Goal: Task Accomplishment & Management: Complete application form

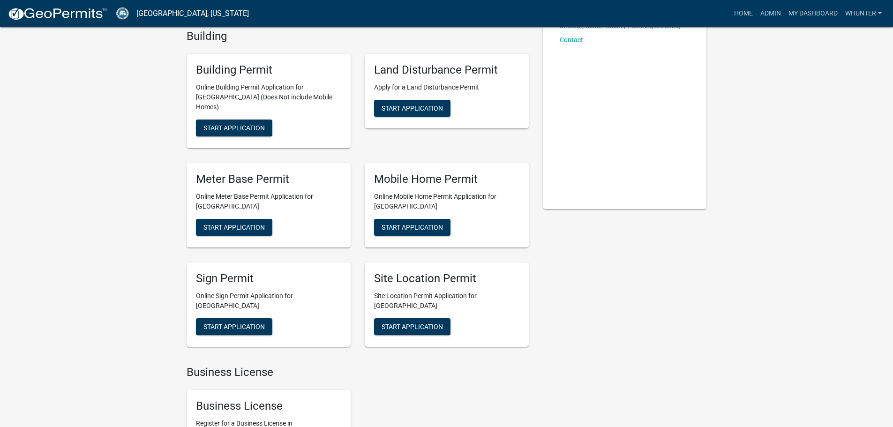
scroll to position [94, 0]
click at [423, 223] on span "Start Application" at bounding box center [412, 227] width 61 height 8
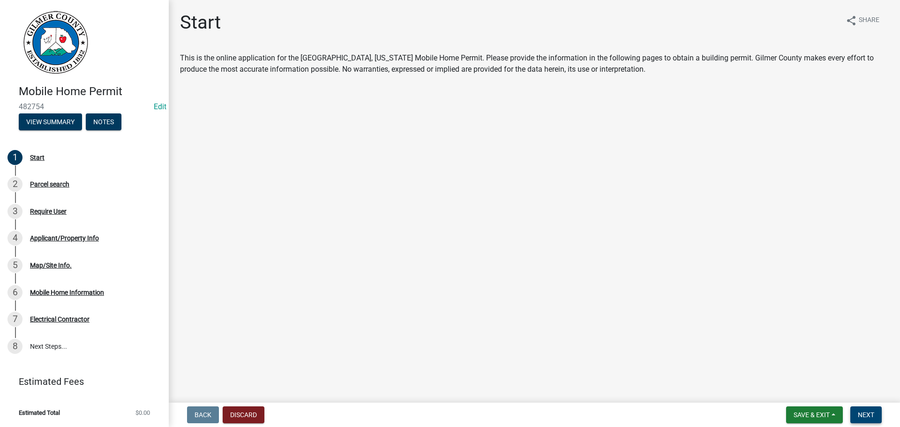
click at [863, 415] on span "Next" at bounding box center [866, 415] width 16 height 8
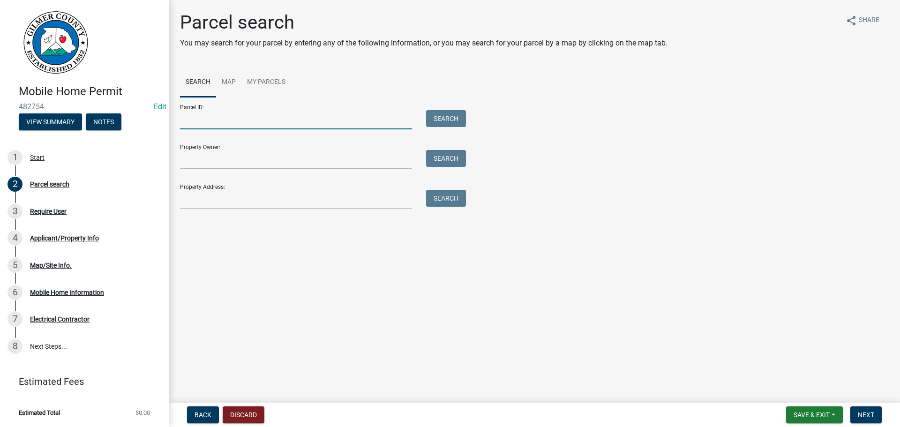
click at [328, 119] on input "Parcel ID:" at bounding box center [296, 119] width 232 height 19
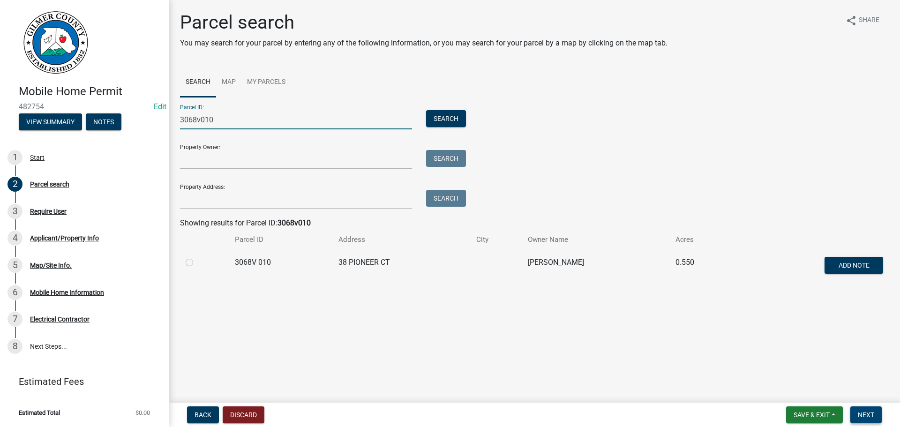
type input "3068v010"
click at [860, 411] on span "Next" at bounding box center [866, 415] width 16 height 8
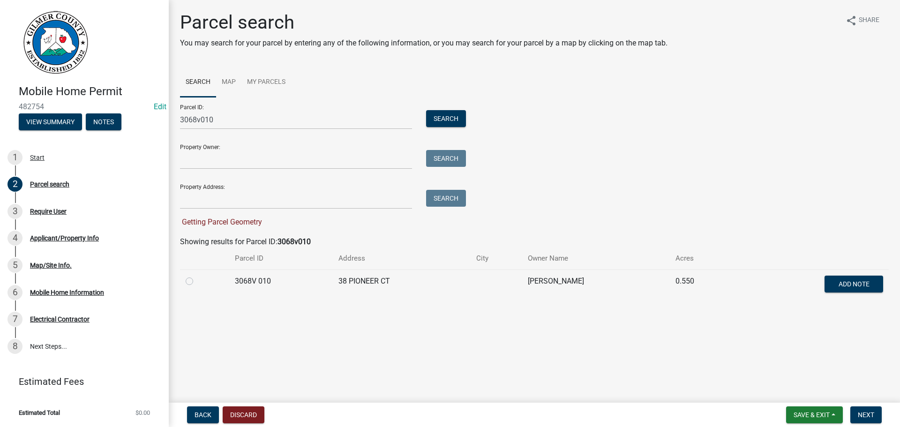
click at [194, 282] on div at bounding box center [205, 281] width 38 height 11
click at [197, 276] on label at bounding box center [197, 276] width 0 height 0
click at [197, 282] on 010 "radio" at bounding box center [200, 279] width 6 height 6
radio 010 "true"
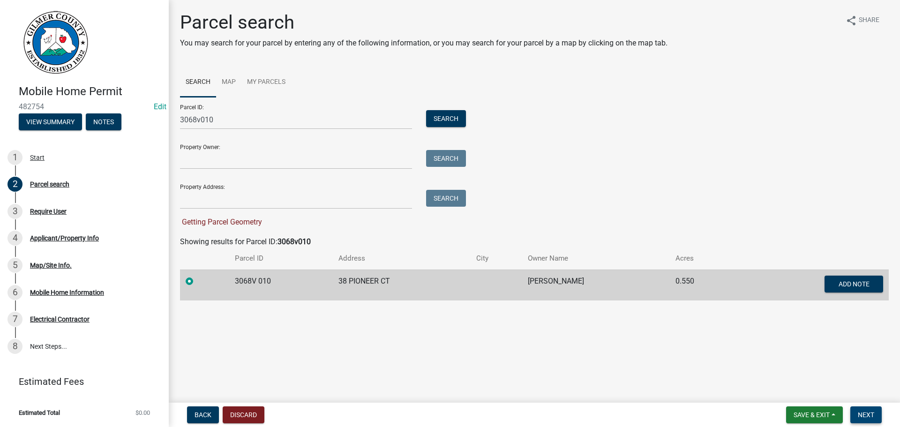
click at [873, 414] on span "Next" at bounding box center [866, 415] width 16 height 8
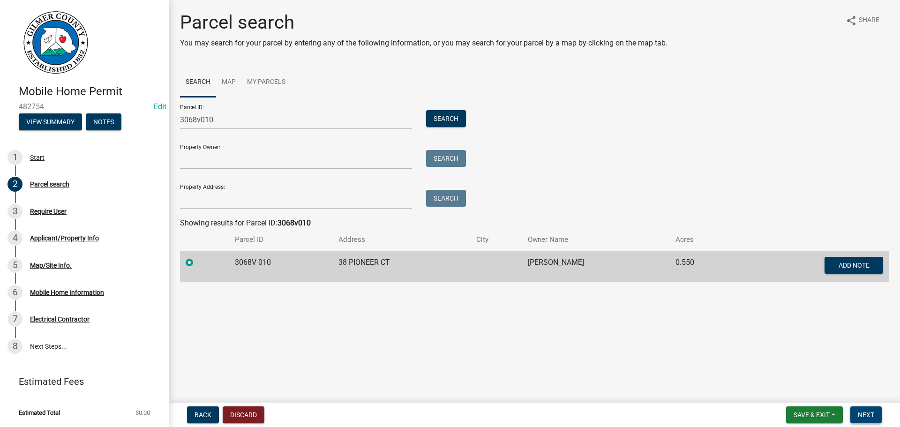
drag, startPoint x: 873, startPoint y: 414, endPoint x: 870, endPoint y: 404, distance: 11.0
click at [873, 413] on span "Next" at bounding box center [866, 415] width 16 height 8
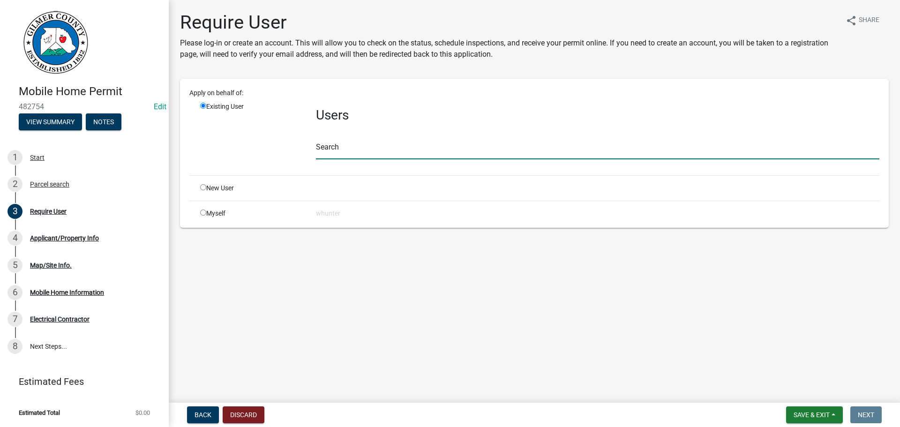
click at [369, 146] on input "text" at bounding box center [598, 149] width 564 height 19
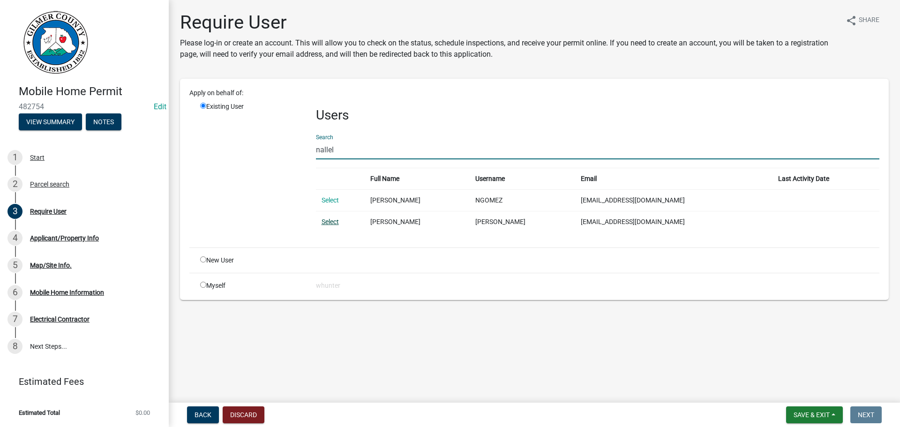
type input "nallel"
click at [327, 218] on link "Select" at bounding box center [330, 222] width 17 height 8
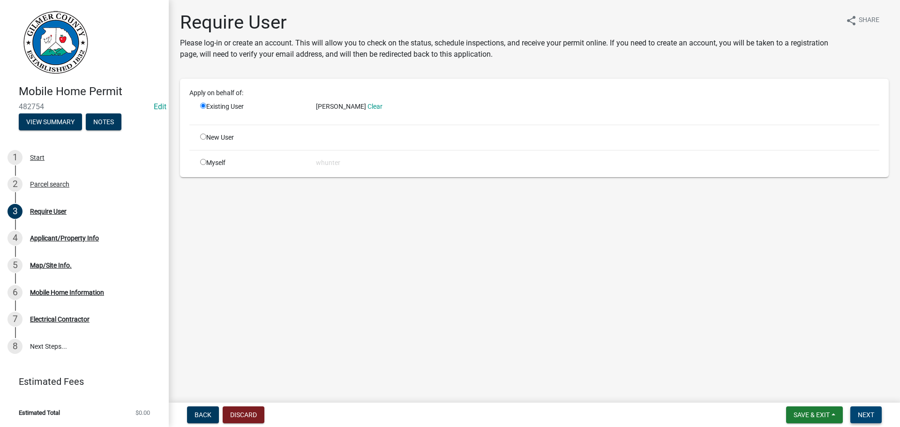
click at [865, 413] on span "Next" at bounding box center [866, 415] width 16 height 8
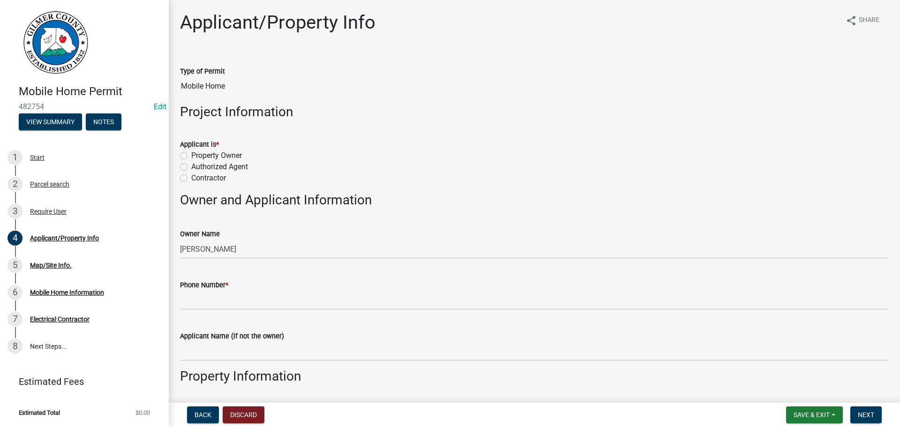
click at [224, 159] on label "Property Owner" at bounding box center [216, 155] width 51 height 11
click at [197, 156] on input "Property Owner" at bounding box center [194, 153] width 6 height 6
radio input "true"
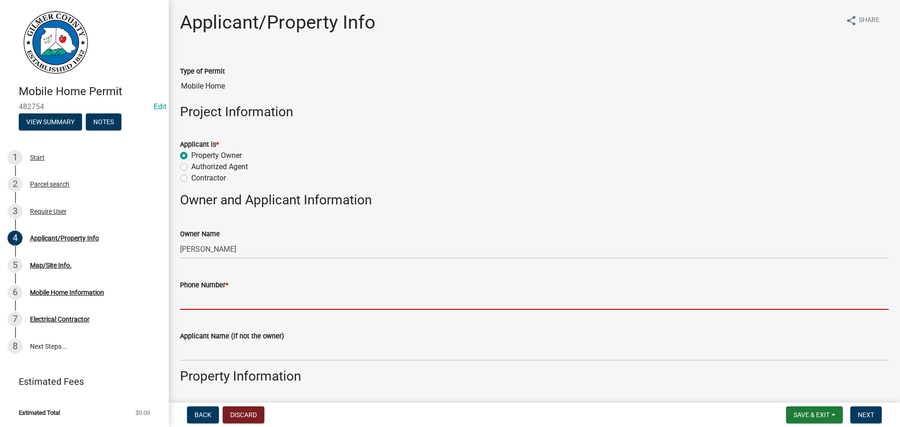
click at [323, 300] on input "Phone Number *" at bounding box center [534, 300] width 709 height 19
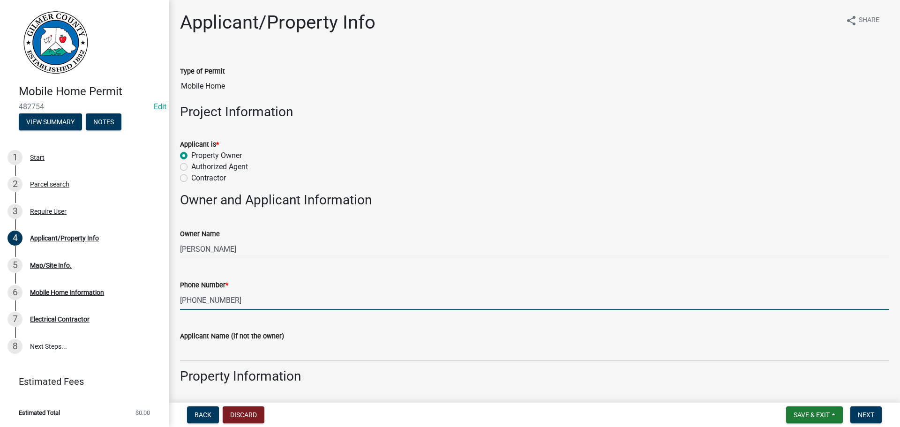
type input "[PHONE_NUMBER]"
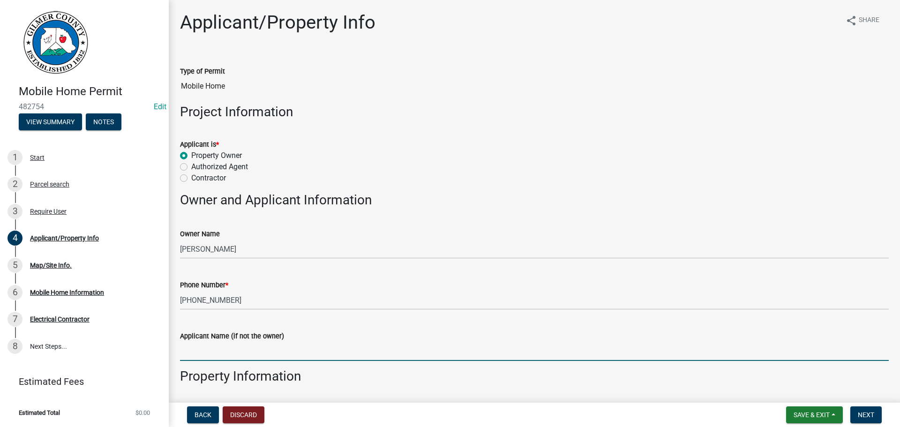
scroll to position [226, 0]
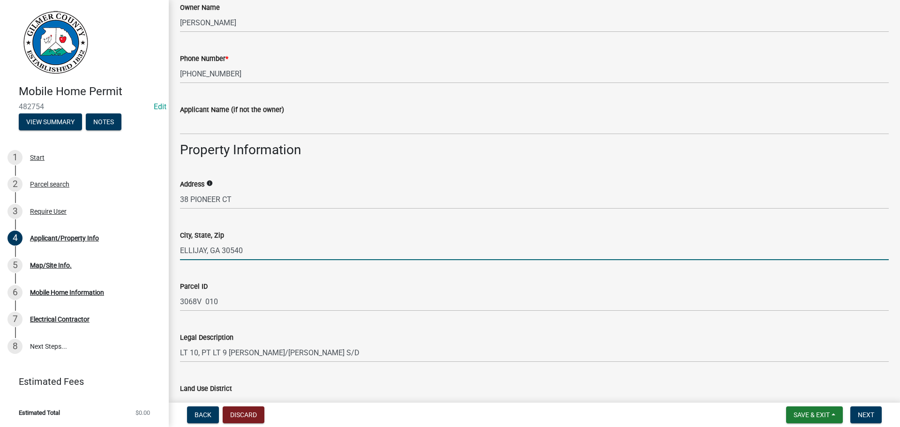
type input "ELLIJAY, GA 30540"
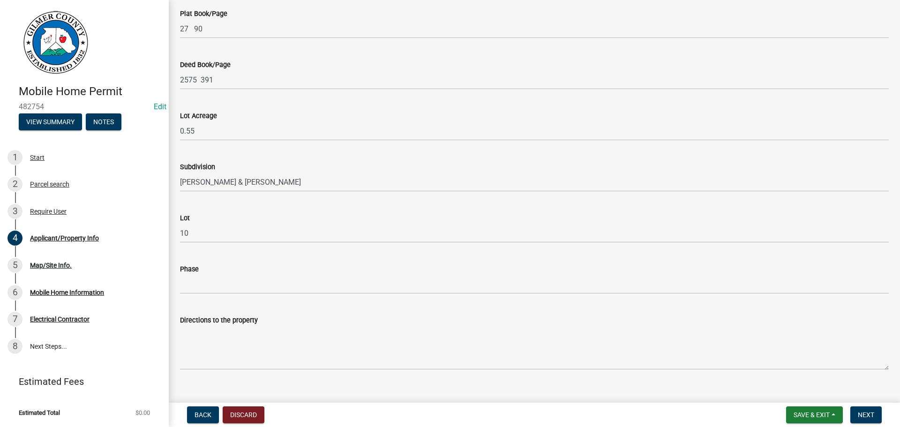
scroll to position [668, 0]
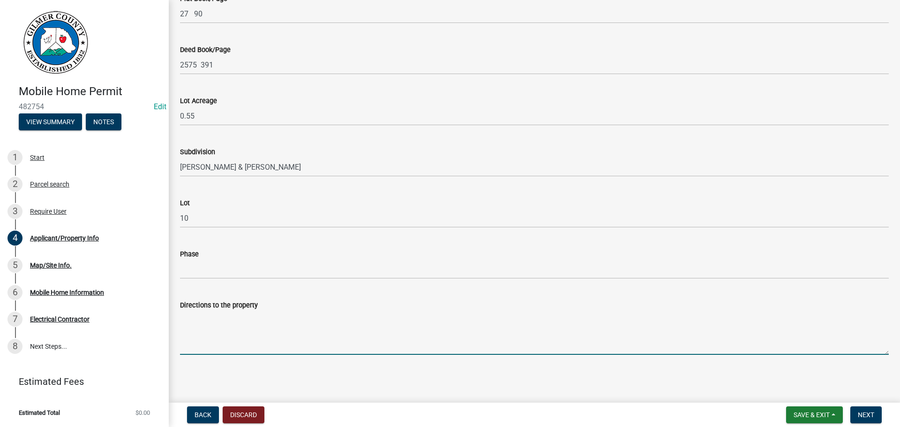
click at [257, 317] on textarea "Directions to the property" at bounding box center [534, 333] width 709 height 44
type textarea "OLD HWY 5 SOUTH, RT ON ORCHARD, LT ON PIONEER, HOUSE 2ND ON RIGHT"
click at [875, 413] on button "Next" at bounding box center [865, 414] width 31 height 17
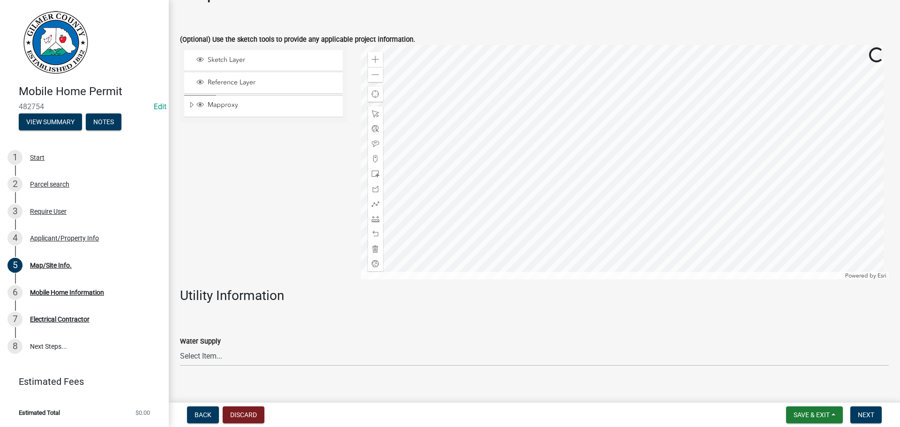
scroll to position [47, 0]
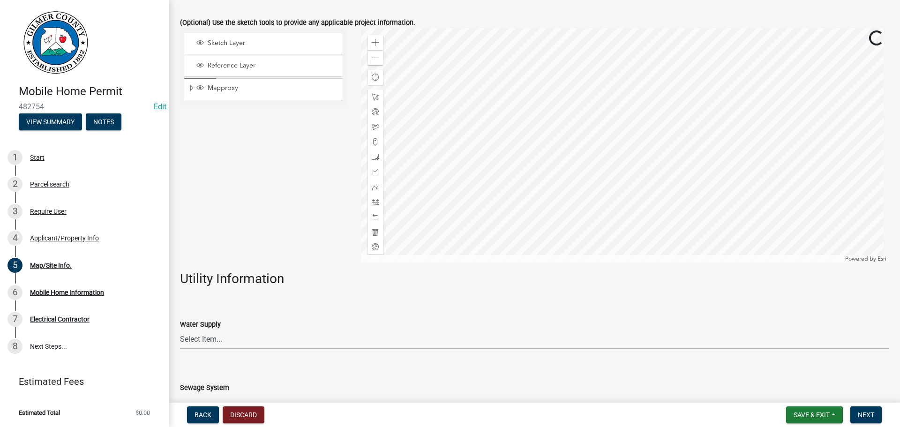
click at [237, 342] on select "Select Item... Well Community Public Spring" at bounding box center [534, 339] width 709 height 19
click at [180, 330] on select "Select Item... Well Community Public Spring" at bounding box center [534, 339] width 709 height 19
select select "6d3c22a4-bb85-4608-b1e4-8a8b34b9a216"
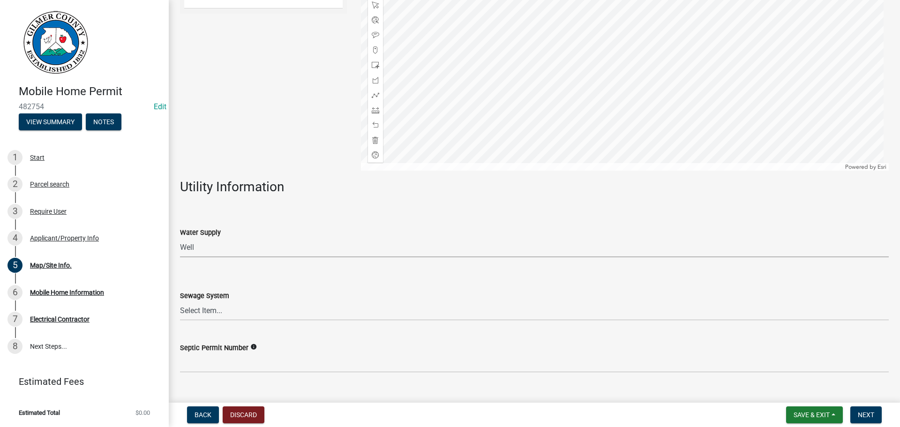
scroll to position [220, 0]
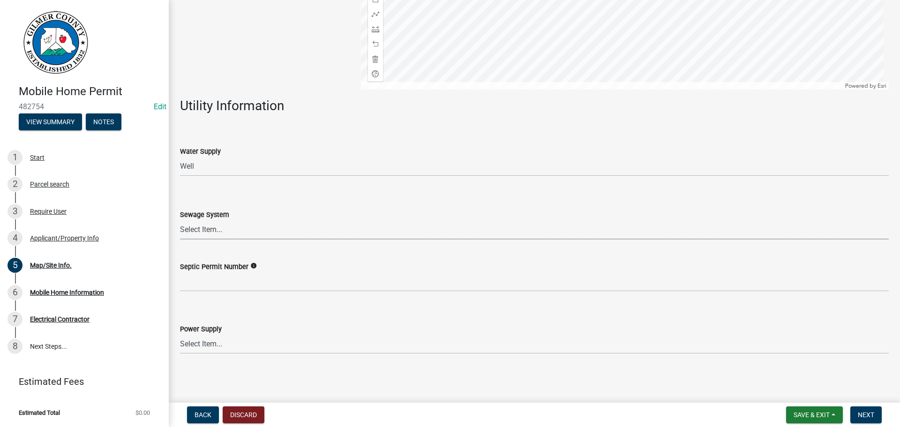
drag, startPoint x: 198, startPoint y: 229, endPoint x: 202, endPoint y: 241, distance: 13.2
click at [198, 230] on select "Select Item... Septic Community Public" at bounding box center [534, 229] width 709 height 19
click at [203, 240] on wm-data-entity-input "Sewage System Select Item... Septic Community Public" at bounding box center [534, 216] width 709 height 63
click at [203, 236] on select "Select Item... Septic Community Public" at bounding box center [534, 229] width 709 height 19
click at [180, 220] on select "Select Item... Septic Community Public" at bounding box center [534, 229] width 709 height 19
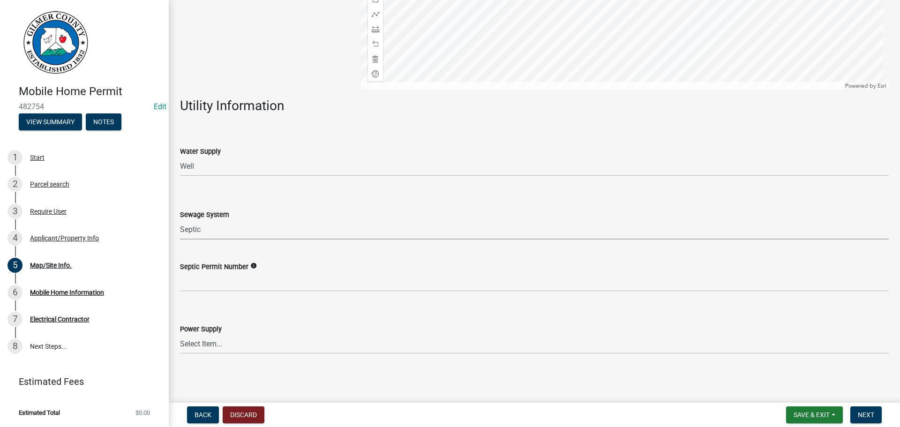
select select "92a37e23-3b7d-408e-b3c7-0afbe39b0942"
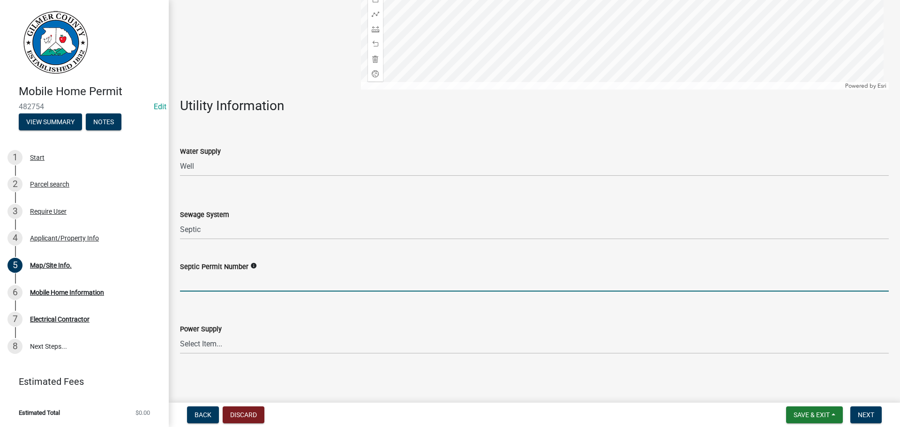
click at [218, 276] on input "Septic Permit Number" at bounding box center [534, 281] width 709 height 19
click at [223, 281] on input "Septic Permit Number" at bounding box center [534, 281] width 709 height 19
type input "061-000654"
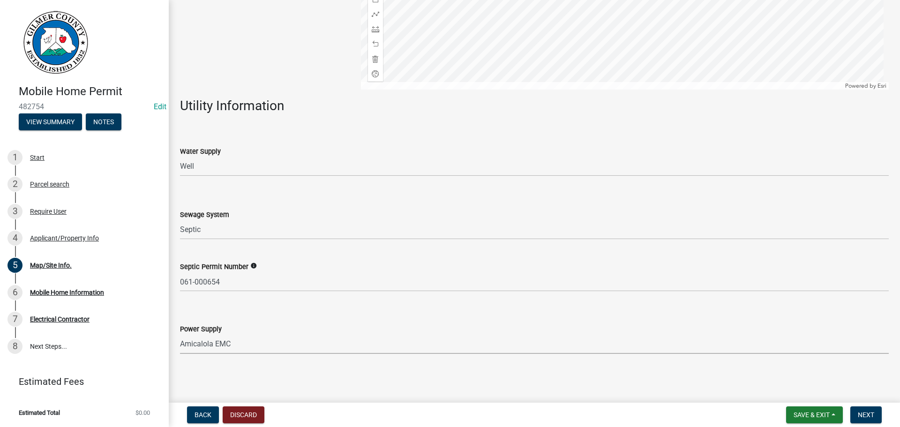
select select "c9feaa94-b03b-4165-97cf-90fdf63947c5"
click at [866, 419] on span "Next" at bounding box center [866, 415] width 16 height 8
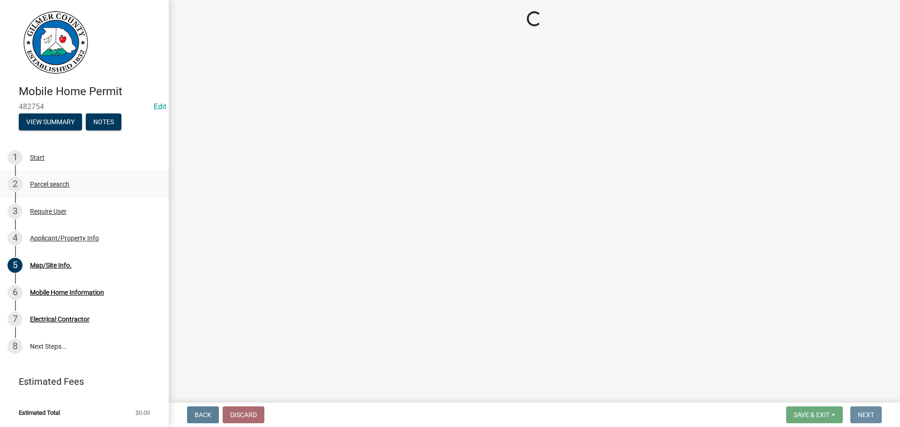
scroll to position [0, 0]
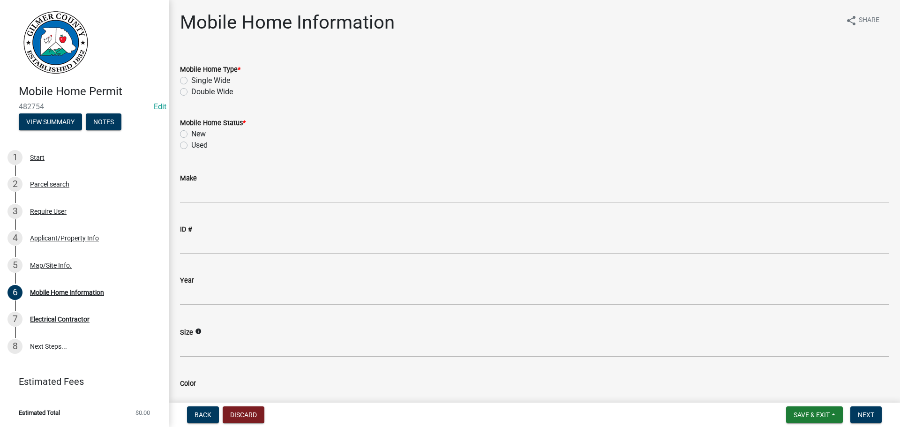
click at [221, 96] on label "Double Wide" at bounding box center [212, 91] width 42 height 11
click at [197, 92] on input "Double Wide" at bounding box center [194, 89] width 6 height 6
radio input "true"
click at [199, 133] on label "New" at bounding box center [198, 133] width 15 height 11
click at [197, 133] on input "New" at bounding box center [194, 131] width 6 height 6
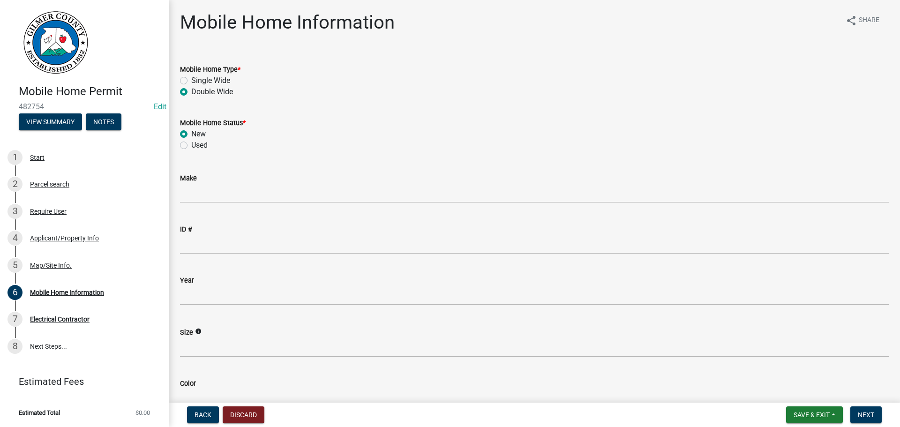
radio input "true"
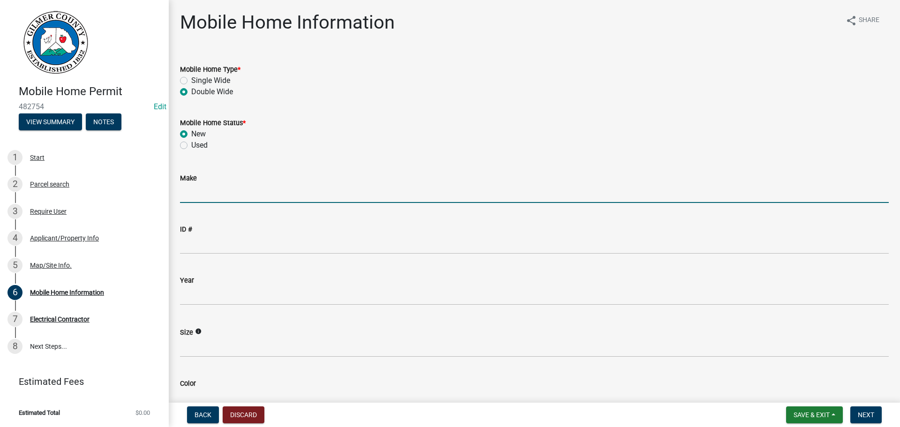
click at [231, 197] on input "Make" at bounding box center [534, 193] width 709 height 19
type input "CAVCO"
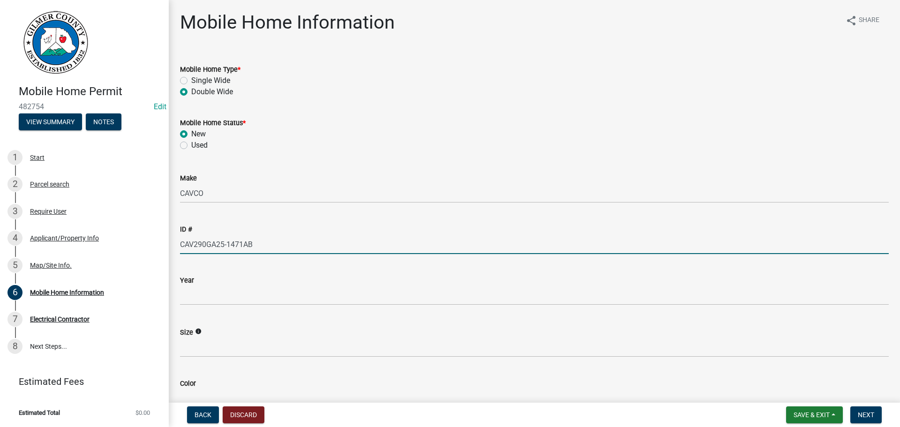
type input "CAV290GA25-1471AB"
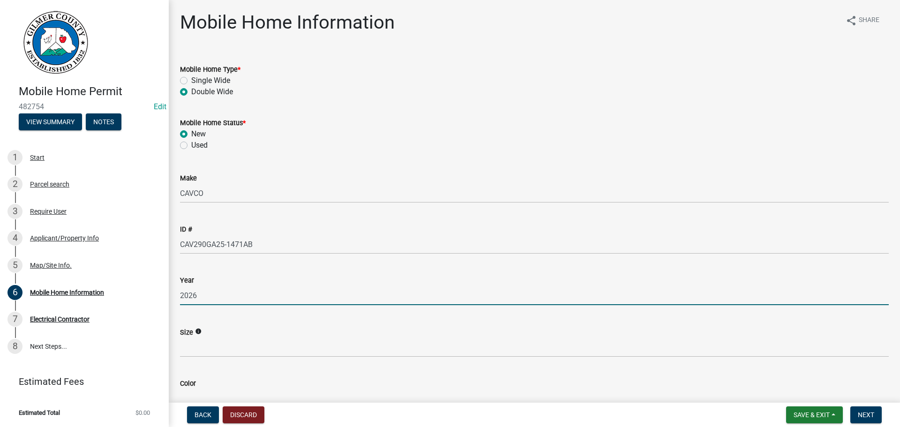
type input "2026"
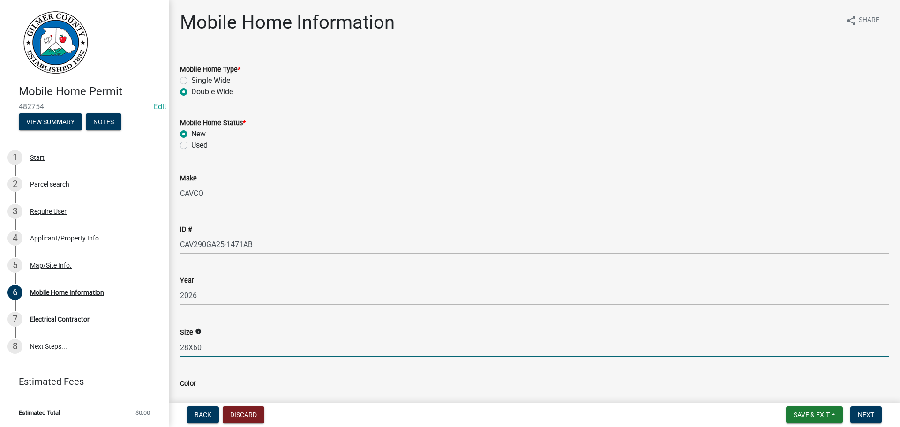
type input "28X60"
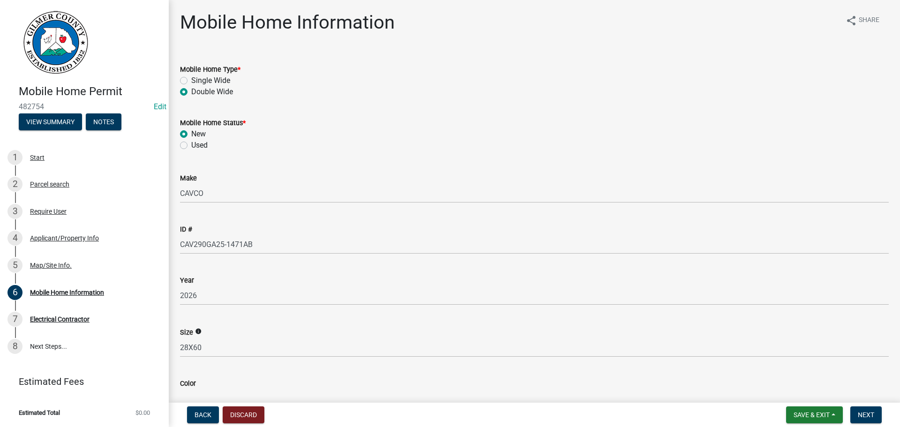
scroll to position [9, 0]
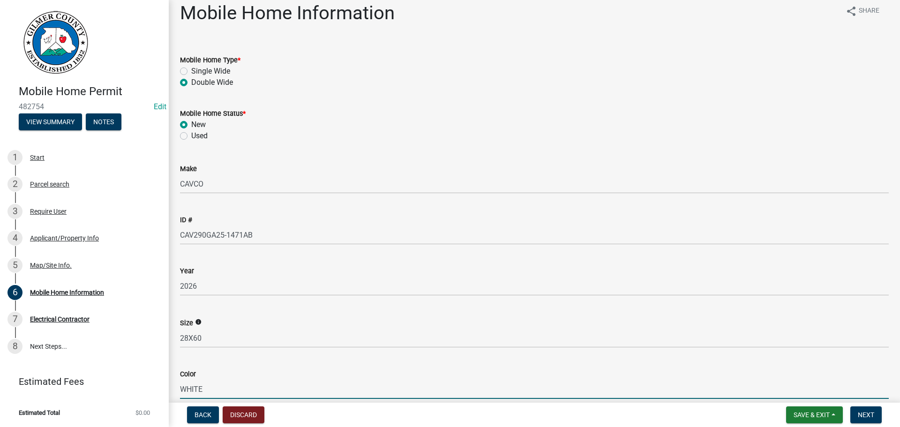
type input "WHITE"
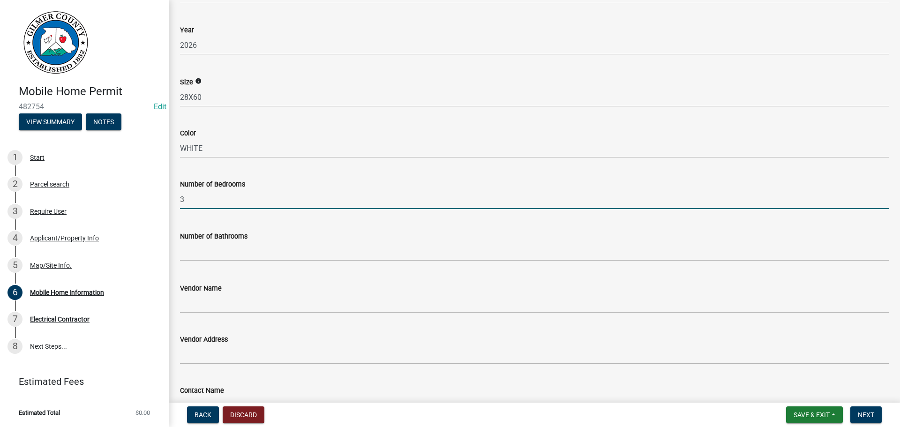
type input "3"
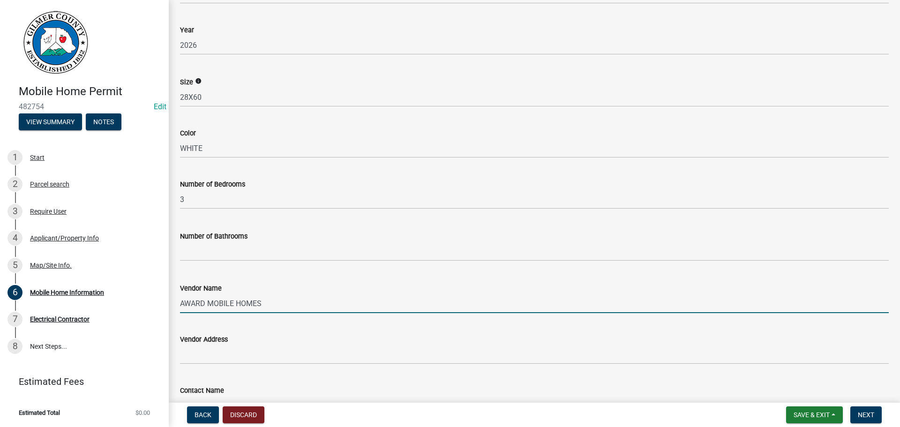
type input "AWARD MOBILE HOMES"
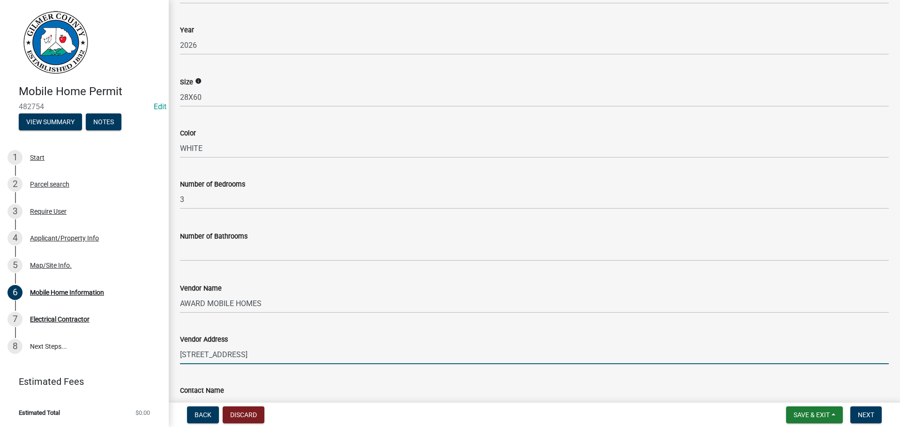
type input "[STREET_ADDRESS]"
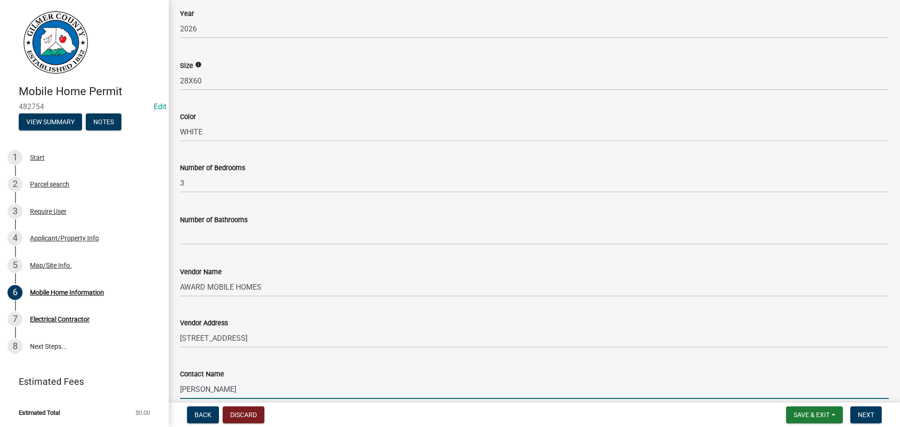
type input "[PERSON_NAME]"
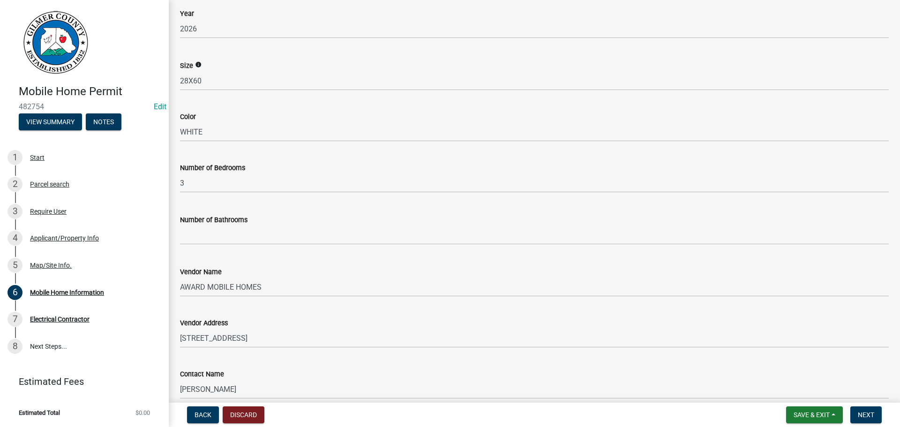
scroll to position [508, 0]
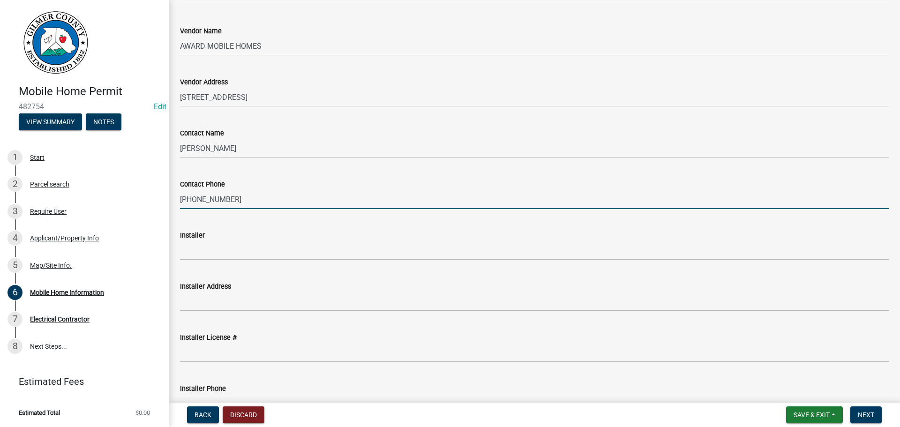
type input "[PHONE_NUMBER]"
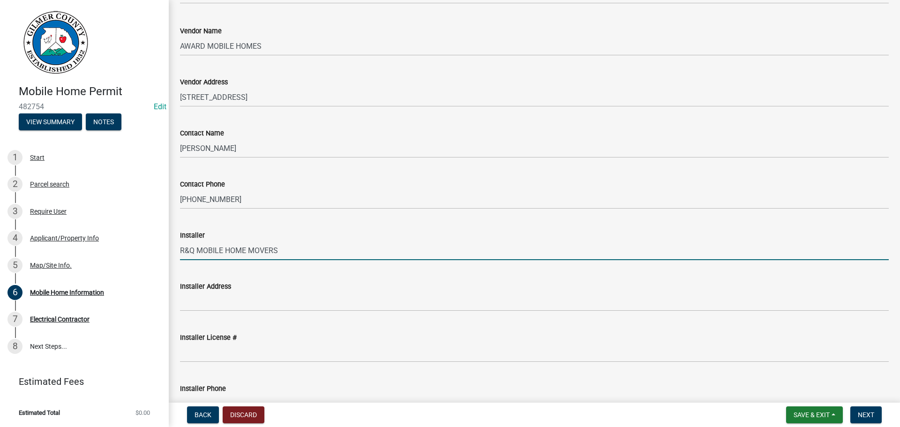
type input "R&Q MOBILE HOME MOVERS"
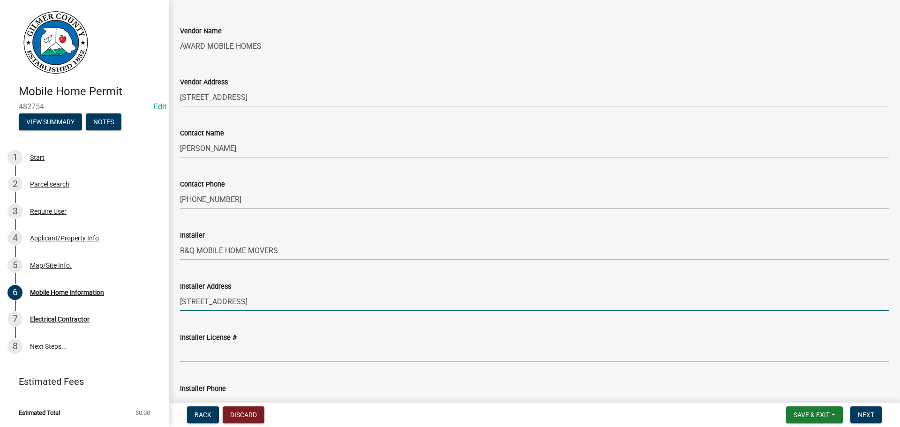
type input "[STREET_ADDRESS]"
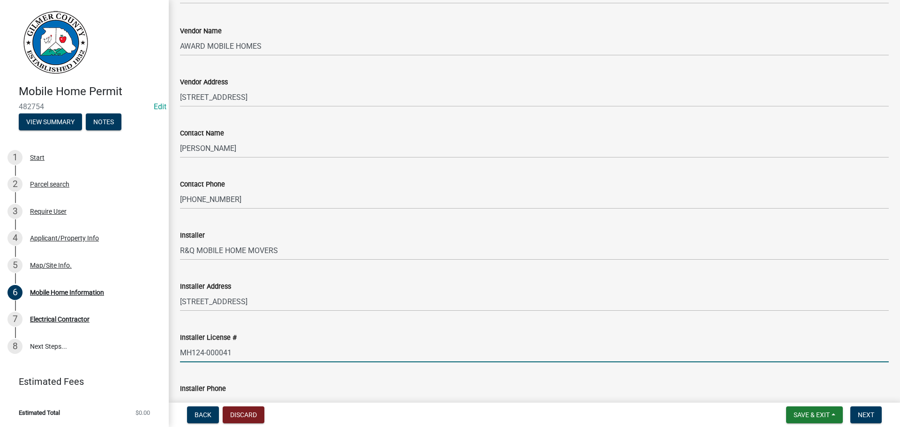
type input "MH124-000041"
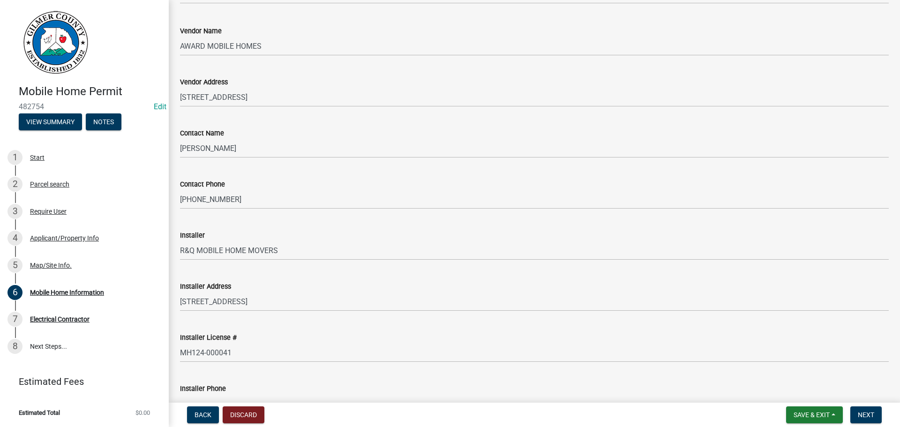
scroll to position [522, 0]
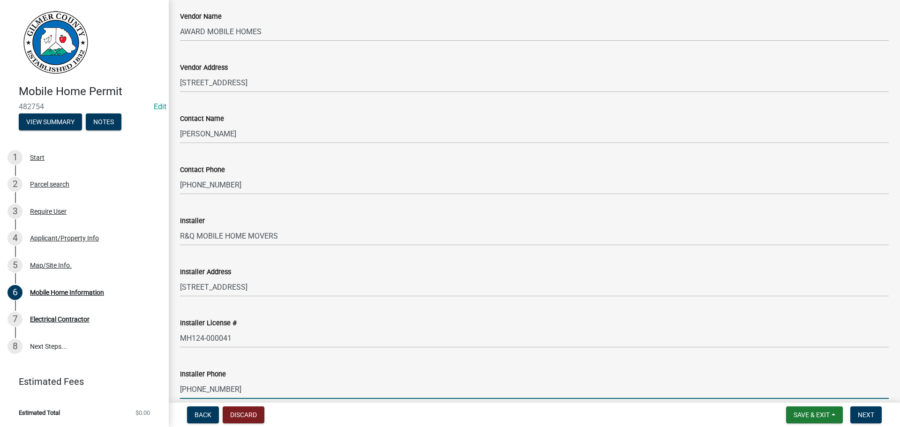
type input "[PHONE_NUMBER]"
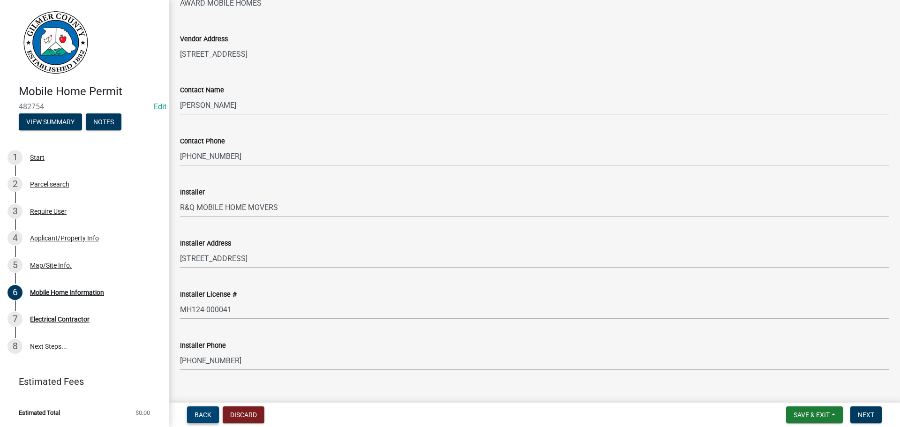
scroll to position [566, 0]
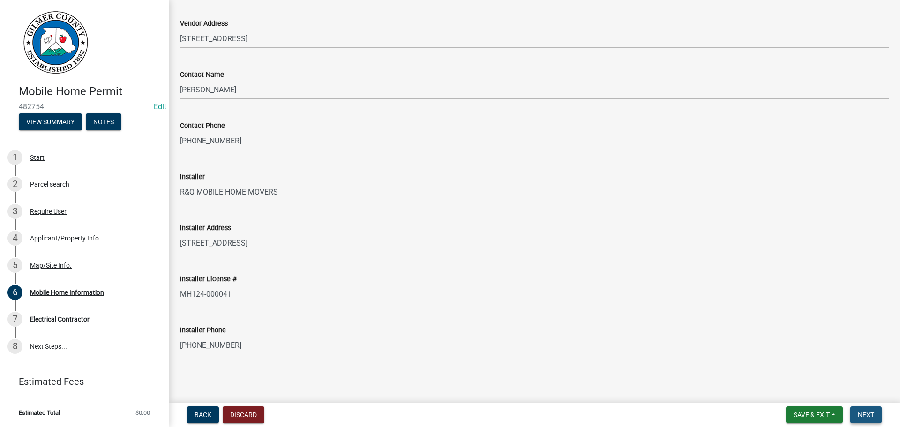
click at [867, 408] on button "Next" at bounding box center [865, 414] width 31 height 17
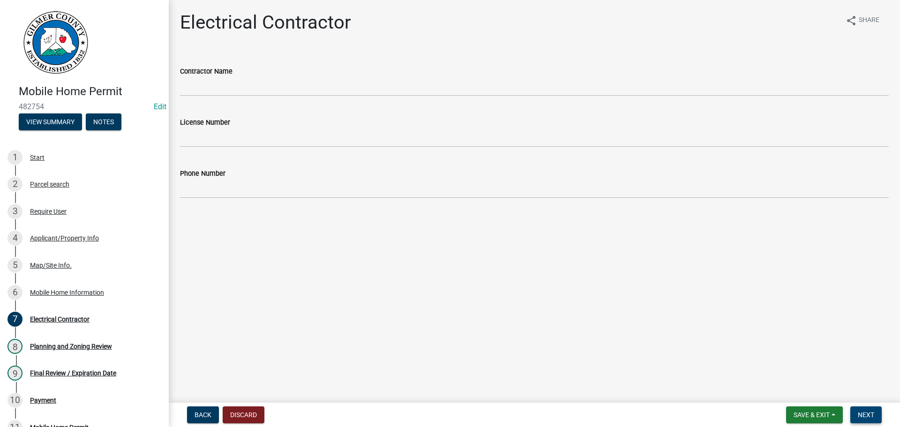
click at [865, 414] on span "Next" at bounding box center [866, 415] width 16 height 8
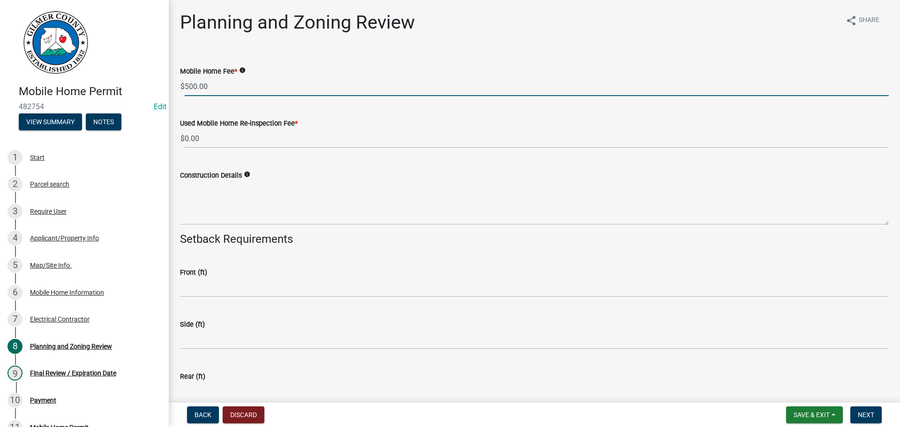
drag, startPoint x: 216, startPoint y: 89, endPoint x: 18, endPoint y: 53, distance: 201.6
click at [18, 62] on div "Mobile Home Permit 482754 Edit View Summary Notes 1 Start 2 Parcel search 3 Req…" at bounding box center [450, 213] width 900 height 427
type input "450"
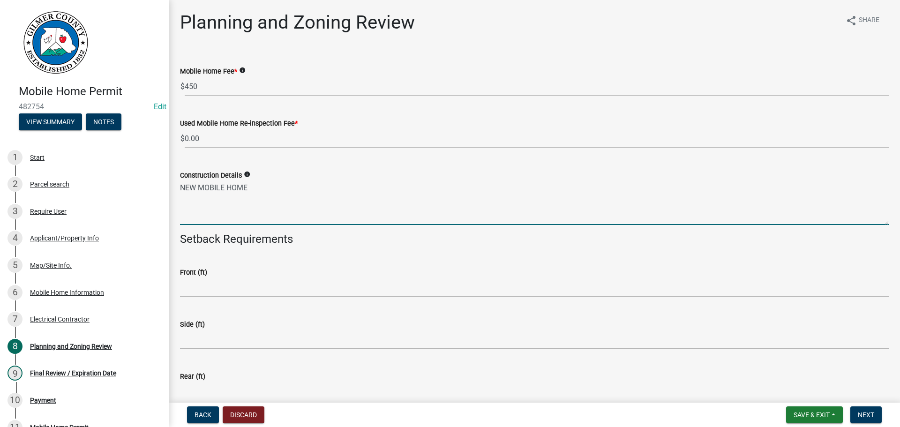
type textarea "NEW MOBILE HOME"
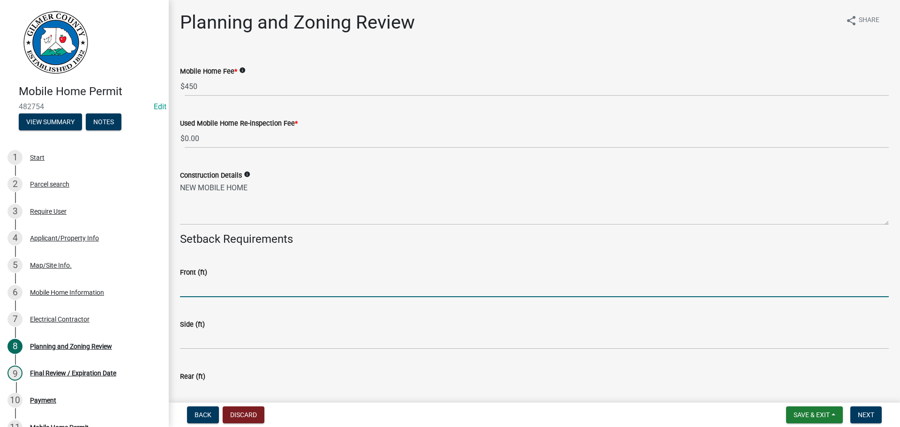
type input "4"
type input "25"
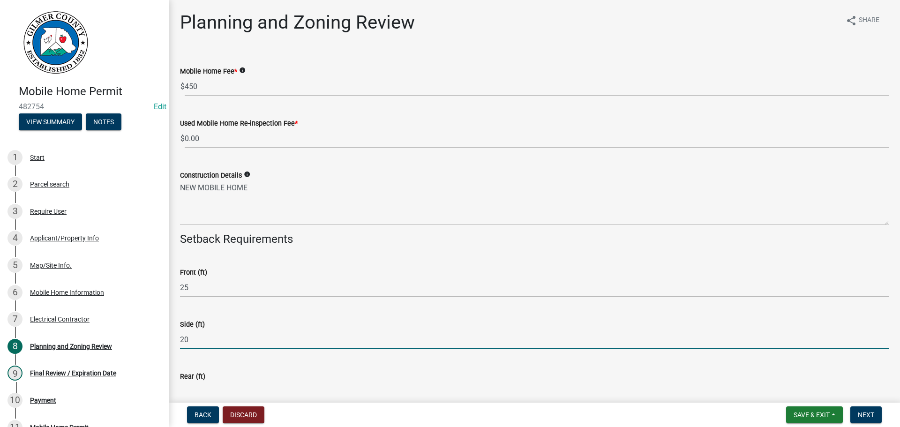
type input "20"
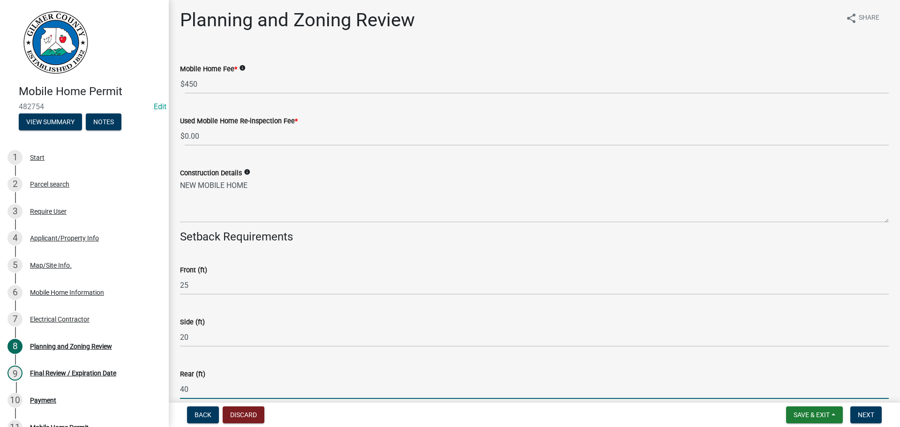
type input "40"
select select "9"
select select "2025"
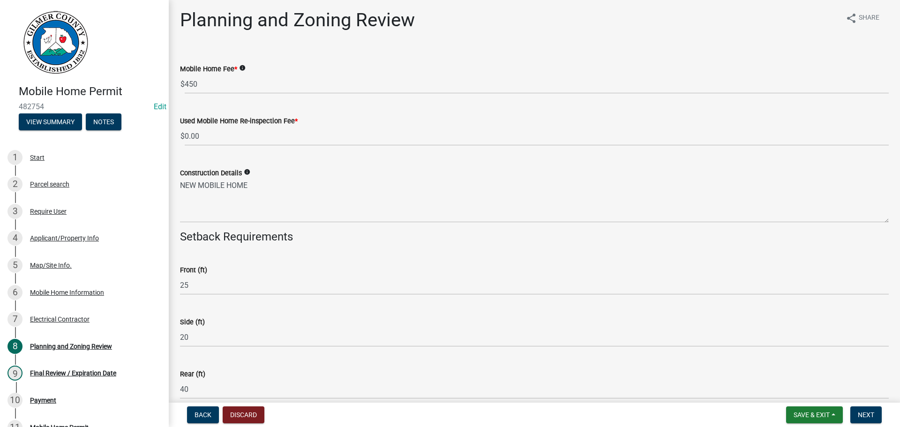
scroll to position [232, 0]
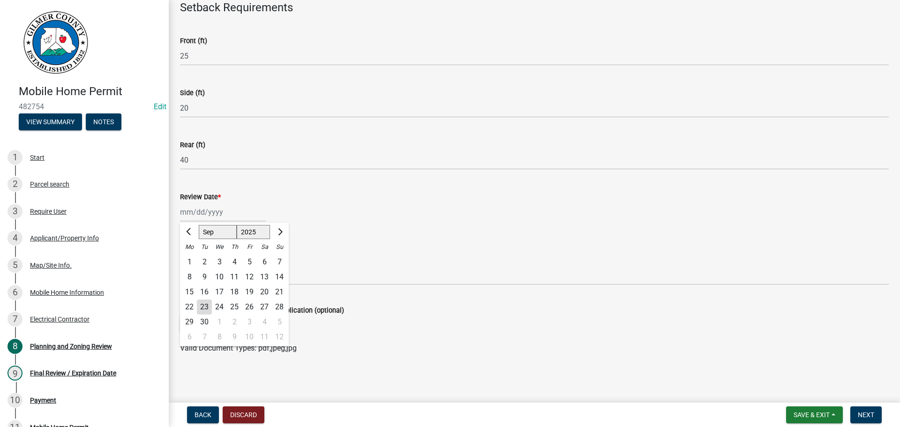
type input "[DATE]"
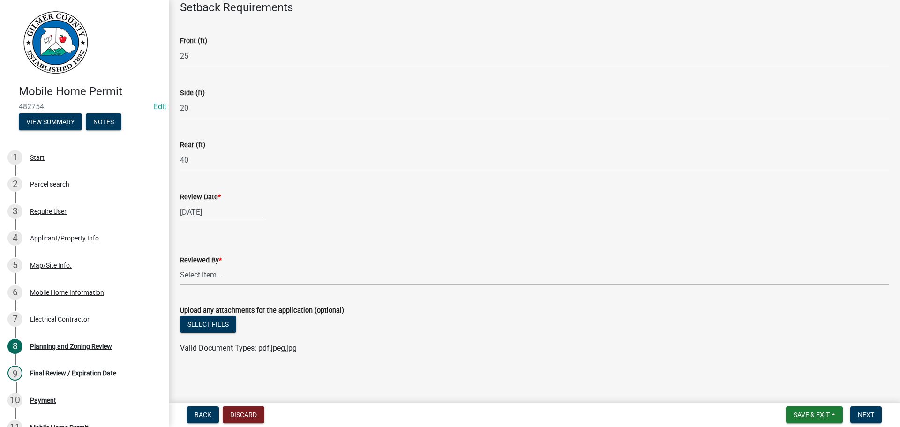
drag, startPoint x: 316, startPoint y: 274, endPoint x: 300, endPoint y: 284, distance: 18.7
click at [315, 276] on select "Select Item... [PERSON_NAME] [PERSON_NAME] [PERSON_NAME] [PERSON_NAME] [PERSON_…" at bounding box center [534, 275] width 709 height 19
click at [180, 266] on select "Select Item... [PERSON_NAME] [PERSON_NAME] [PERSON_NAME] [PERSON_NAME] [PERSON_…" at bounding box center [534, 275] width 709 height 19
select select "5ce200eb-feb1-496b-8127-7891293955f5"
click at [203, 324] on button "Select files" at bounding box center [208, 324] width 56 height 17
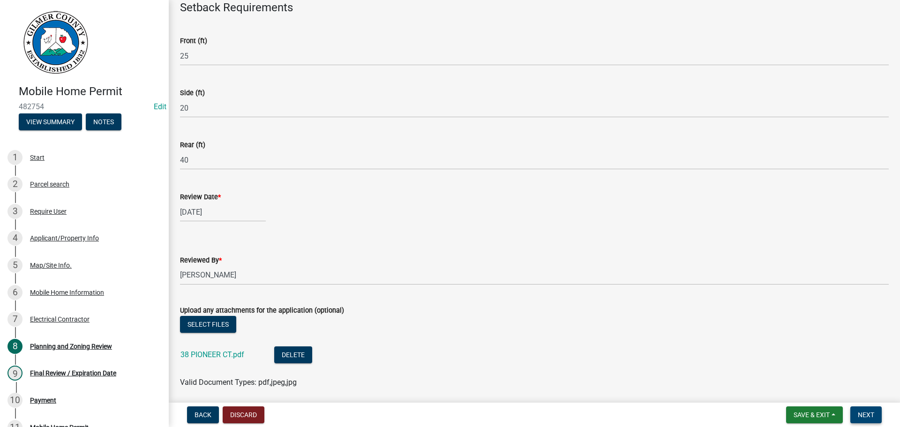
click at [861, 414] on span "Next" at bounding box center [866, 415] width 16 height 8
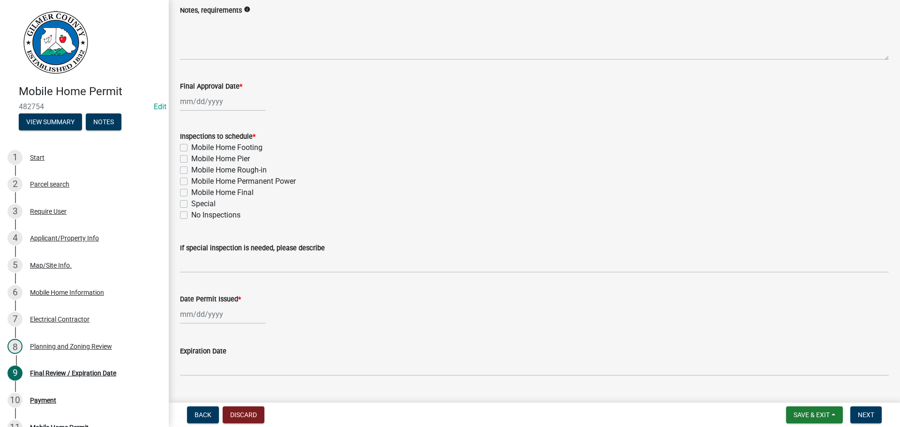
scroll to position [0, 0]
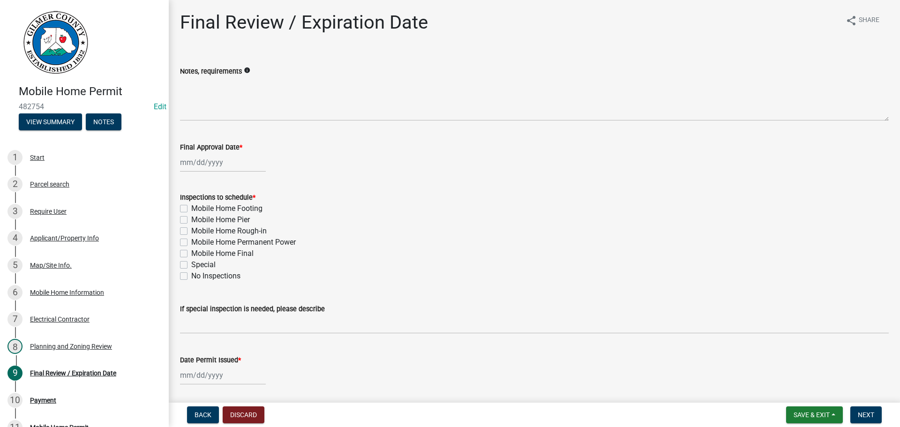
click at [231, 218] on label "Mobile Home Pier" at bounding box center [220, 219] width 59 height 11
click at [197, 218] on input "Mobile Home Pier" at bounding box center [194, 217] width 6 height 6
checkbox input "true"
checkbox input "false"
checkbox input "true"
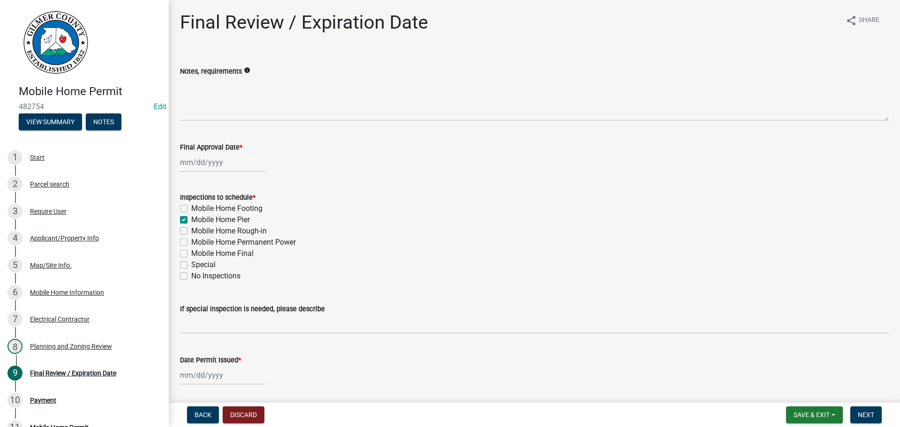
checkbox input "false"
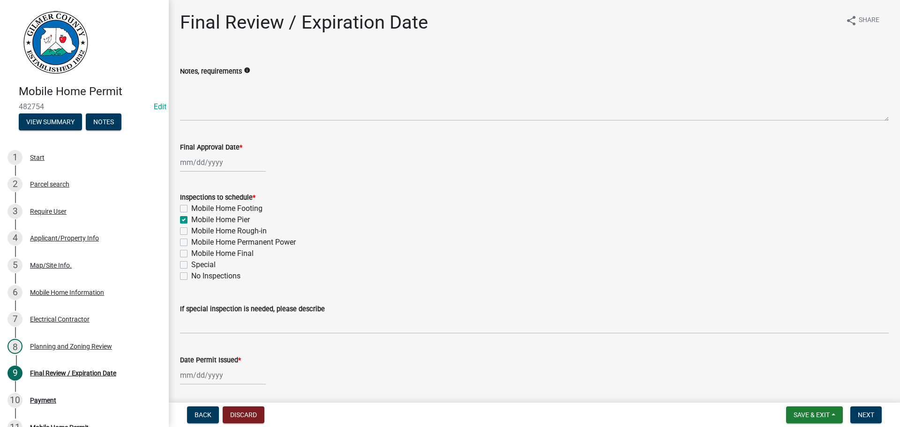
click at [228, 231] on label "Mobile Home Rough-in" at bounding box center [228, 231] width 75 height 11
click at [197, 231] on input "Mobile Home Rough-in" at bounding box center [194, 229] width 6 height 6
checkbox input "true"
checkbox input "false"
checkbox input "true"
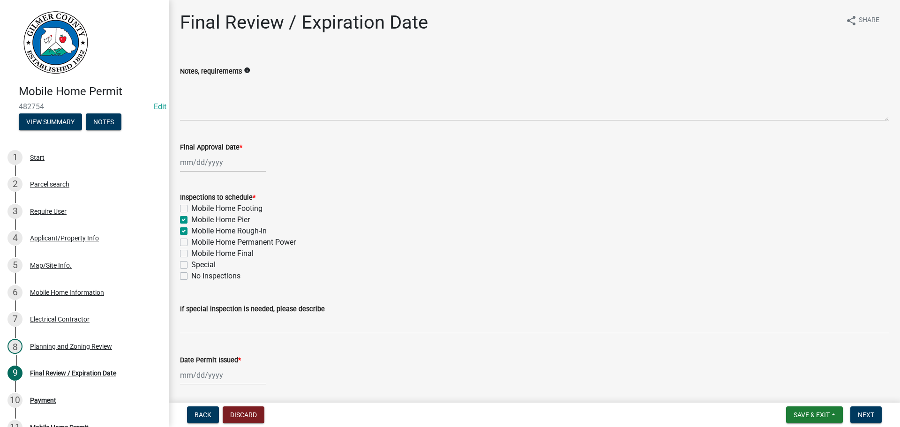
checkbox input "true"
checkbox input "false"
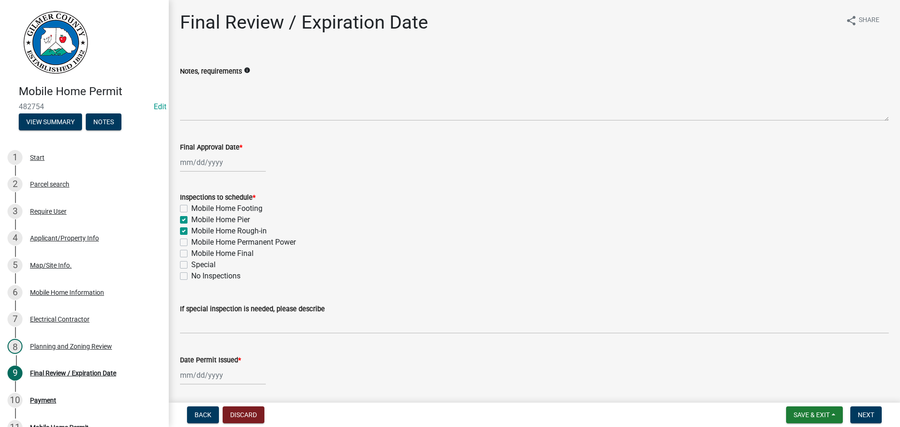
click at [227, 241] on label "Mobile Home Permanent Power" at bounding box center [243, 242] width 105 height 11
click at [197, 241] on input "Mobile Home Permanent Power" at bounding box center [194, 240] width 6 height 6
checkbox input "true"
checkbox input "false"
checkbox input "true"
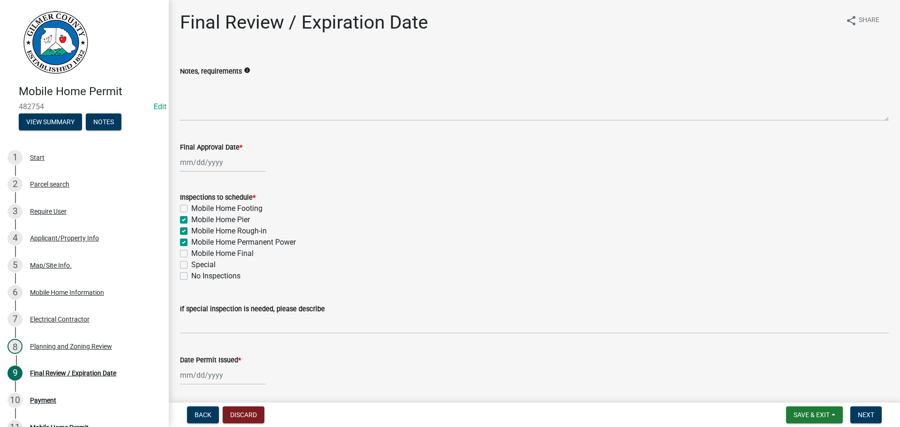
checkbox input "true"
checkbox input "false"
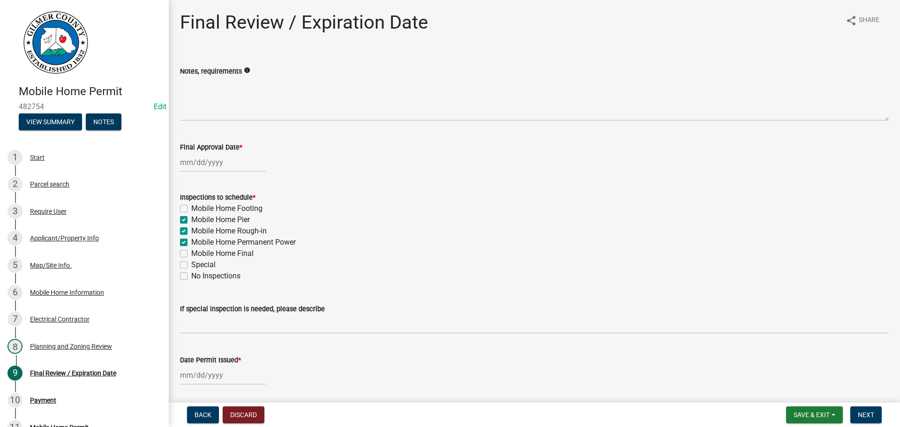
click at [226, 255] on label "Mobile Home Final" at bounding box center [222, 253] width 62 height 11
click at [197, 254] on input "Mobile Home Final" at bounding box center [194, 251] width 6 height 6
checkbox input "true"
checkbox input "false"
checkbox input "true"
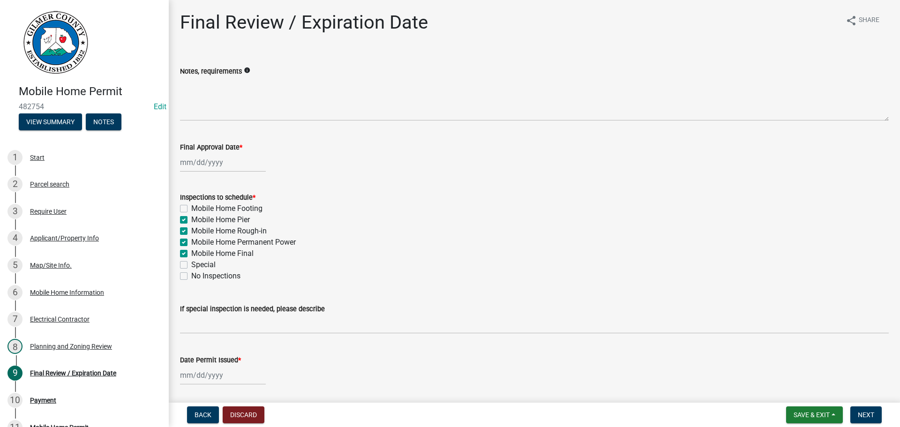
checkbox input "true"
checkbox input "false"
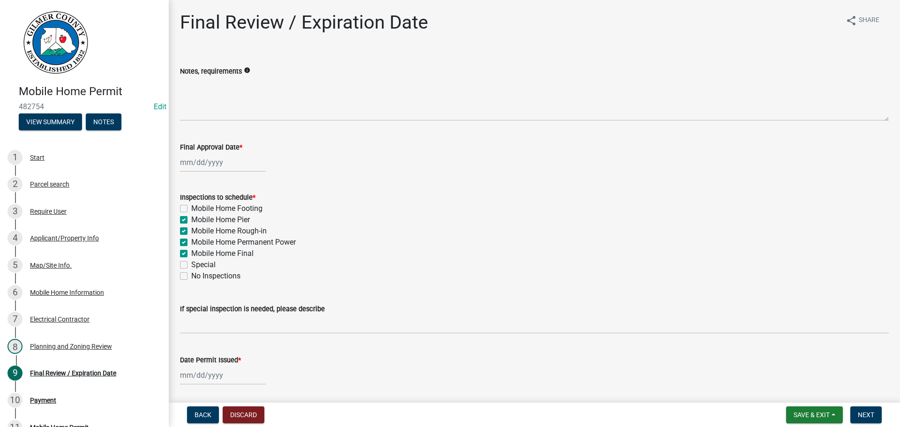
click at [212, 170] on div at bounding box center [223, 162] width 86 height 19
select select "9"
select select "2025"
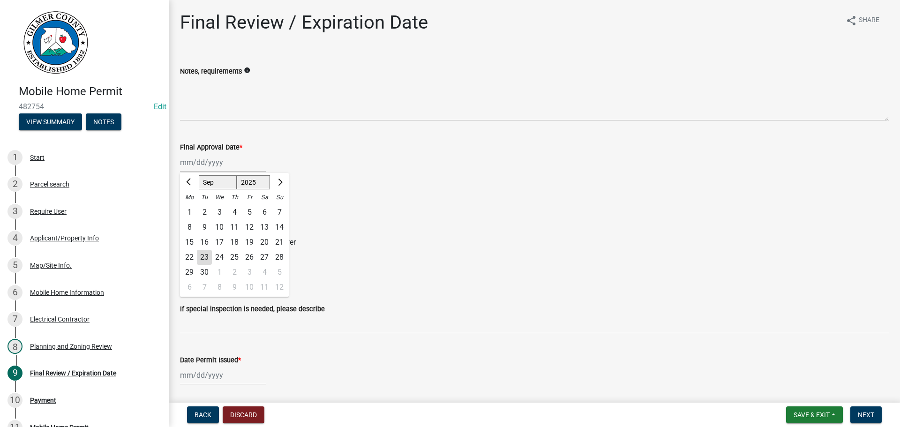
click at [205, 256] on div "23" at bounding box center [204, 257] width 15 height 15
type input "[DATE]"
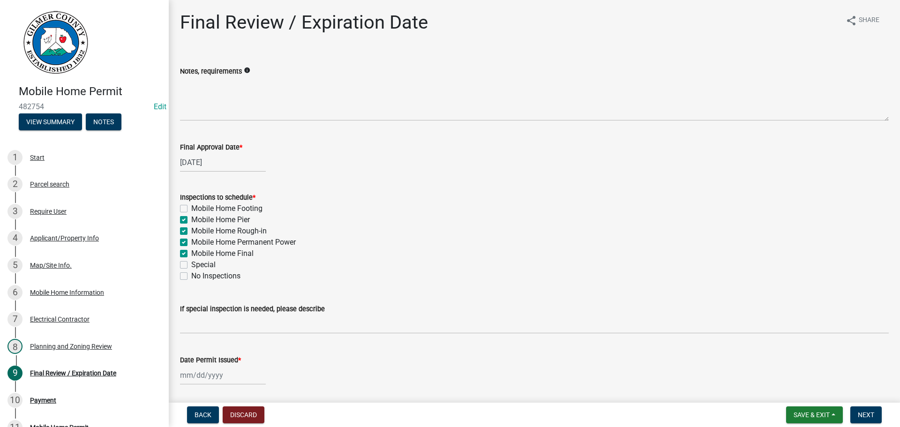
click at [233, 206] on label "Mobile Home Footing" at bounding box center [226, 208] width 71 height 11
click at [197, 206] on input "Mobile Home Footing" at bounding box center [194, 206] width 6 height 6
checkbox input "true"
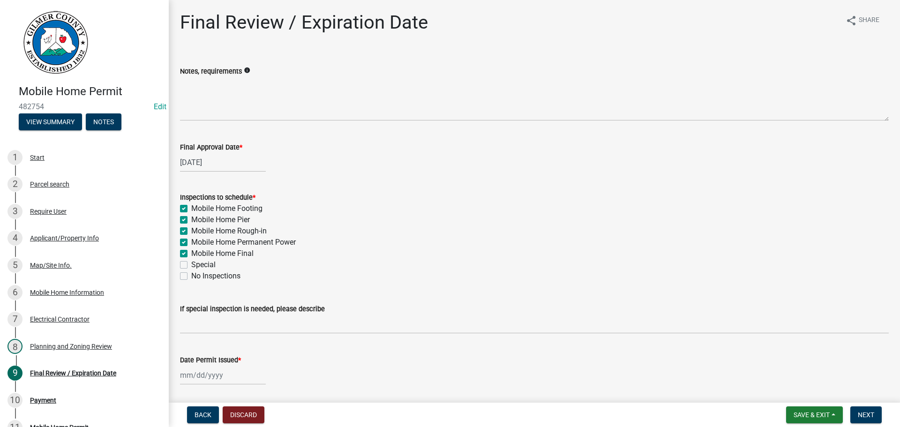
checkbox input "true"
checkbox input "false"
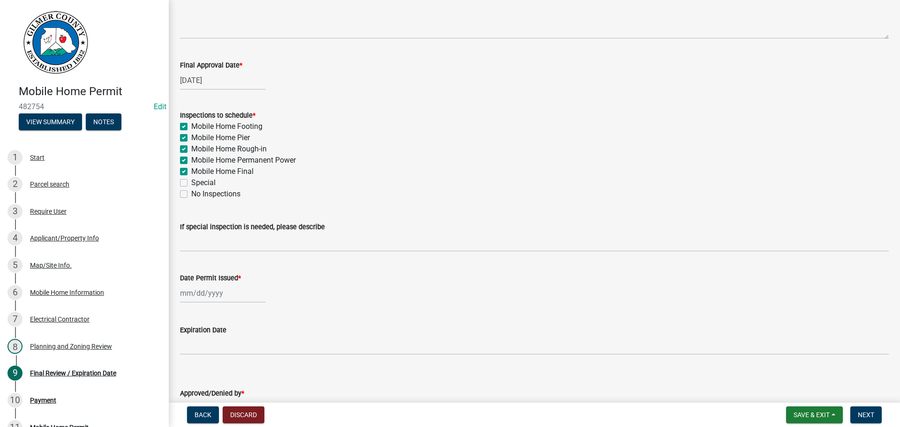
scroll to position [146, 0]
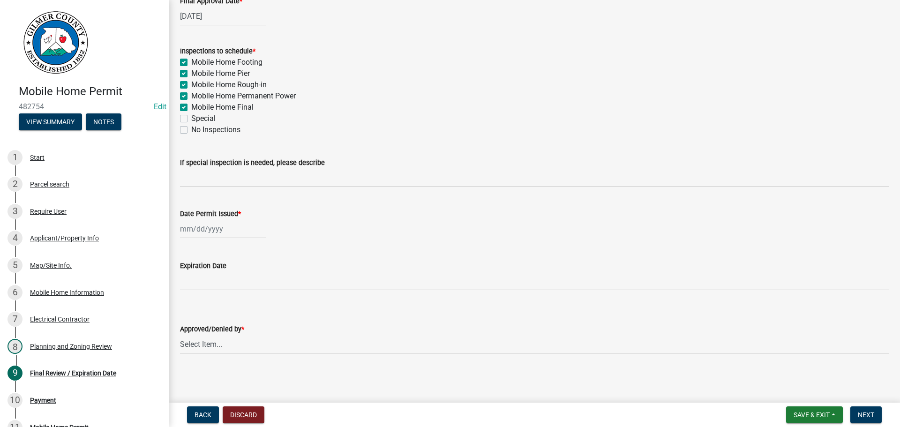
click at [201, 225] on div at bounding box center [223, 228] width 86 height 19
select select "9"
select select "2025"
drag, startPoint x: 203, startPoint y: 323, endPoint x: 208, endPoint y: 323, distance: 5.2
click at [204, 323] on div "23" at bounding box center [204, 323] width 15 height 15
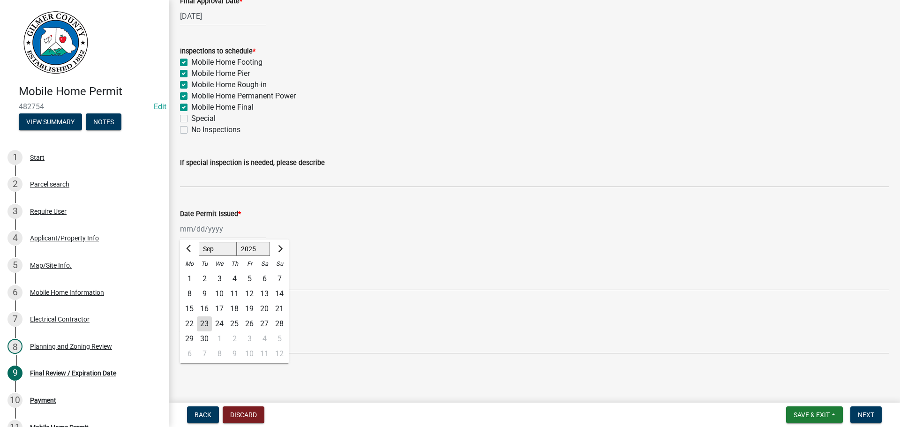
type input "[DATE]"
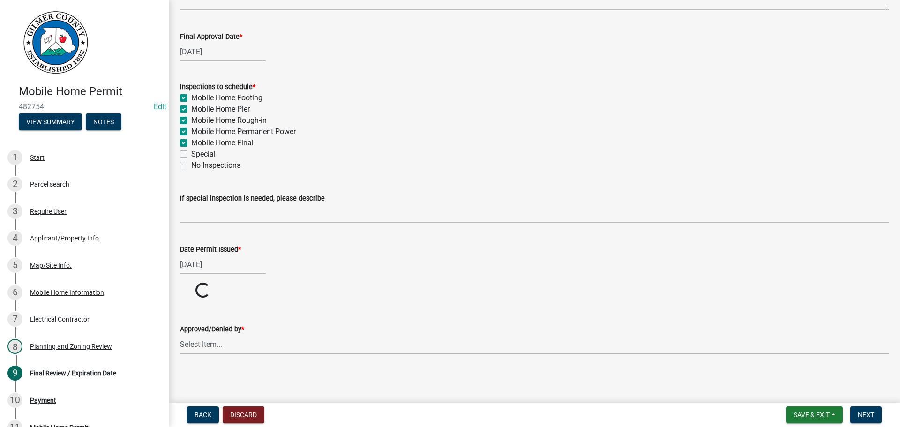
click at [222, 345] on select "Select Item... [PERSON_NAME] [PERSON_NAME] [PERSON_NAME] [PERSON_NAME] [PERSON_…" at bounding box center [534, 344] width 709 height 19
click at [180, 370] on select "Select Item... [PERSON_NAME] [PERSON_NAME] [PERSON_NAME] [PERSON_NAME] [PERSON_…" at bounding box center [534, 379] width 709 height 19
select select "5ce200eb-feb1-496b-8127-7891293955f5"
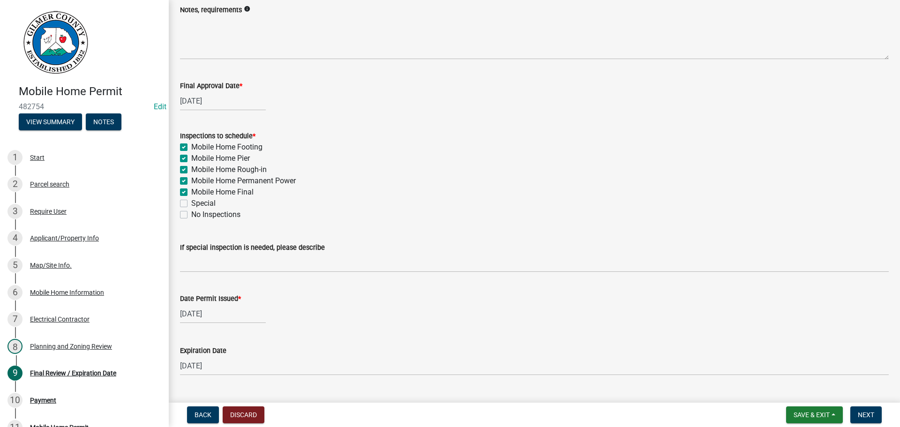
scroll to position [146, 0]
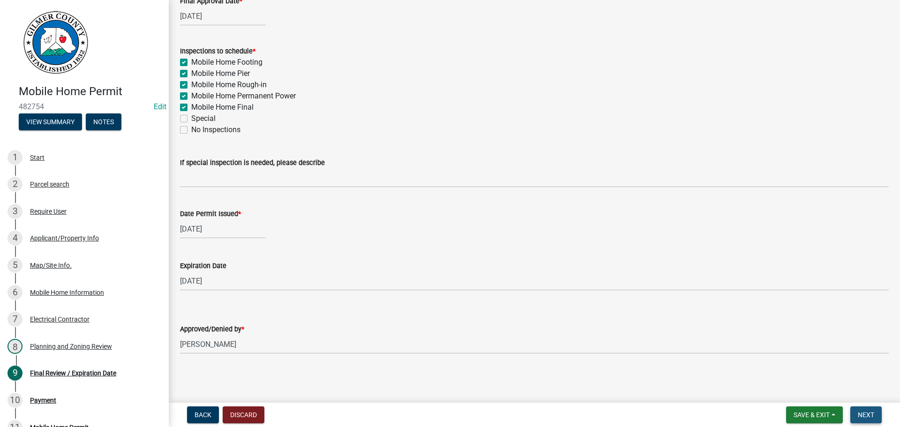
click at [869, 416] on span "Next" at bounding box center [866, 415] width 16 height 8
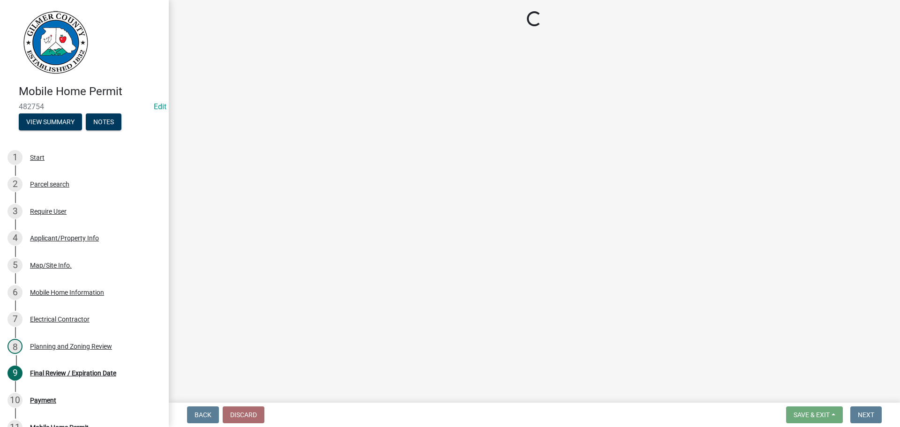
select select "2: 1"
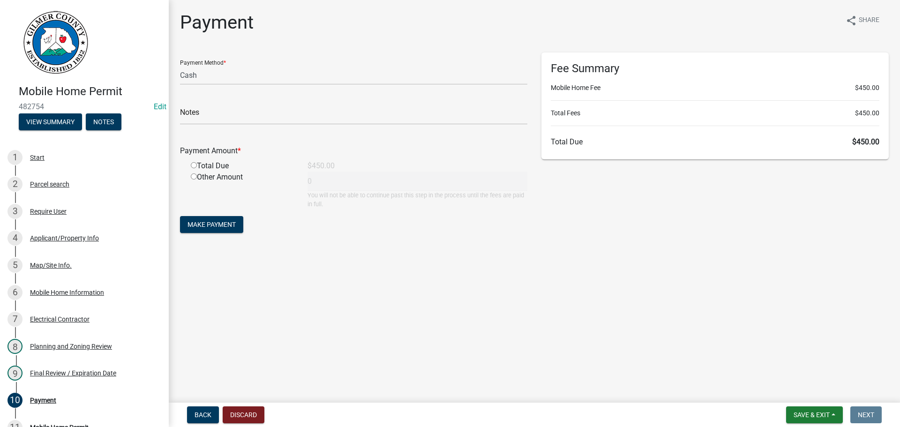
click at [198, 165] on div "Total Due" at bounding box center [242, 165] width 117 height 11
click at [193, 165] on input "radio" at bounding box center [194, 165] width 6 height 6
radio input "true"
type input "450"
click at [232, 222] on span "Make Payment" at bounding box center [212, 225] width 48 height 8
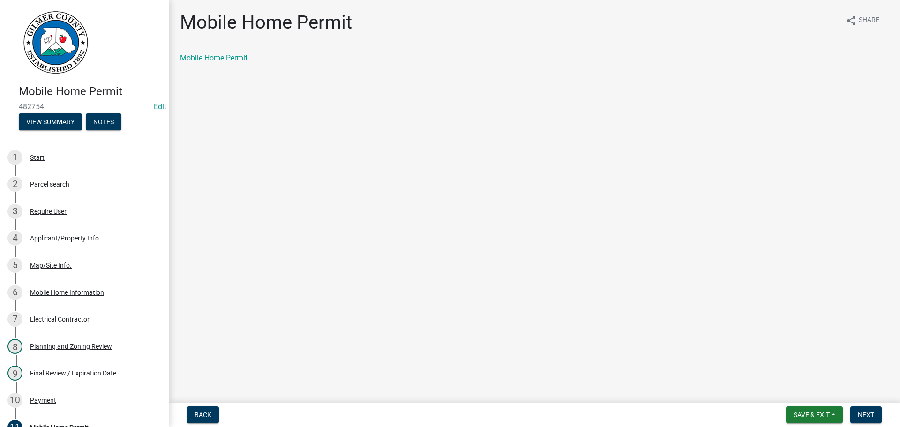
drag, startPoint x: 215, startPoint y: 66, endPoint x: 222, endPoint y: 64, distance: 7.4
click at [218, 66] on div "Mobile Home Permit" at bounding box center [534, 62] width 723 height 19
click at [223, 59] on link "Mobile Home Permit" at bounding box center [214, 57] width 68 height 9
click at [55, 397] on div "Payment" at bounding box center [43, 400] width 26 height 7
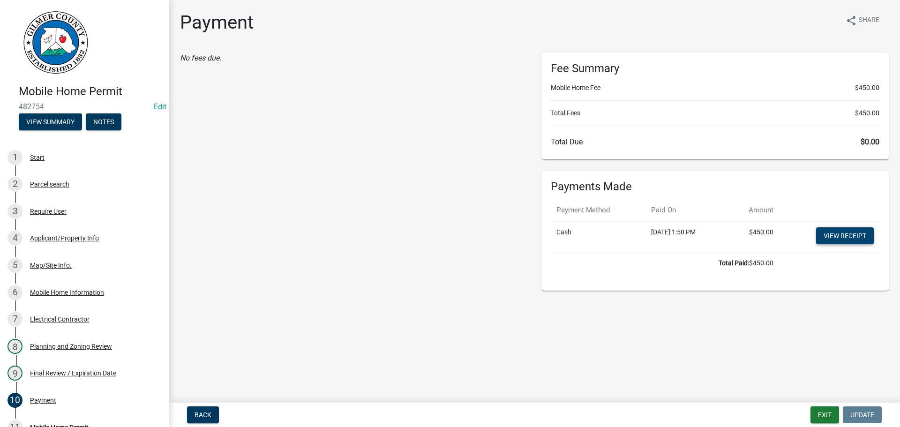
click at [849, 233] on link "View receipt" at bounding box center [845, 235] width 58 height 17
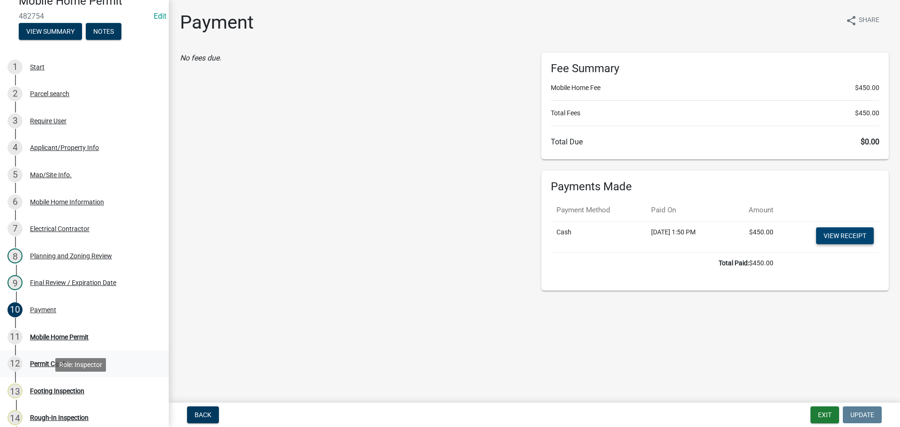
scroll to position [94, 0]
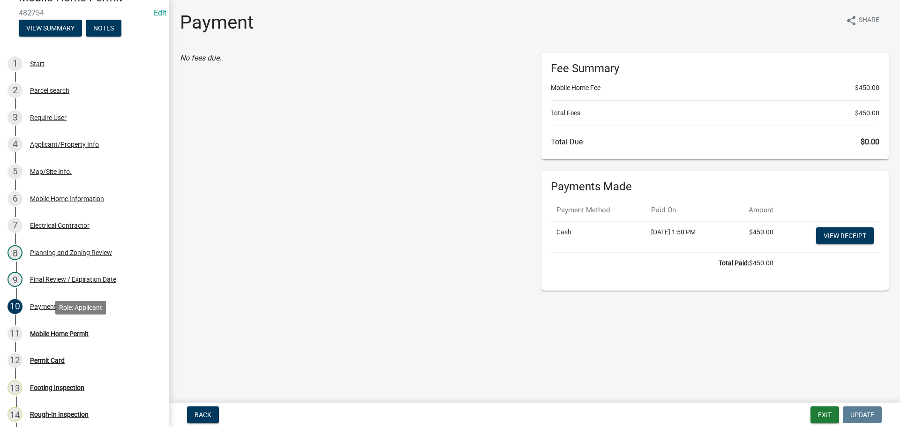
click at [93, 332] on div "11 Mobile Home Permit" at bounding box center [81, 333] width 146 height 15
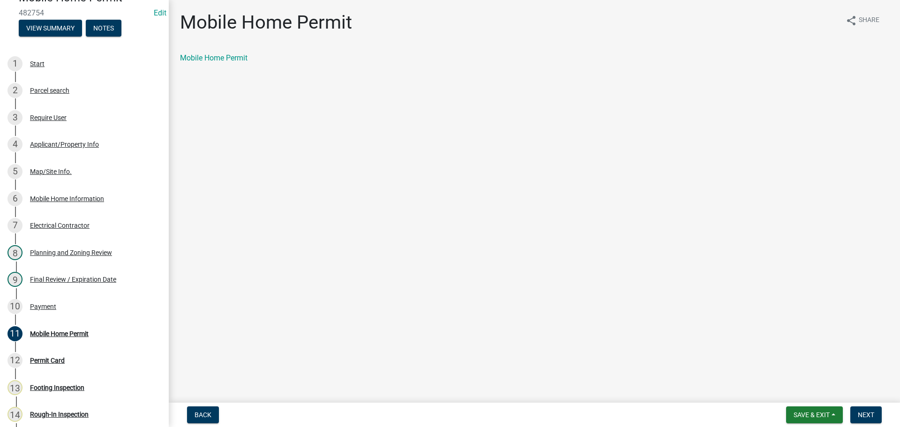
click at [861, 405] on nav "Back Save & Exit Save Save & Exit Next" at bounding box center [534, 415] width 731 height 24
click at [861, 410] on button "Next" at bounding box center [865, 414] width 31 height 17
click at [198, 60] on link "Permit Card" at bounding box center [199, 57] width 39 height 9
click at [858, 411] on button "Next" at bounding box center [865, 414] width 31 height 17
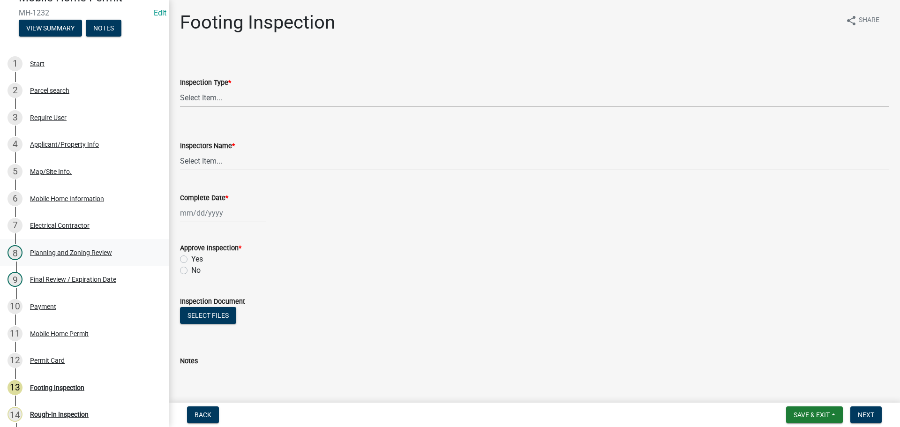
click at [87, 259] on div "8 Planning and Zoning Review" at bounding box center [81, 252] width 146 height 15
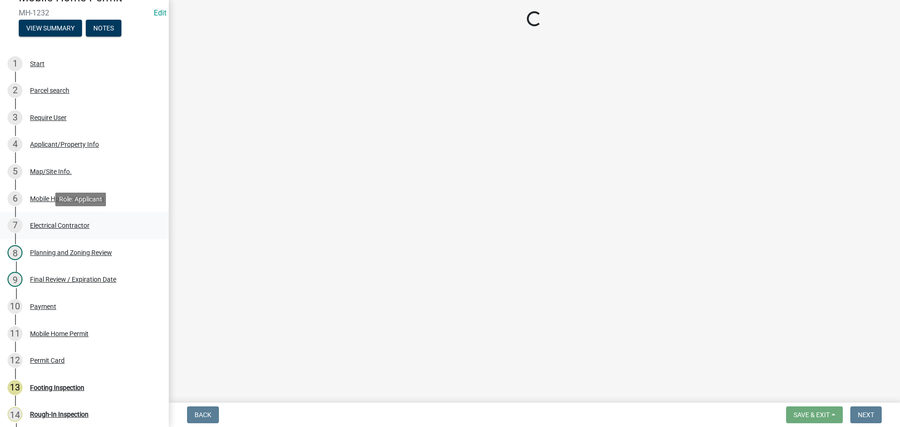
select select "5ce200eb-feb1-496b-8127-7891293955f5"
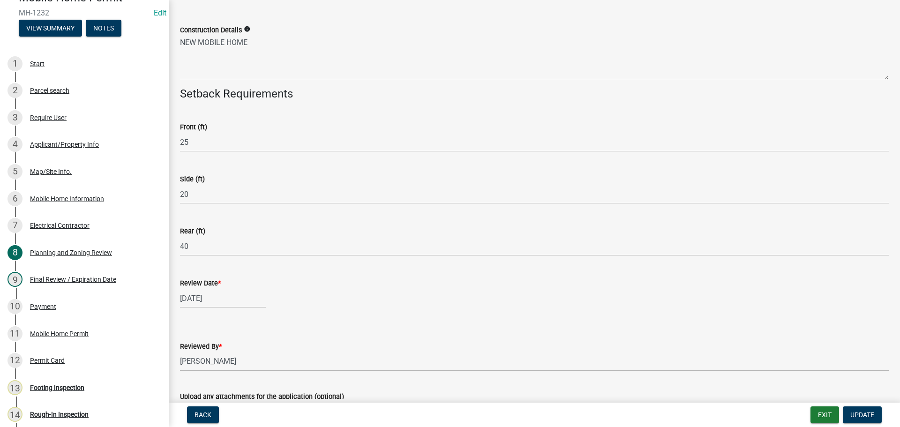
scroll to position [263, 0]
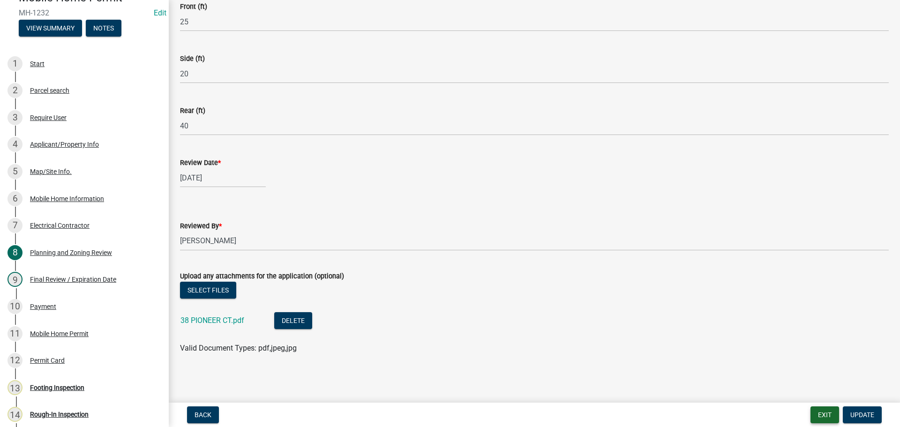
click at [820, 413] on button "Exit" at bounding box center [825, 414] width 29 height 17
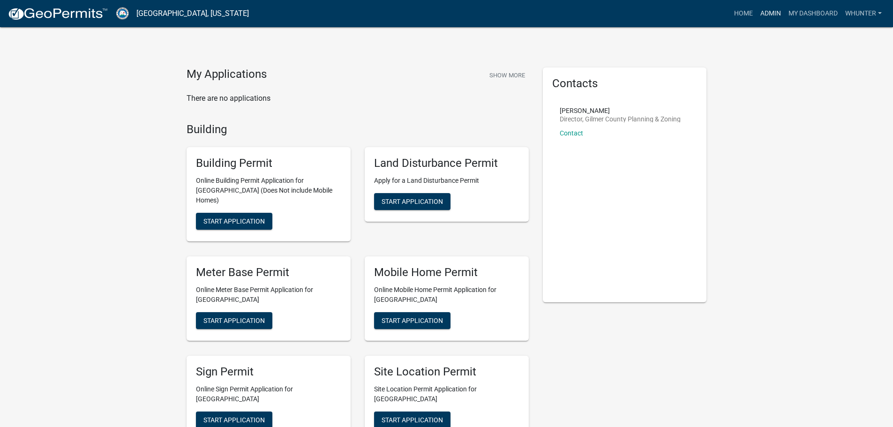
click at [768, 15] on link "Admin" at bounding box center [771, 14] width 28 height 18
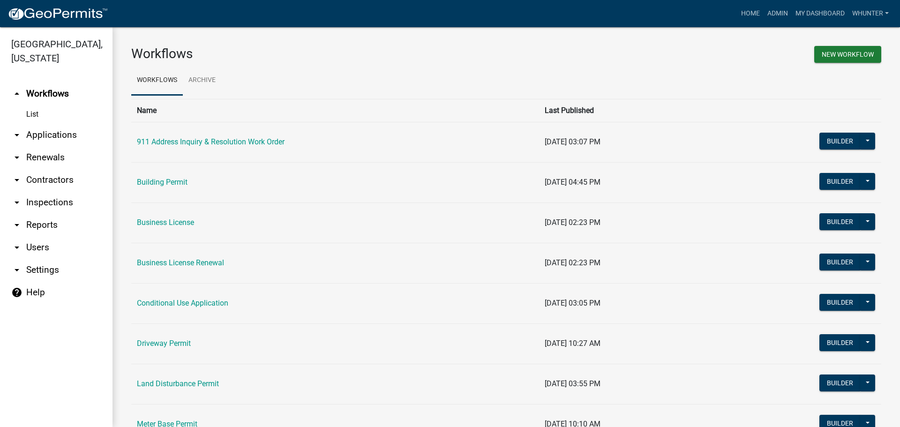
click at [40, 130] on link "arrow_drop_down Applications" at bounding box center [56, 135] width 113 height 23
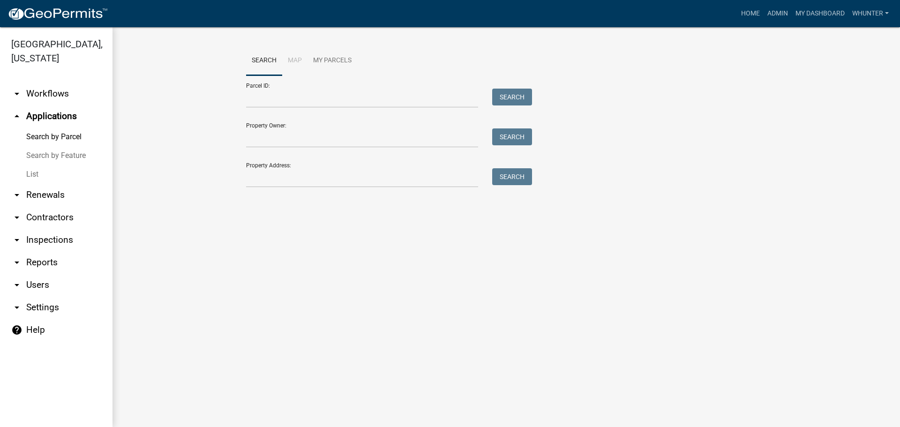
click at [61, 170] on link "List" at bounding box center [56, 174] width 113 height 19
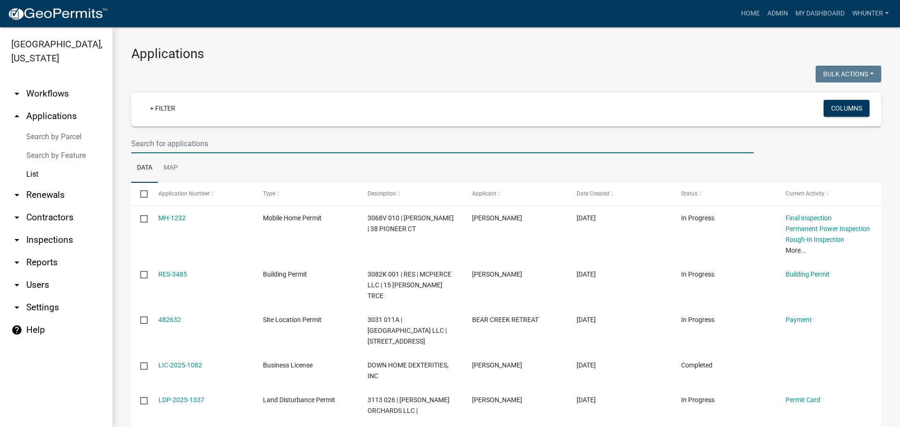
click at [211, 145] on input "text" at bounding box center [442, 143] width 623 height 19
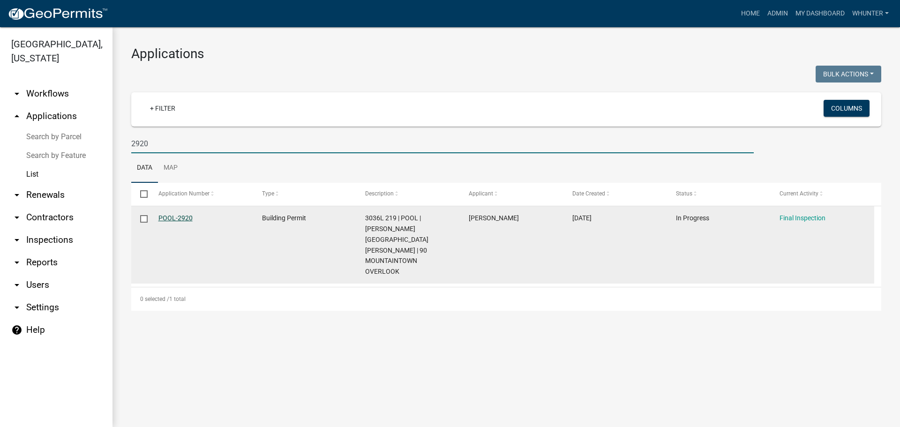
type input "2920"
click at [186, 219] on link "POOL-2920" at bounding box center [175, 218] width 34 height 8
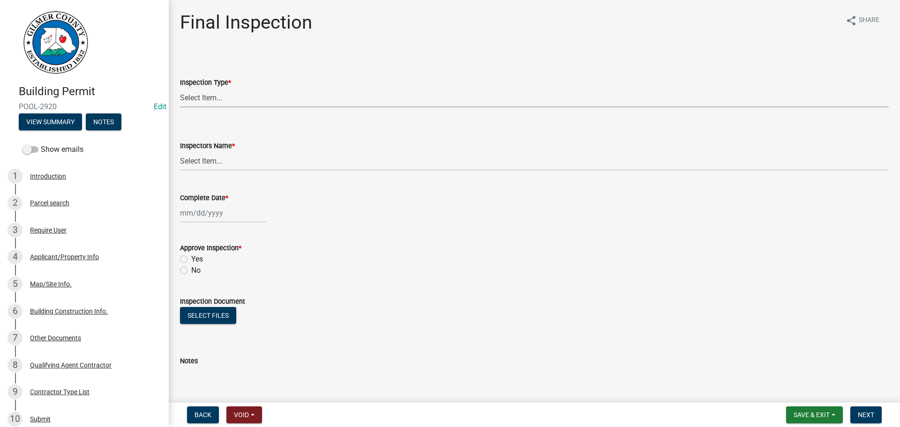
click at [227, 101] on select "Select Item... Final" at bounding box center [534, 97] width 709 height 19
click at [180, 88] on select "Select Item... Final" at bounding box center [534, 97] width 709 height 19
select select "895eead6-d784-4fdc-a4a3-66a9075c153d"
drag, startPoint x: 252, startPoint y: 146, endPoint x: 262, endPoint y: 163, distance: 18.9
click at [252, 147] on div "Inspectors Name *" at bounding box center [534, 145] width 709 height 11
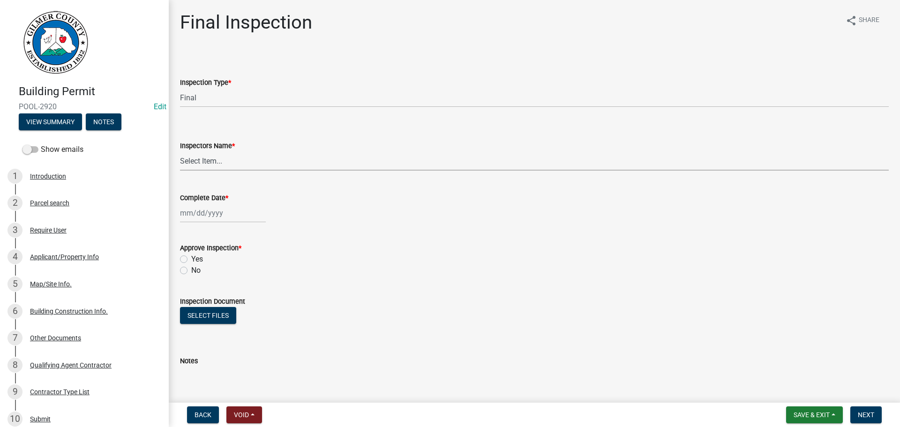
click at [262, 163] on select "Select Item... [PERSON_NAME] ([PERSON_NAME]) [PERSON_NAME] ([PERSON_NAME]) Engi…" at bounding box center [534, 160] width 709 height 19
select select "b7f275ba-f507-42fd-b9cd-cd9544451c64"
click at [180, 151] on select "Select Item... [PERSON_NAME] ([PERSON_NAME]) [PERSON_NAME] ([PERSON_NAME]) Engi…" at bounding box center [534, 160] width 709 height 19
select select "9"
select select "2025"
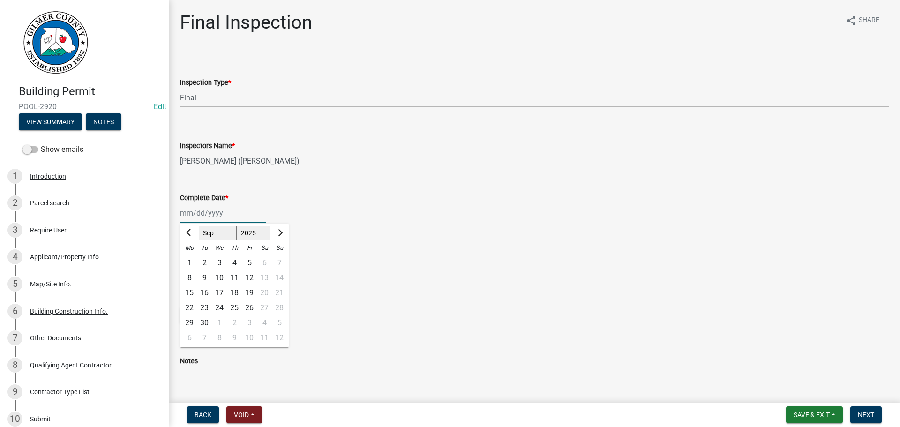
click at [203, 217] on div "[PERSON_NAME] Feb Mar Apr [PERSON_NAME][DATE] Oct Nov [DATE] 1526 1527 1528 152…" at bounding box center [223, 212] width 86 height 19
click at [206, 309] on div "23" at bounding box center [204, 308] width 15 height 15
type input "[DATE]"
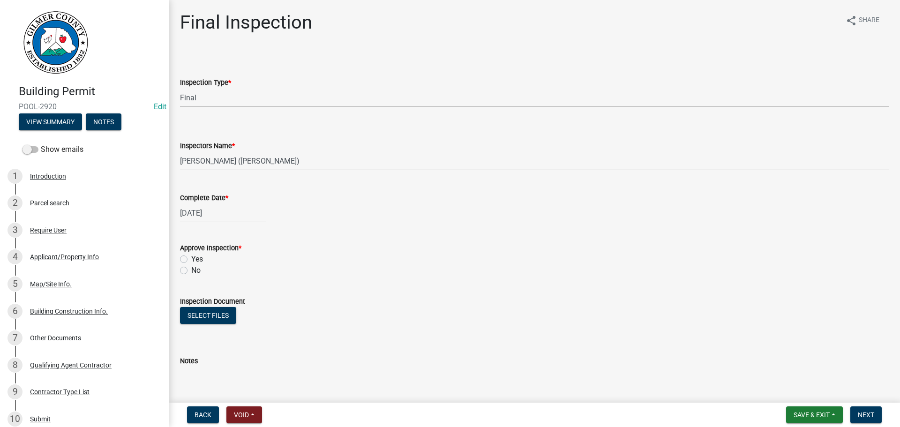
click at [189, 261] on div "Yes" at bounding box center [534, 259] width 709 height 11
click at [192, 259] on label "Yes" at bounding box center [197, 259] width 12 height 11
click at [192, 259] on input "Yes" at bounding box center [194, 257] width 6 height 6
radio input "true"
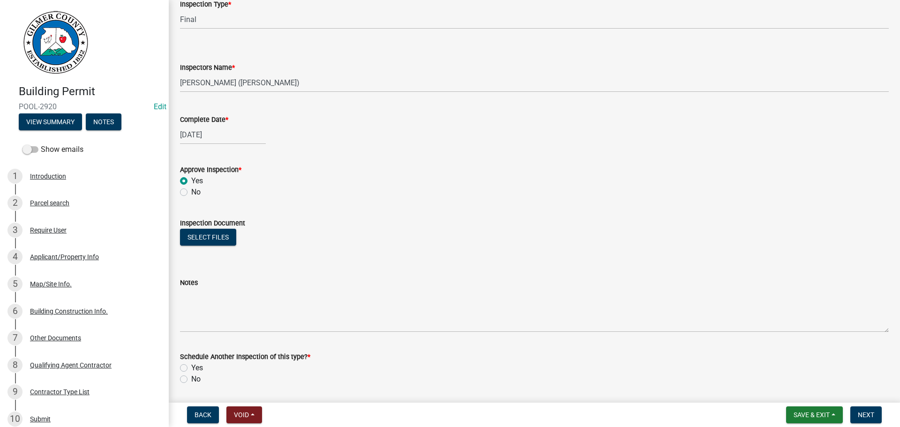
scroll to position [151, 0]
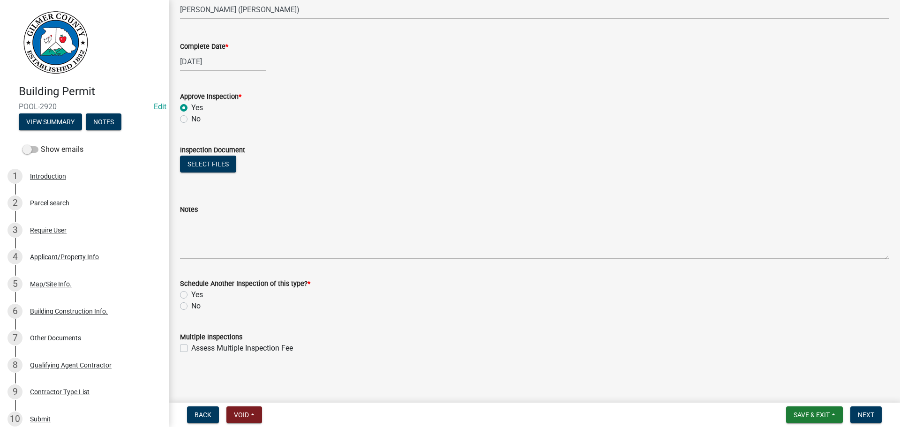
click at [191, 303] on div "No" at bounding box center [534, 306] width 709 height 11
click at [198, 308] on label "No" at bounding box center [195, 306] width 9 height 11
click at [197, 307] on input "No" at bounding box center [194, 304] width 6 height 6
radio input "true"
click at [868, 419] on span "Next" at bounding box center [866, 415] width 16 height 8
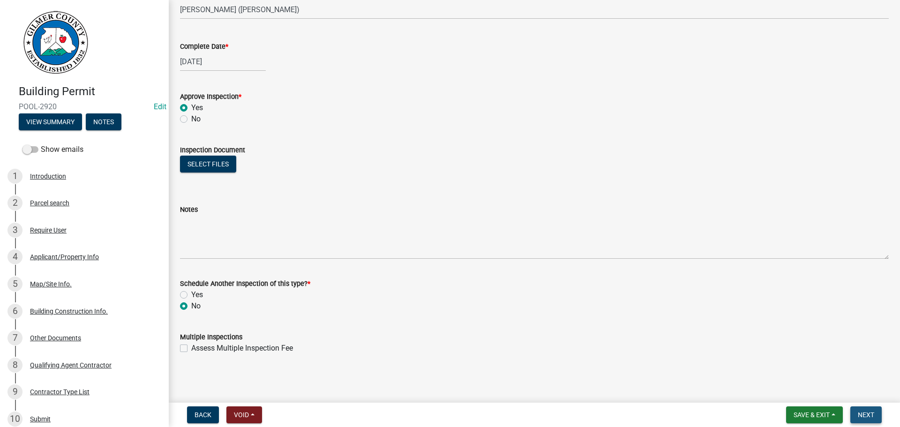
scroll to position [0, 0]
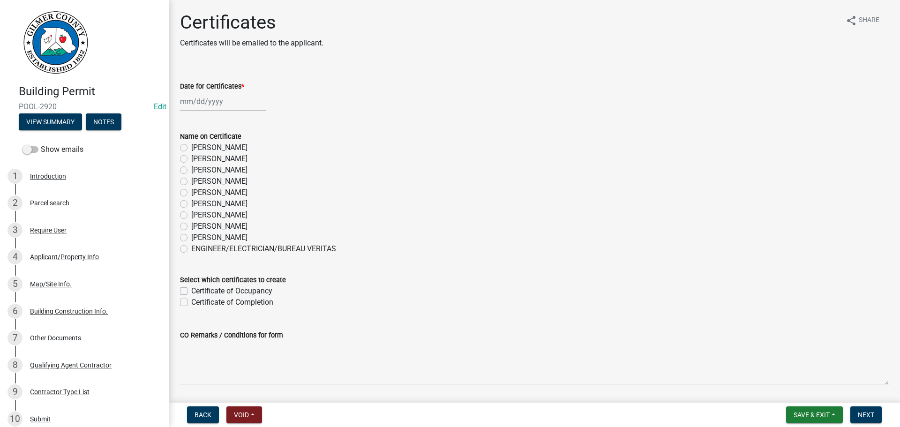
click at [231, 233] on label "[PERSON_NAME]" at bounding box center [219, 237] width 56 height 11
click at [197, 233] on input "[PERSON_NAME]" at bounding box center [194, 235] width 6 height 6
radio input "true"
click at [225, 220] on label "[PERSON_NAME]" at bounding box center [219, 215] width 56 height 11
click at [197, 216] on input "[PERSON_NAME]" at bounding box center [194, 213] width 6 height 6
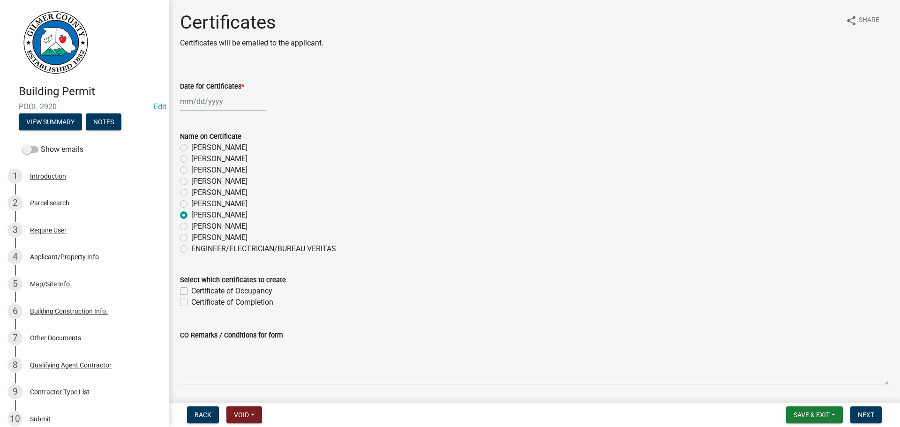
radio input "true"
click at [223, 226] on label "[PERSON_NAME]" at bounding box center [219, 226] width 56 height 11
click at [197, 226] on input "[PERSON_NAME]" at bounding box center [194, 224] width 6 height 6
radio input "true"
click at [232, 99] on div at bounding box center [223, 101] width 86 height 19
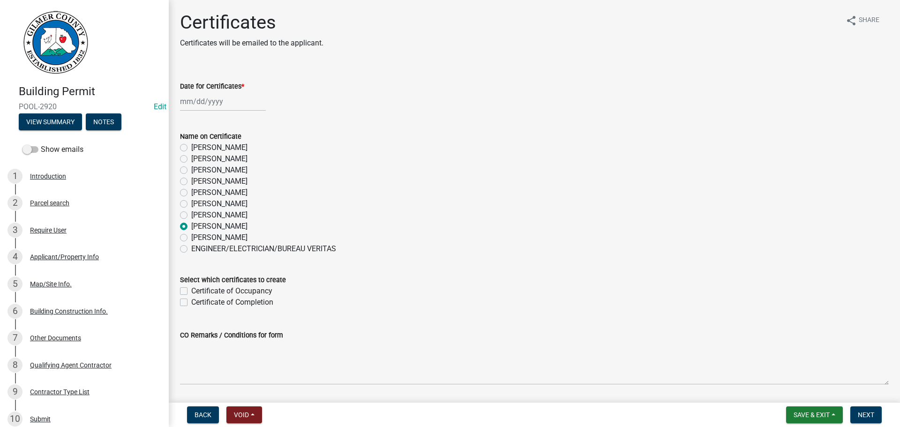
select select "9"
select select "2025"
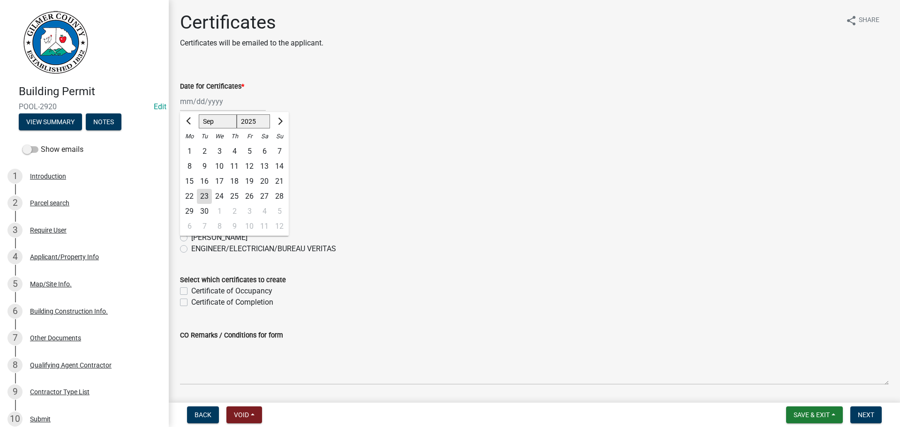
click at [206, 193] on div "23" at bounding box center [204, 196] width 15 height 15
type input "[DATE]"
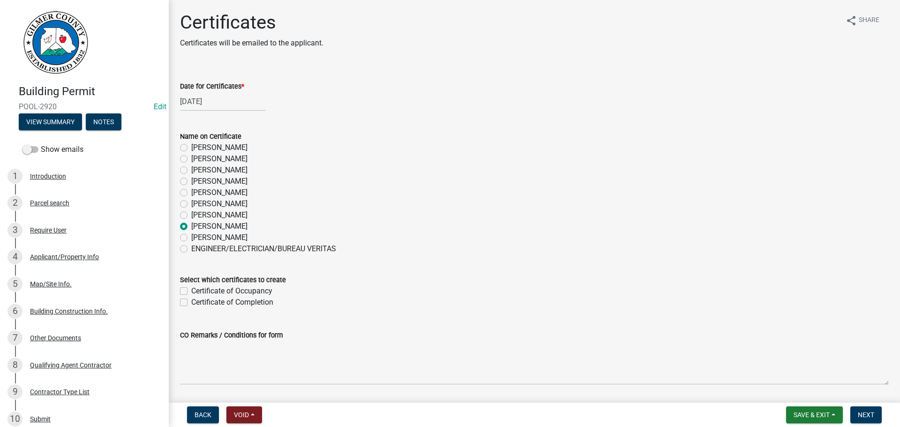
click at [245, 300] on label "Certificate of Completion" at bounding box center [232, 302] width 82 height 11
click at [197, 300] on input "Certificate of Completion" at bounding box center [194, 300] width 6 height 6
checkbox input "true"
checkbox input "false"
checkbox input "true"
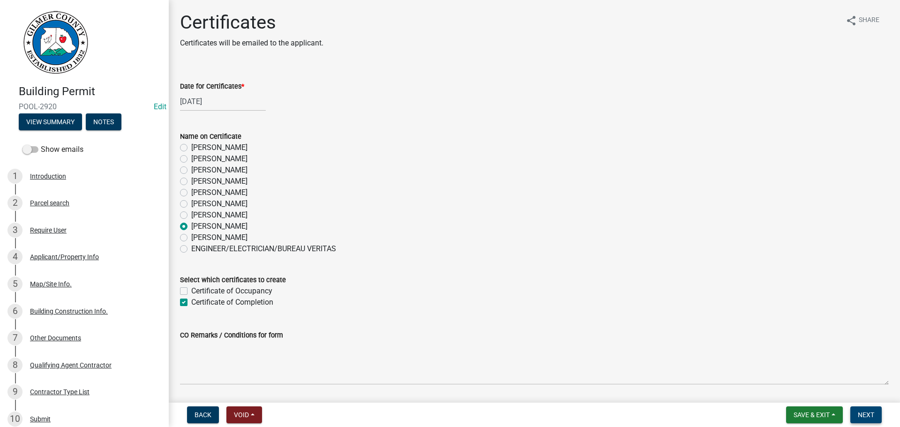
click at [881, 418] on button "Next" at bounding box center [865, 414] width 31 height 17
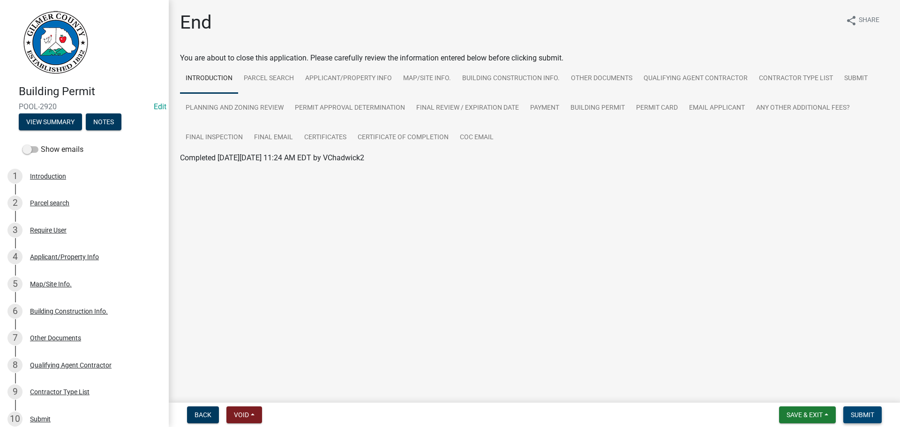
click at [881, 418] on button "Submit" at bounding box center [862, 414] width 38 height 17
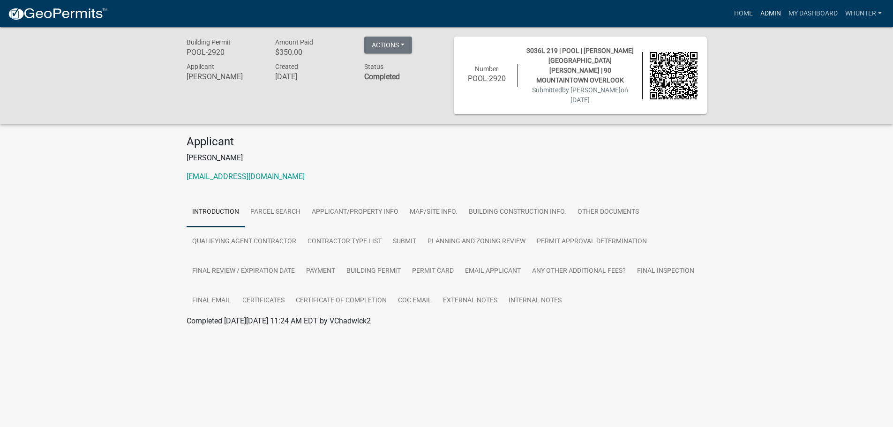
click at [770, 14] on link "Admin" at bounding box center [771, 14] width 28 height 18
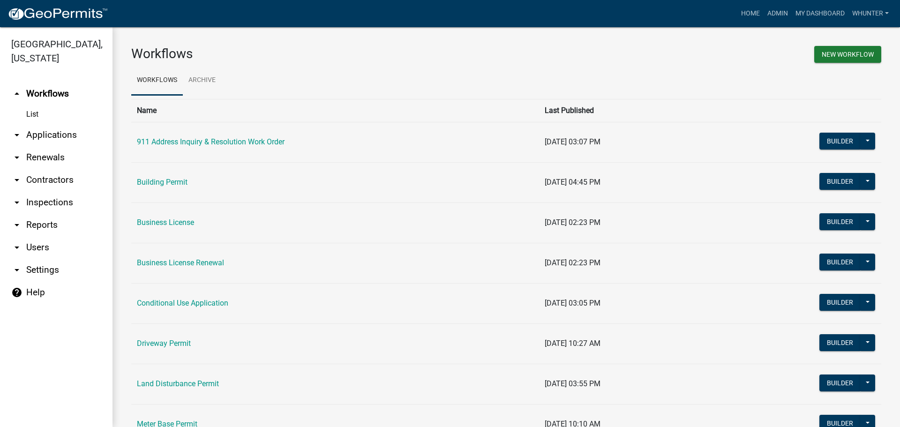
click at [53, 127] on link "arrow_drop_down Applications" at bounding box center [56, 135] width 113 height 23
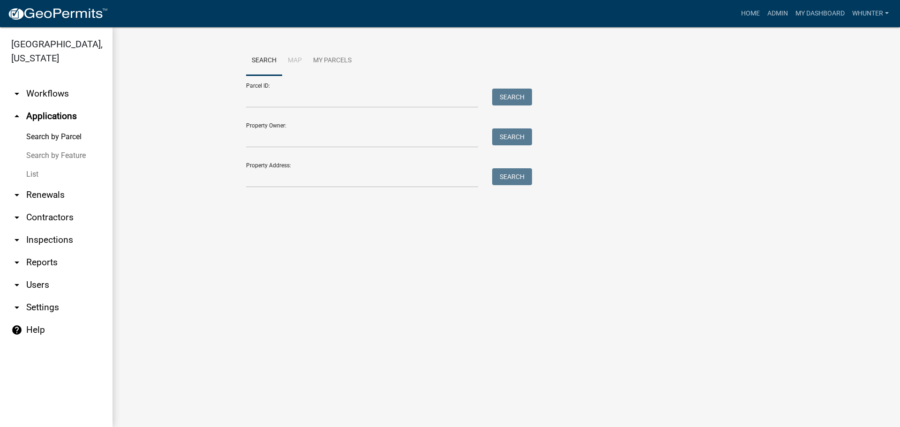
click at [59, 173] on link "List" at bounding box center [56, 174] width 113 height 19
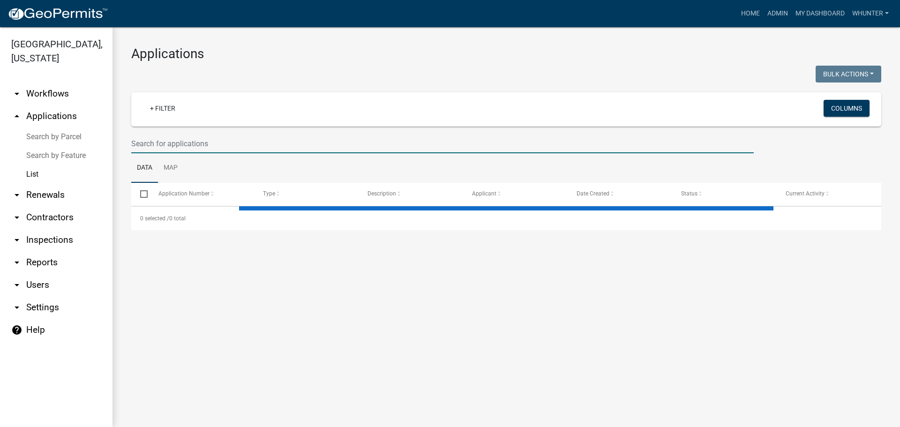
click at [195, 143] on input "text" at bounding box center [442, 143] width 623 height 19
type input "2"
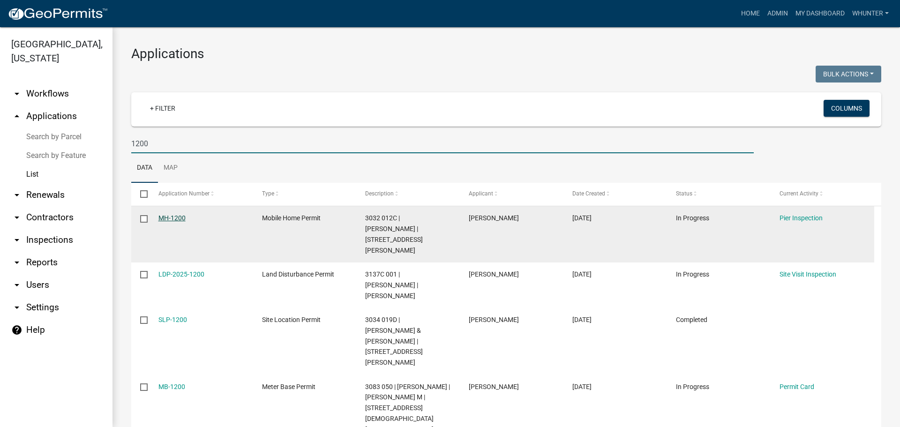
type input "1200"
click at [173, 216] on link "MH-1200" at bounding box center [171, 218] width 27 height 8
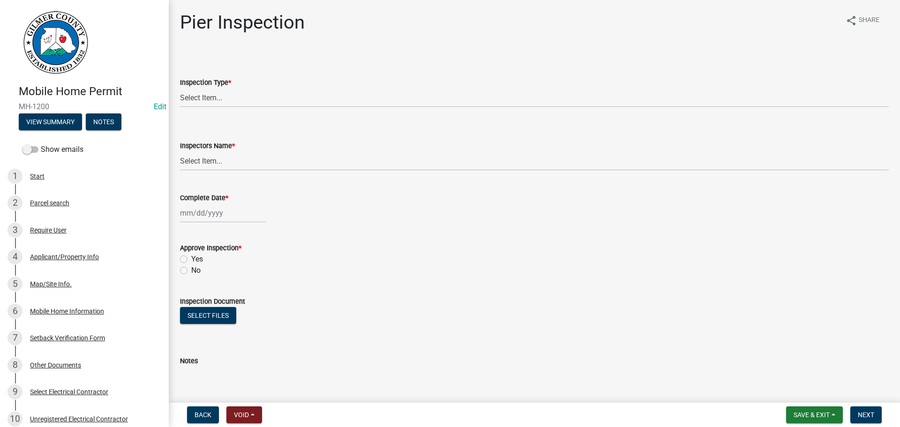
click at [275, 85] on div "Inspection Type *" at bounding box center [534, 82] width 709 height 11
click at [267, 105] on select "Select Item... Pier" at bounding box center [534, 97] width 709 height 19
click at [180, 88] on select "Select Item... Pier" at bounding box center [534, 97] width 709 height 19
select select "1b850515-32bd-42de-9586-a5fa91f04e7f"
drag, startPoint x: 219, startPoint y: 161, endPoint x: 223, endPoint y: 169, distance: 9.0
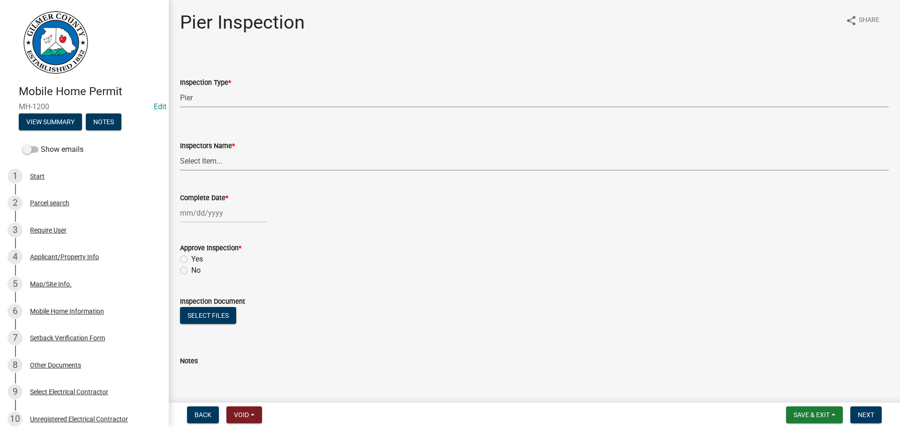
click at [219, 161] on select "Select Item... [PERSON_NAME] ([PERSON_NAME]) [PERSON_NAME] ([PERSON_NAME]) Engi…" at bounding box center [534, 160] width 709 height 19
select select "b7f275ba-f507-42fd-b9cd-cd9544451c64"
click at [180, 151] on select "Select Item... [PERSON_NAME] ([PERSON_NAME]) [PERSON_NAME] ([PERSON_NAME]) Engi…" at bounding box center [534, 160] width 709 height 19
select select "9"
select select "2025"
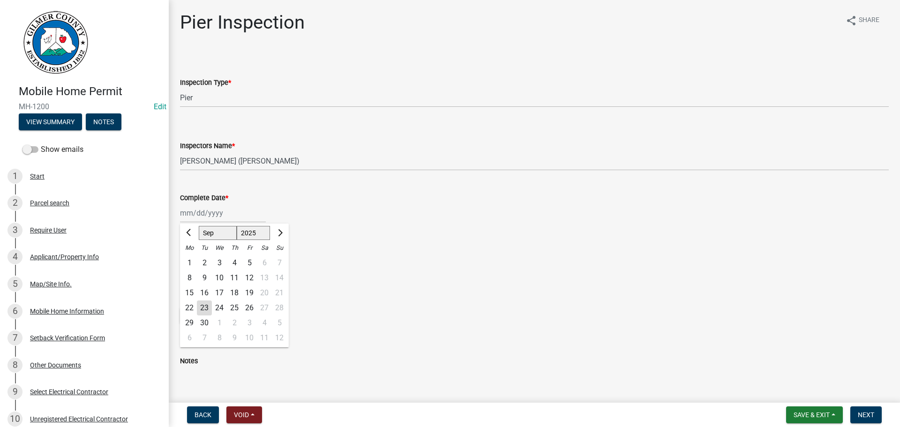
click at [207, 208] on div "[PERSON_NAME] Feb Mar Apr [PERSON_NAME][DATE] Oct Nov [DATE] 1526 1527 1528 152…" at bounding box center [223, 212] width 86 height 19
click at [224, 233] on select "Jan Feb Mar Apr May Jun [DATE] Aug Sep Oct Nov Dec" at bounding box center [218, 233] width 38 height 14
select select "7"
click at [199, 226] on select "Jan Feb Mar Apr May Jun [DATE] Aug Sep Oct Nov Dec" at bounding box center [218, 233] width 38 height 14
click at [205, 263] on div "1" at bounding box center [204, 263] width 15 height 15
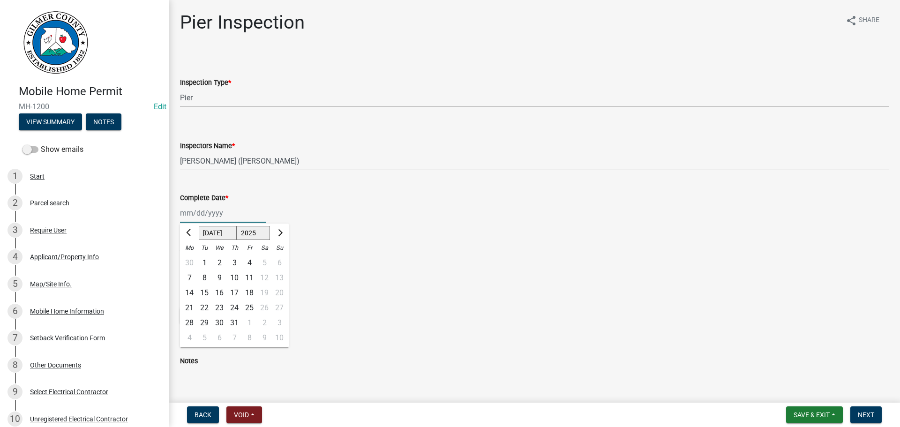
type input "[DATE]"
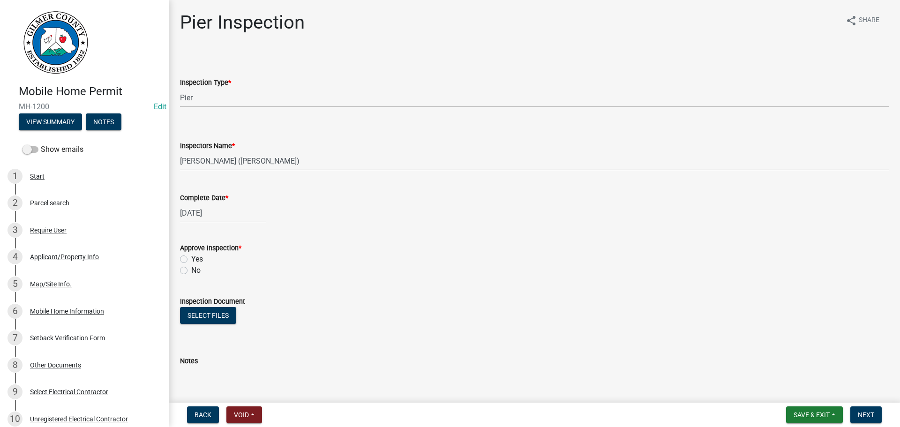
click at [198, 261] on label "Yes" at bounding box center [197, 259] width 12 height 11
click at [197, 260] on input "Yes" at bounding box center [194, 257] width 6 height 6
radio input "true"
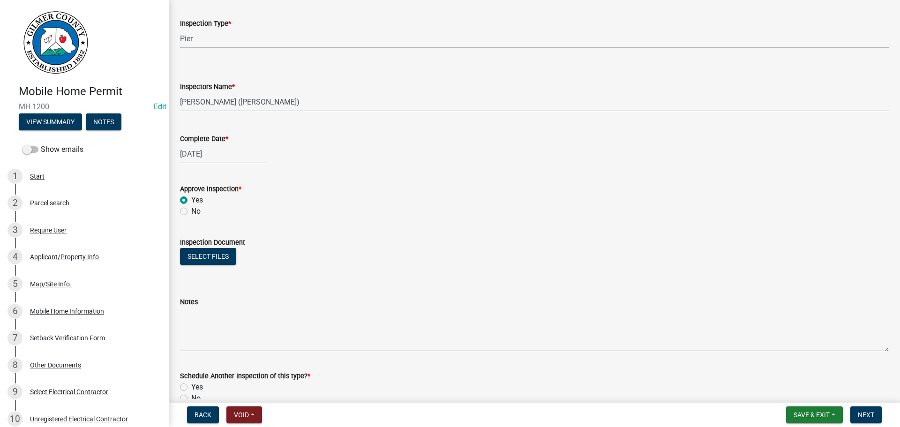
scroll to position [109, 0]
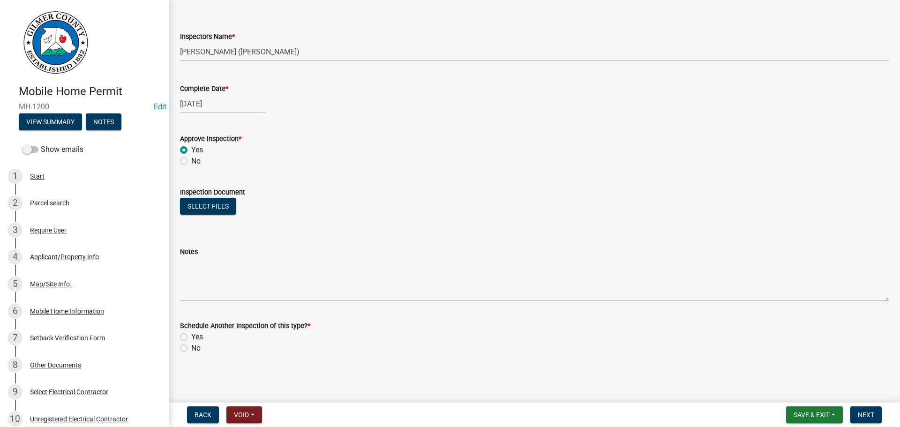
click at [196, 345] on label "No" at bounding box center [195, 348] width 9 height 11
click at [196, 345] on input "No" at bounding box center [194, 346] width 6 height 6
radio input "true"
click at [866, 409] on button "Next" at bounding box center [865, 414] width 31 height 17
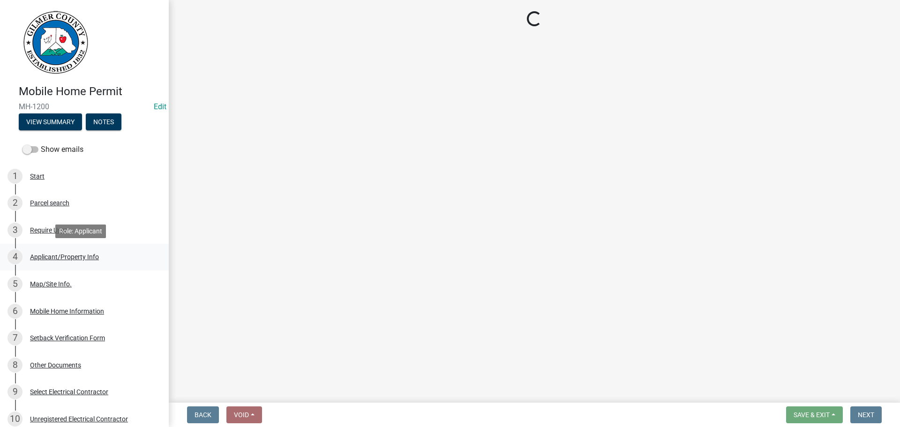
click at [57, 254] on div "4 Applicant/Property Info" at bounding box center [81, 256] width 146 height 15
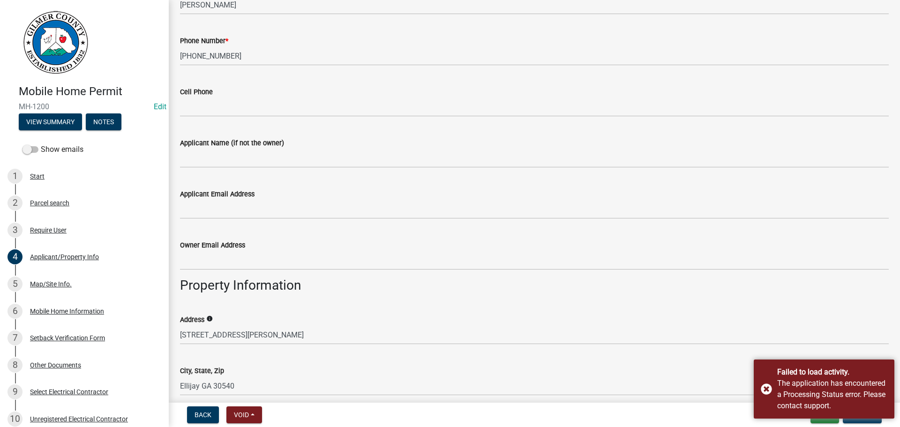
scroll to position [281, 0]
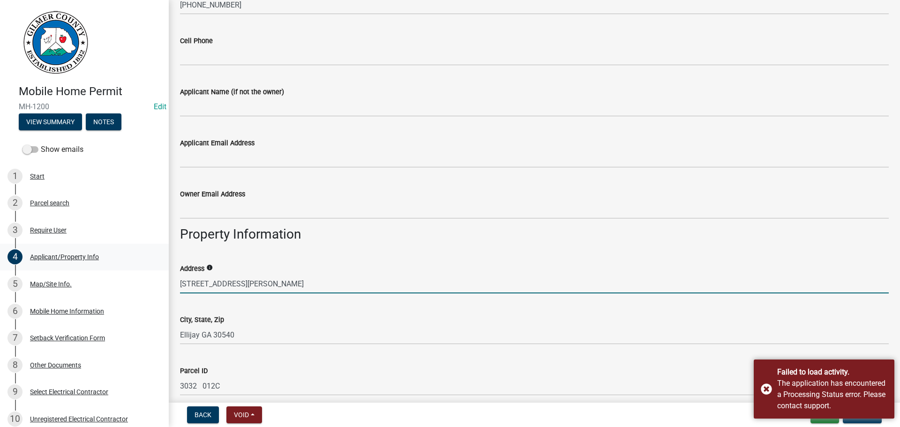
drag, startPoint x: 178, startPoint y: 280, endPoint x: 129, endPoint y: 270, distance: 49.7
click at [114, 271] on div "Mobile Home Permit MH-1200 Edit View Summary Notes Show emails 1 Start 2 Parcel…" at bounding box center [450, 213] width 900 height 427
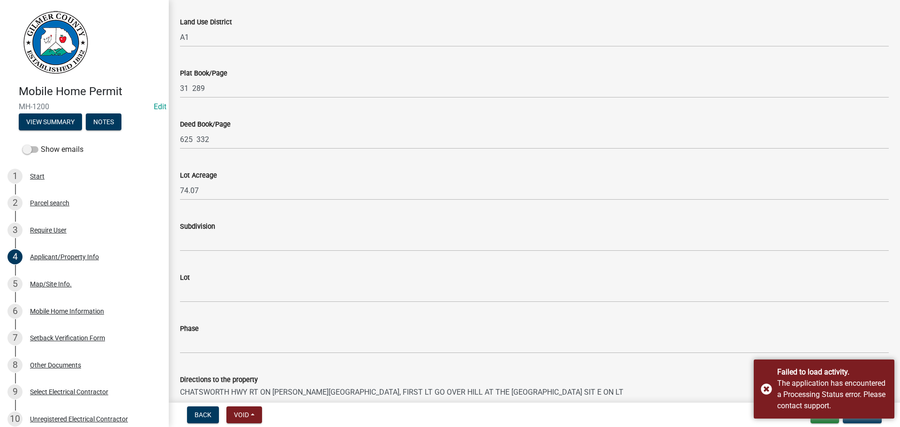
scroll to position [807, 0]
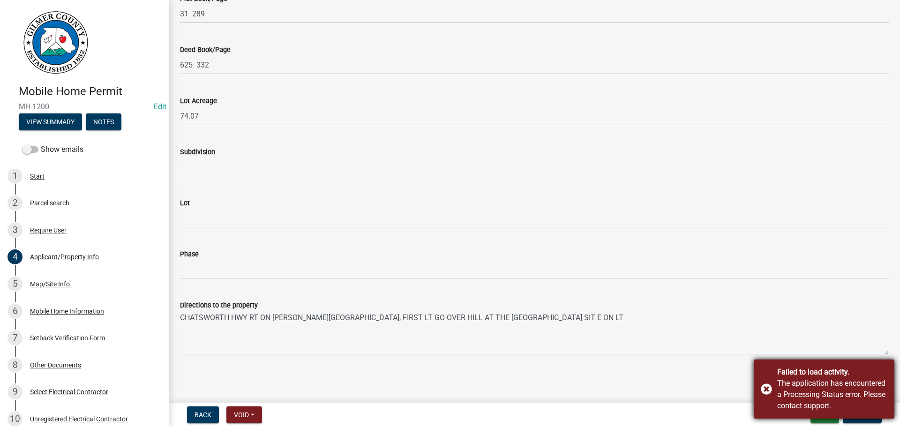
type input "[STREET_ADDRESS][PERSON_NAME]"
click at [769, 393] on div "Failed to load activity. The application has encountered a Processing Status er…" at bounding box center [824, 389] width 141 height 59
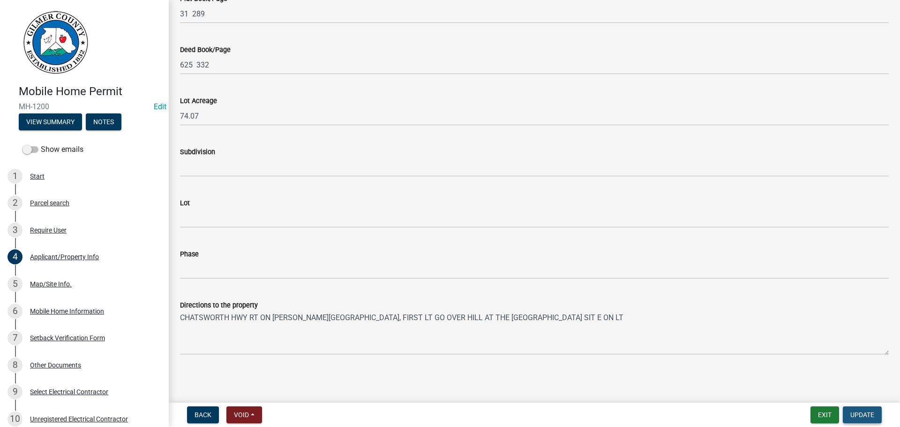
click at [865, 413] on span "Update" at bounding box center [862, 415] width 24 height 8
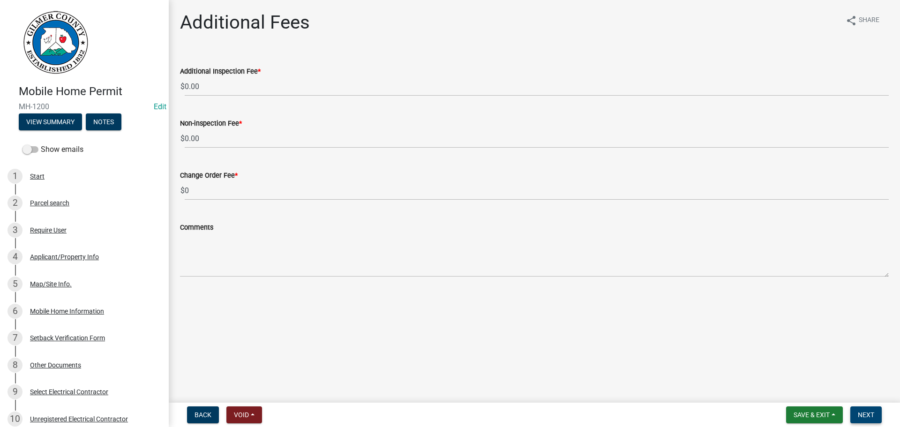
click at [875, 416] on button "Next" at bounding box center [865, 414] width 31 height 17
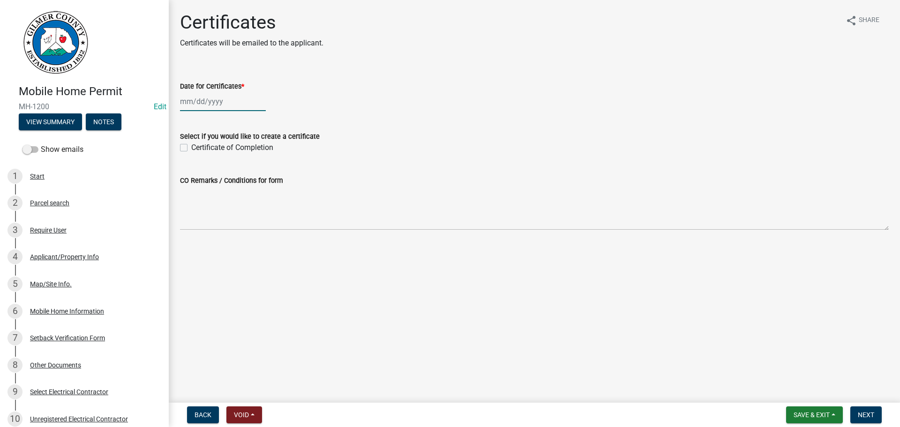
click at [212, 106] on div at bounding box center [223, 101] width 86 height 19
select select "9"
select select "2025"
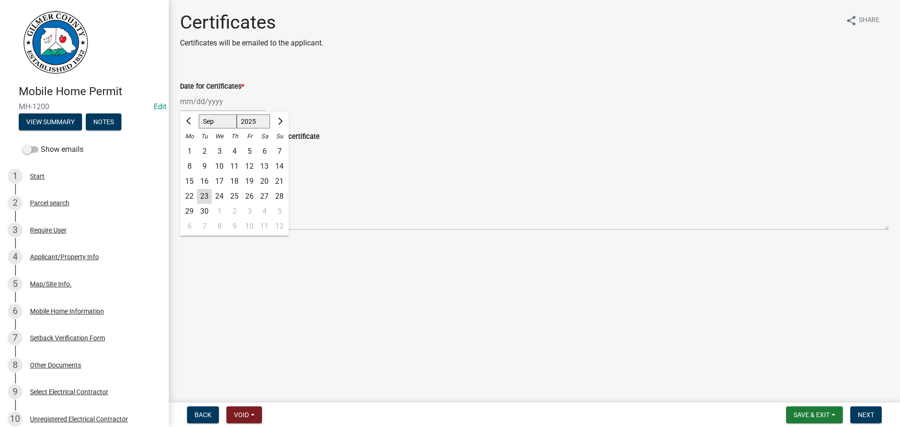
click at [204, 197] on div "23" at bounding box center [204, 196] width 15 height 15
type input "[DATE]"
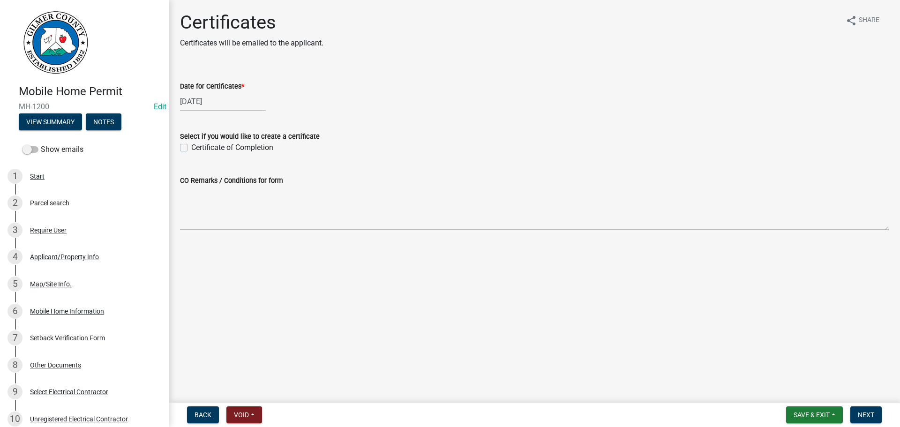
click at [196, 149] on label "Certificate of Completion" at bounding box center [232, 147] width 82 height 11
click at [196, 148] on input "Certificate of Completion" at bounding box center [194, 145] width 6 height 6
checkbox input "true"
click at [858, 411] on span "Next" at bounding box center [866, 415] width 16 height 8
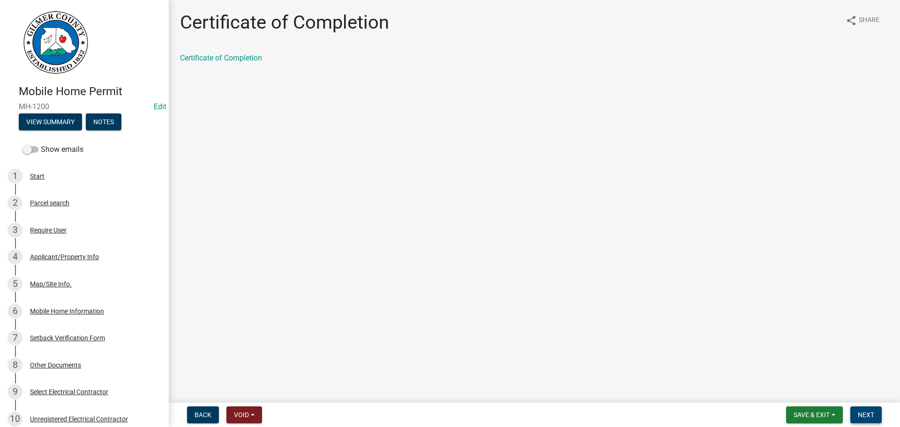
drag, startPoint x: 867, startPoint y: 417, endPoint x: 876, endPoint y: 419, distance: 8.6
click at [868, 417] on span "Next" at bounding box center [866, 415] width 16 height 8
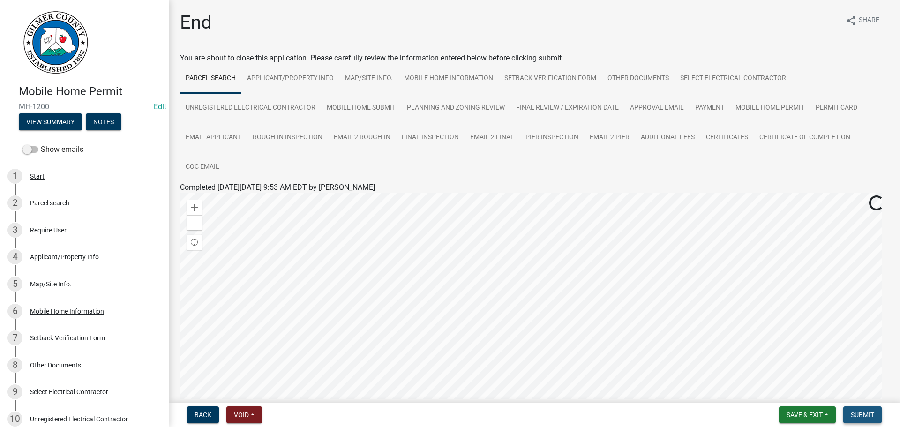
click at [865, 415] on span "Submit" at bounding box center [862, 415] width 23 height 8
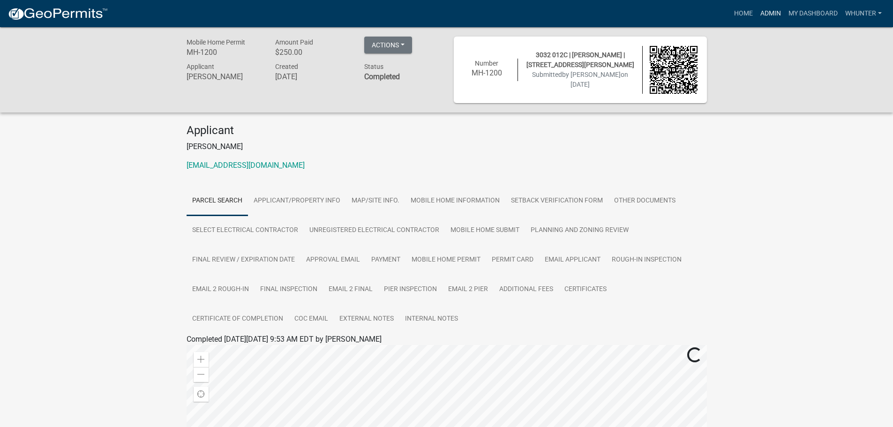
click at [774, 10] on link "Admin" at bounding box center [771, 14] width 28 height 18
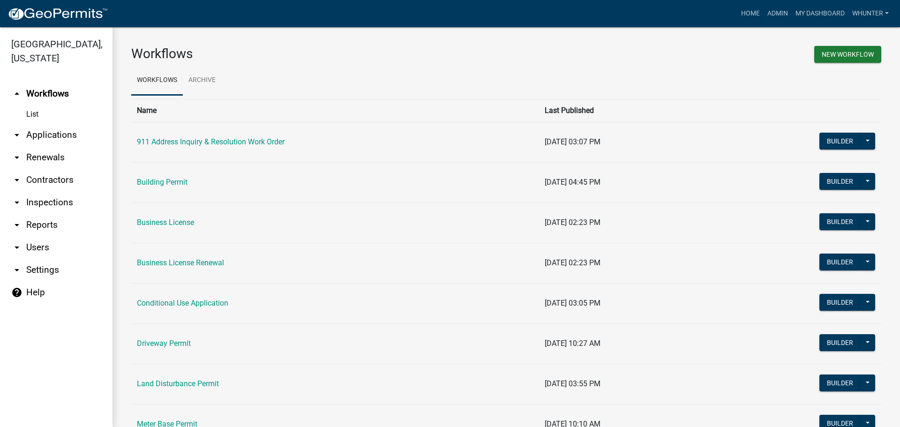
click at [67, 141] on link "arrow_drop_down Applications" at bounding box center [56, 135] width 113 height 23
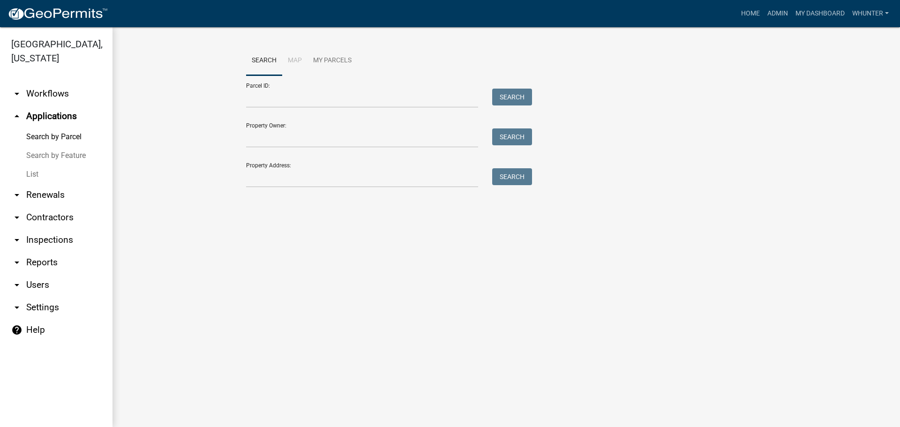
click at [45, 173] on link "List" at bounding box center [56, 174] width 113 height 19
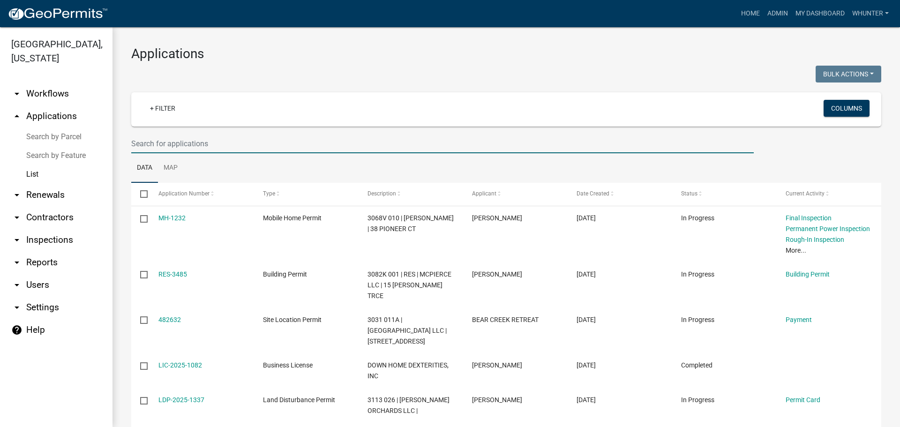
click at [199, 143] on input "text" at bounding box center [442, 143] width 623 height 19
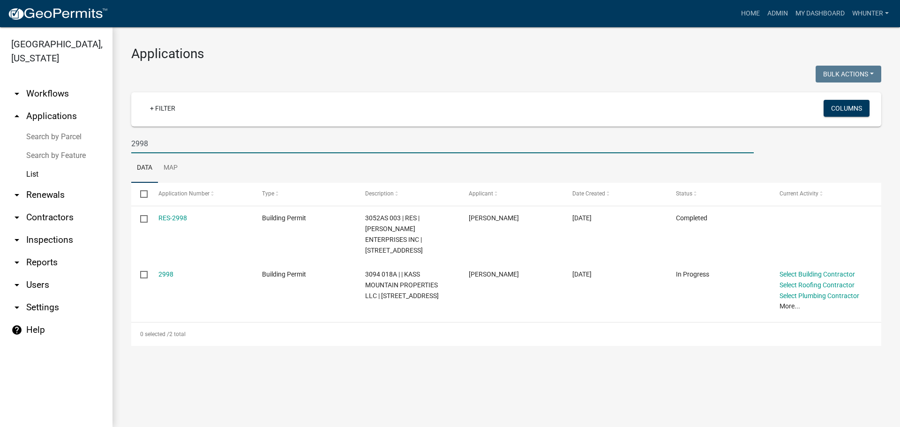
drag, startPoint x: 226, startPoint y: 148, endPoint x: 22, endPoint y: 116, distance: 206.9
click at [0, 123] on div "[GEOGRAPHIC_DATA], [US_STATE] arrow_drop_down Workflows List arrow_drop_up Appl…" at bounding box center [450, 227] width 900 height 400
drag, startPoint x: 227, startPoint y: 126, endPoint x: 225, endPoint y: 142, distance: 16.1
click at [226, 126] on div "+ Filter Columns" at bounding box center [506, 109] width 742 height 34
click at [225, 143] on input "2998" at bounding box center [442, 143] width 623 height 19
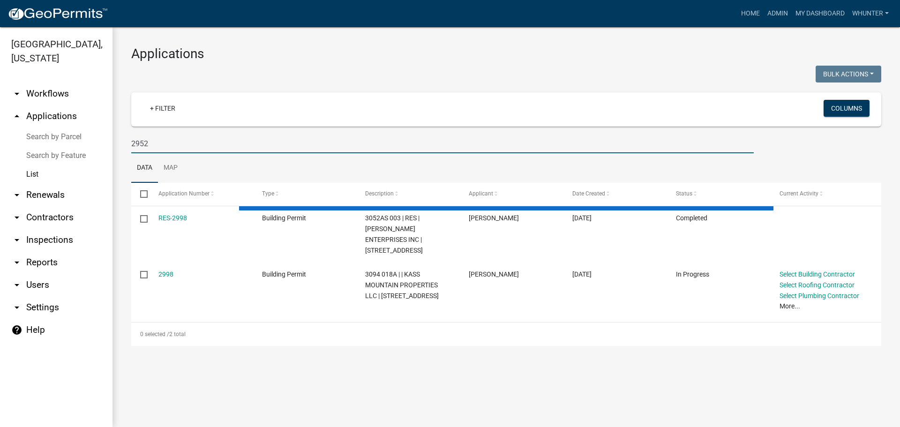
type input "2952"
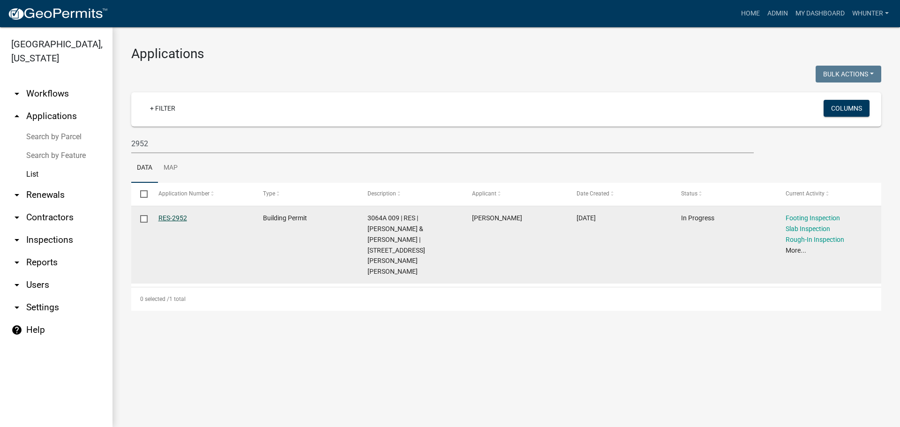
click at [170, 217] on link "RES-2952" at bounding box center [172, 218] width 29 height 8
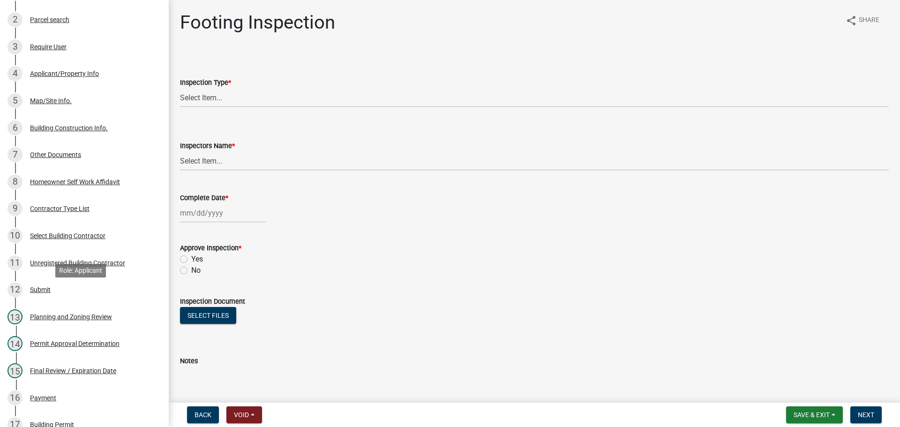
scroll to position [328, 0]
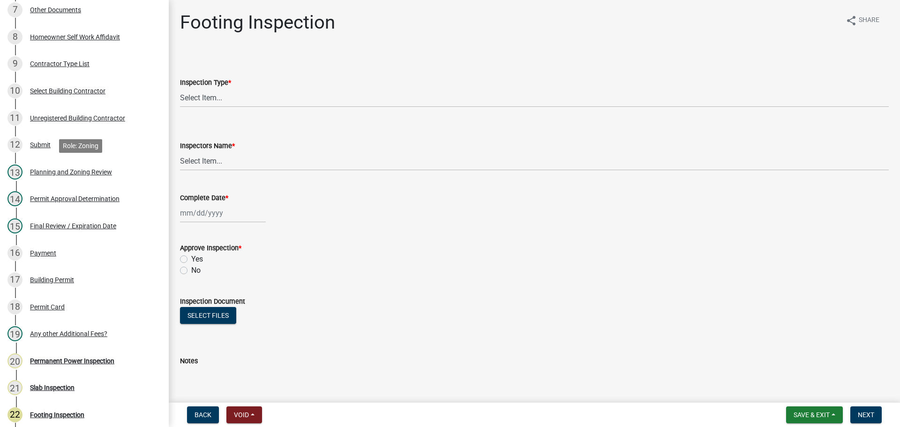
click at [94, 169] on div "Planning and Zoning Review" at bounding box center [71, 172] width 82 height 7
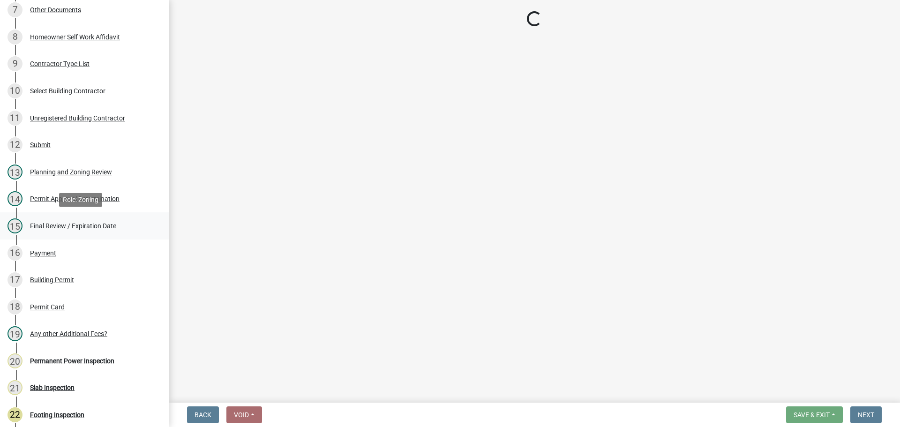
click at [98, 220] on div "15 Final Review / Expiration Date" at bounding box center [81, 225] width 146 height 15
select select "b44f7338-8171-40f4-83dd-b8ba3065c966"
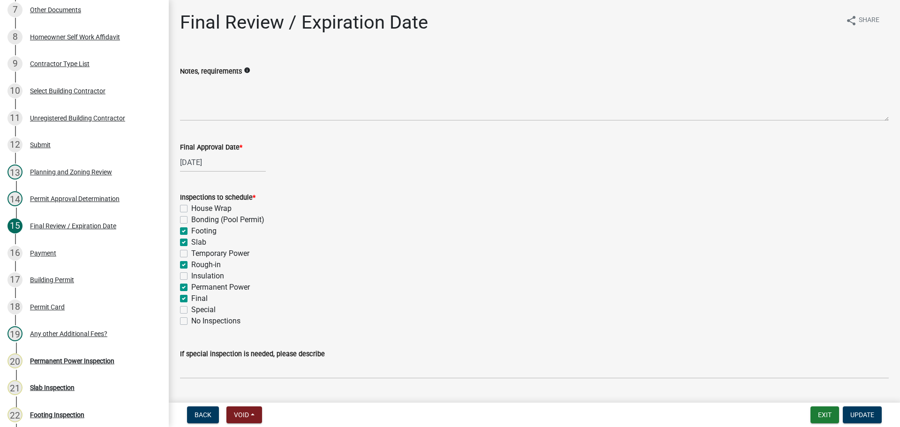
click at [194, 230] on label "Footing" at bounding box center [203, 231] width 25 height 11
click at [194, 230] on input "Footing" at bounding box center [194, 229] width 6 height 6
checkbox input "false"
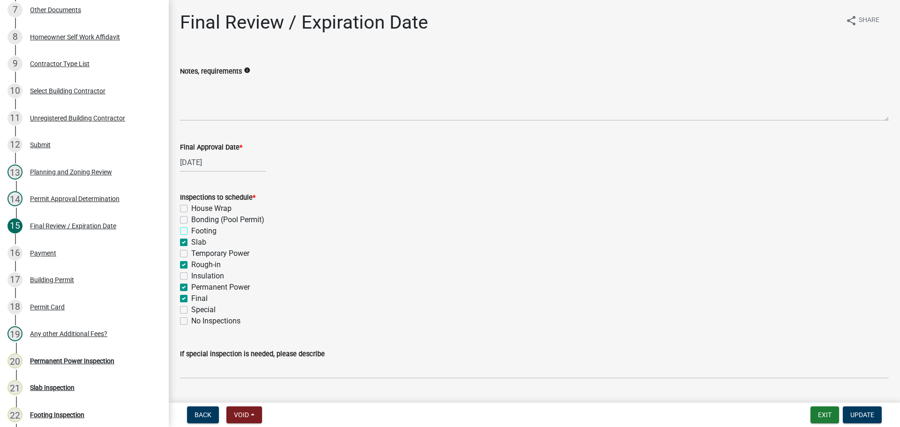
checkbox input "false"
checkbox input "true"
checkbox input "false"
checkbox input "true"
checkbox input "false"
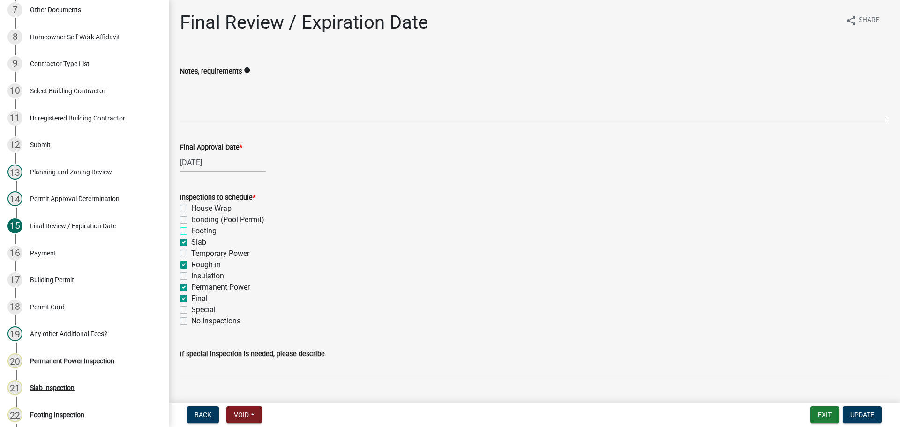
checkbox input "true"
checkbox input "false"
click at [189, 242] on div "Slab" at bounding box center [534, 242] width 709 height 11
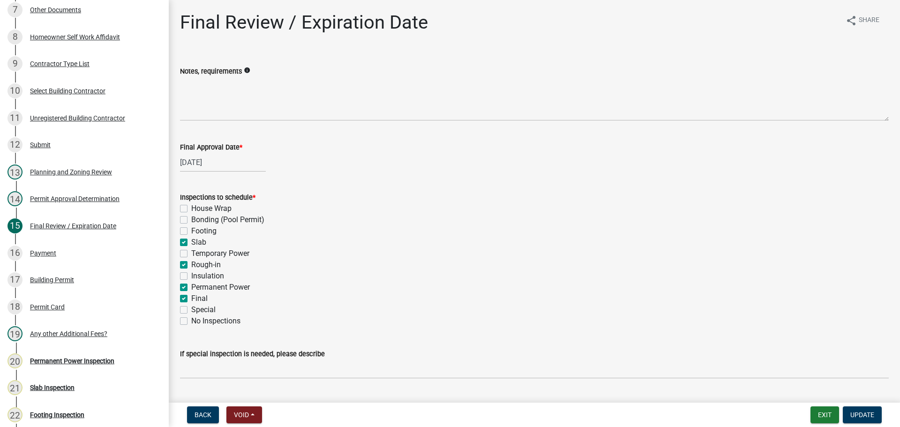
click at [200, 264] on label "Rough-in" at bounding box center [206, 264] width 30 height 11
click at [197, 264] on input "Rough-in" at bounding box center [194, 262] width 6 height 6
checkbox input "false"
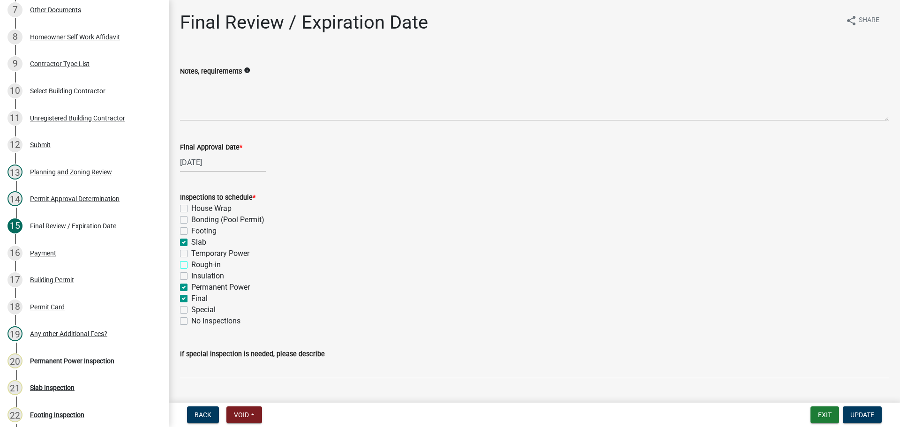
checkbox input "false"
checkbox input "true"
checkbox input "false"
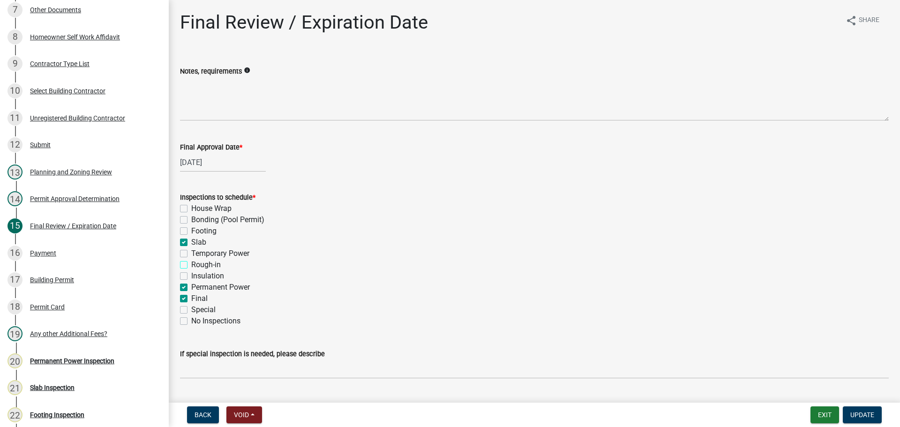
checkbox input "true"
checkbox input "false"
click at [192, 239] on label "Slab" at bounding box center [198, 242] width 15 height 11
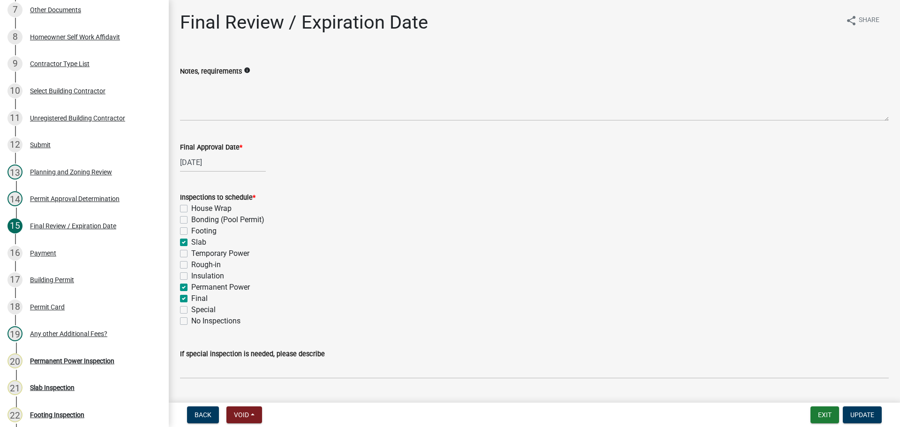
click at [192, 239] on input "Slab" at bounding box center [194, 240] width 6 height 6
checkbox input "false"
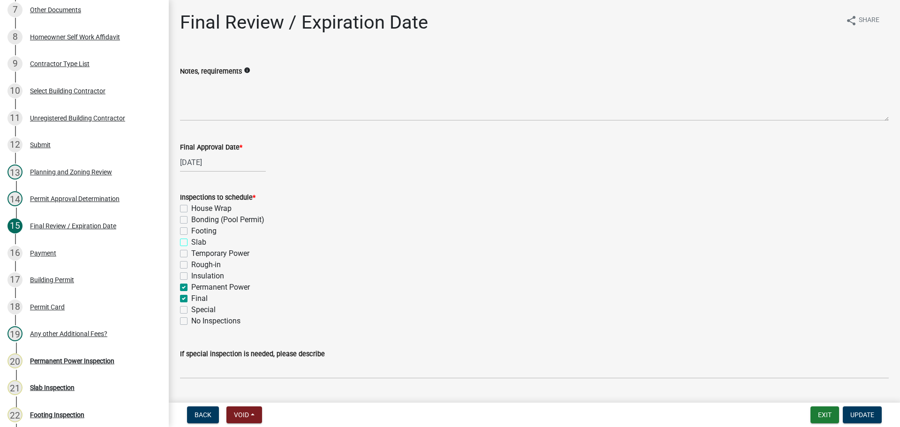
checkbox input "false"
checkbox input "true"
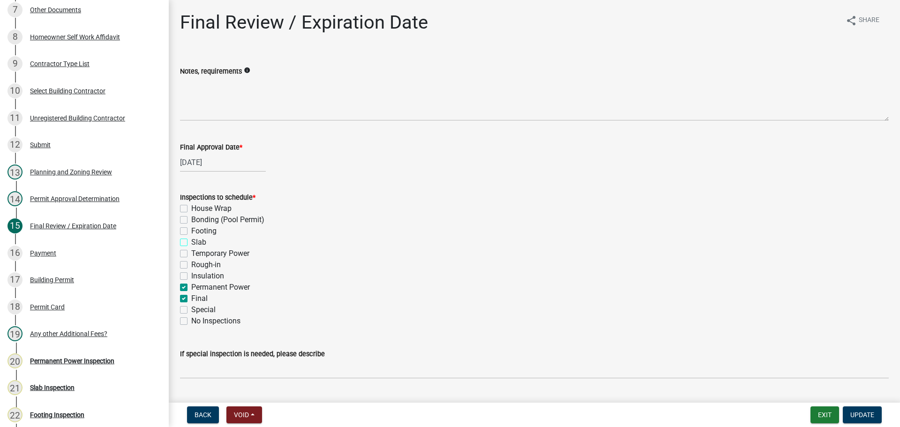
checkbox input "true"
checkbox input "false"
click at [212, 295] on div "Final" at bounding box center [534, 298] width 709 height 11
click at [223, 289] on label "Permanent Power" at bounding box center [220, 287] width 59 height 11
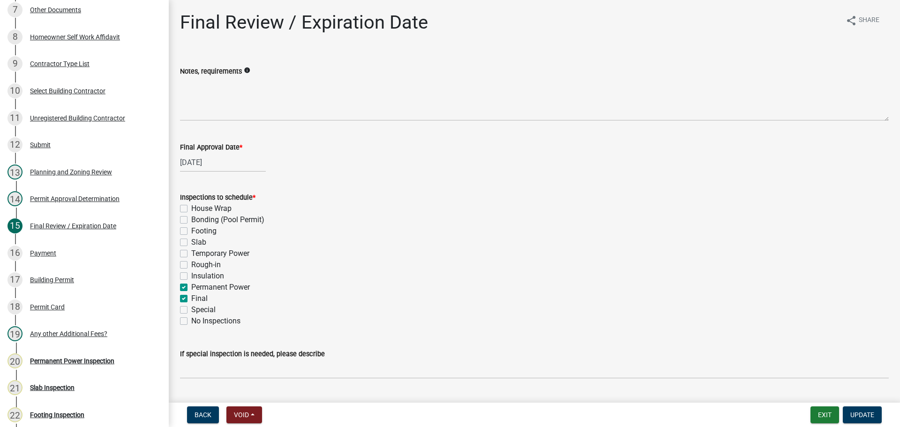
click at [197, 288] on input "Permanent Power" at bounding box center [194, 285] width 6 height 6
checkbox input "false"
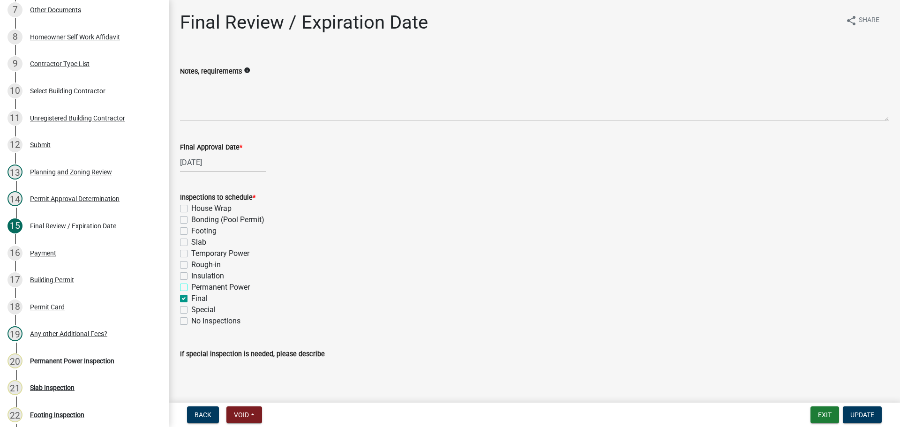
checkbox input "false"
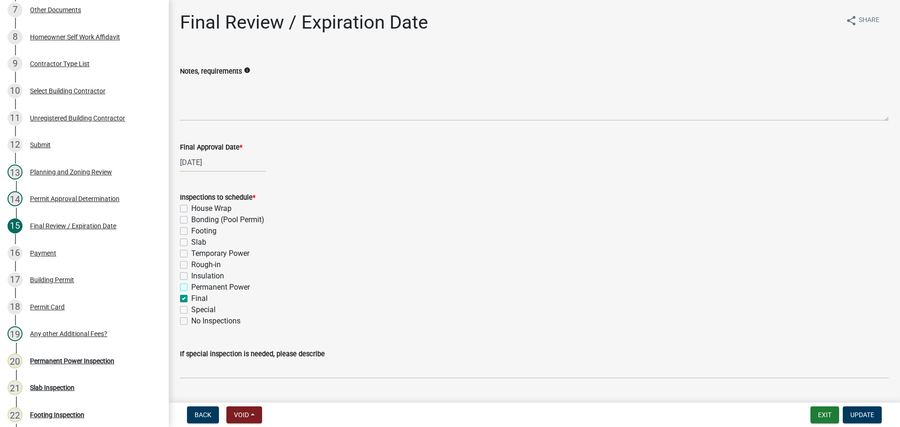
checkbox input "true"
checkbox input "false"
click at [862, 418] on span "Update" at bounding box center [862, 415] width 24 height 8
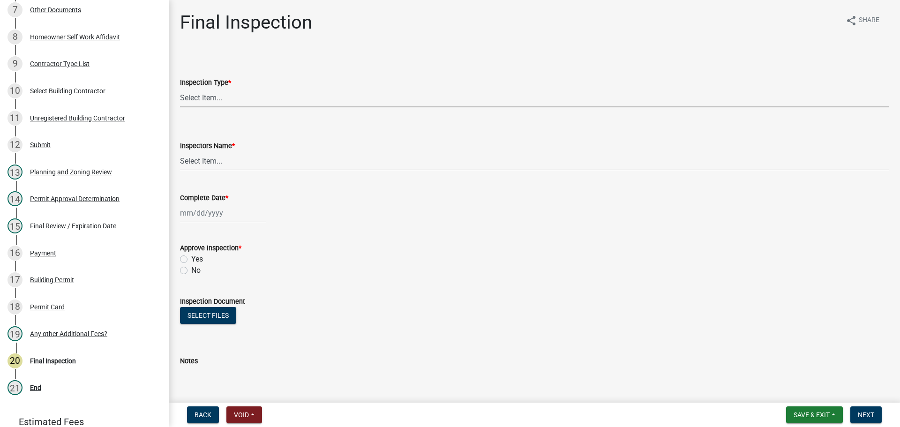
click at [227, 92] on select "Select Item... Final" at bounding box center [534, 97] width 709 height 19
click at [180, 88] on select "Select Item... Final" at bounding box center [534, 97] width 709 height 19
select select "895eead6-d784-4fdc-a4a3-66a9075c153d"
click at [229, 161] on select "Select Item... [PERSON_NAME] ([PERSON_NAME]) [PERSON_NAME] ([PERSON_NAME]) Engi…" at bounding box center [534, 160] width 709 height 19
select select "7c10ce63-ccfd-4257-ac60-a1c0b24e7b7a"
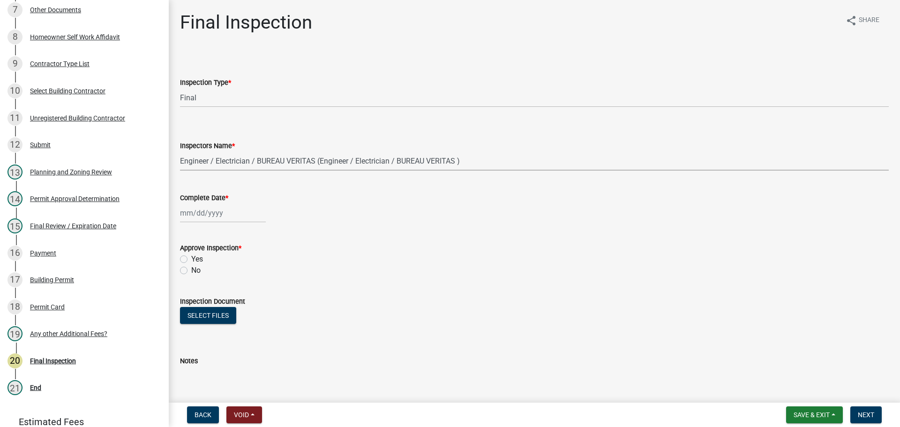
click at [180, 151] on select "Select Item... [PERSON_NAME] ([PERSON_NAME]) [PERSON_NAME] ([PERSON_NAME]) Engi…" at bounding box center [534, 160] width 709 height 19
click at [212, 216] on div at bounding box center [223, 212] width 86 height 19
select select "9"
select select "2025"
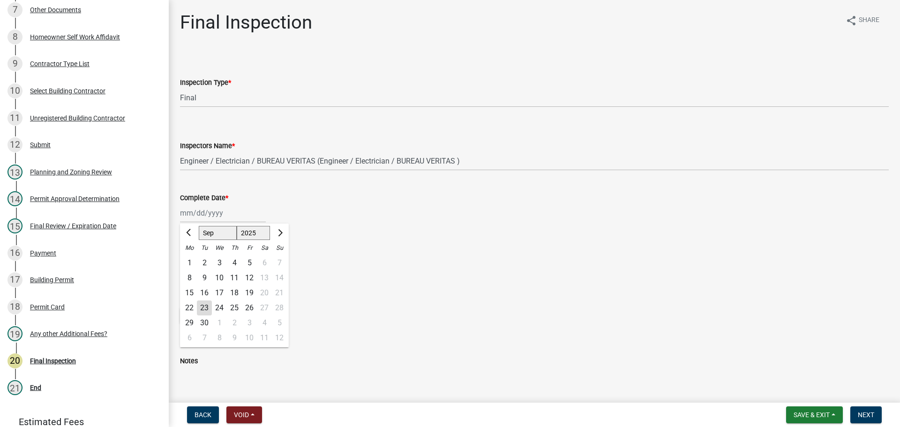
click at [192, 290] on div "15" at bounding box center [189, 293] width 15 height 15
type input "[DATE]"
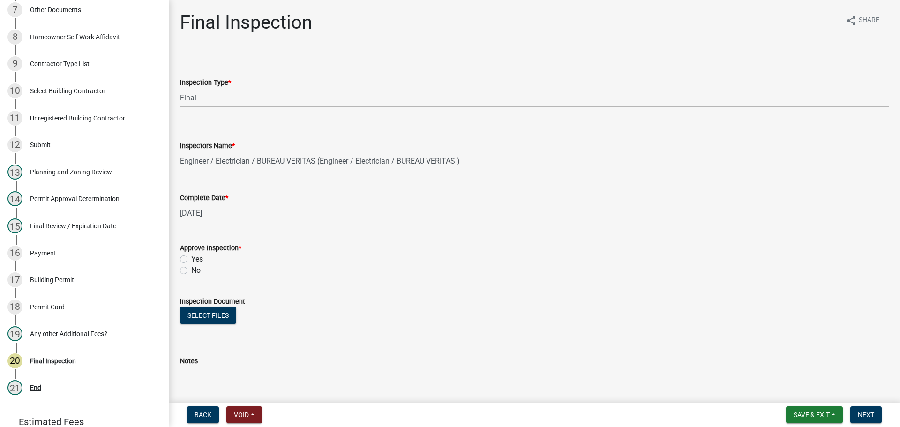
click at [195, 258] on label "Yes" at bounding box center [197, 259] width 12 height 11
click at [195, 258] on input "Yes" at bounding box center [194, 257] width 6 height 6
radio input "true"
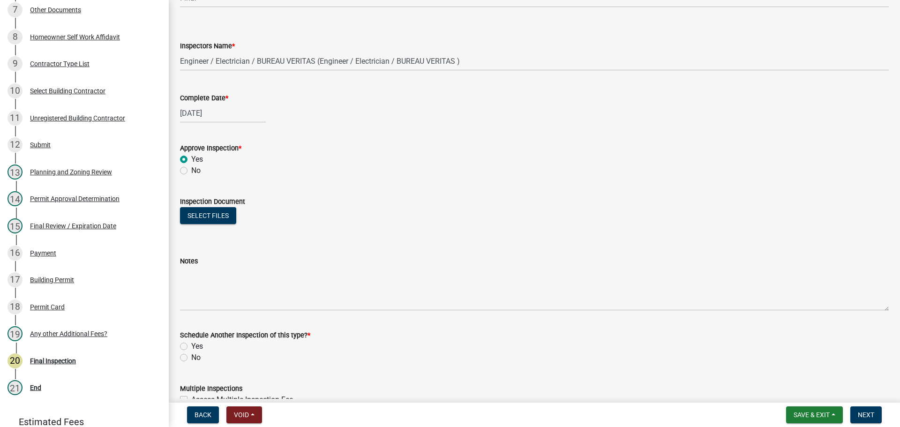
scroll to position [151, 0]
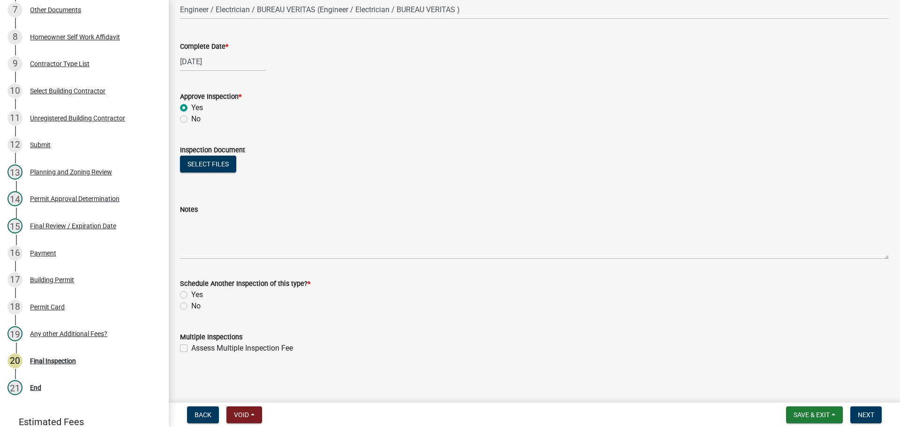
click at [196, 305] on label "No" at bounding box center [195, 306] width 9 height 11
click at [196, 305] on input "No" at bounding box center [194, 304] width 6 height 6
radio input "true"
click at [865, 414] on span "Next" at bounding box center [866, 415] width 16 height 8
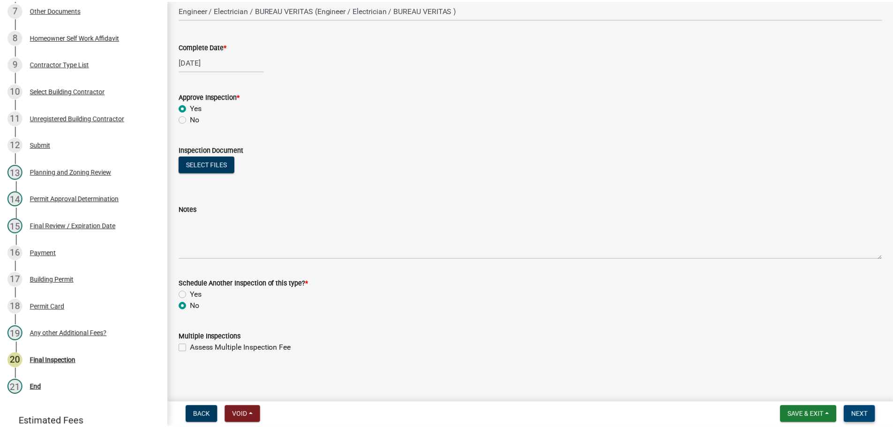
scroll to position [0, 0]
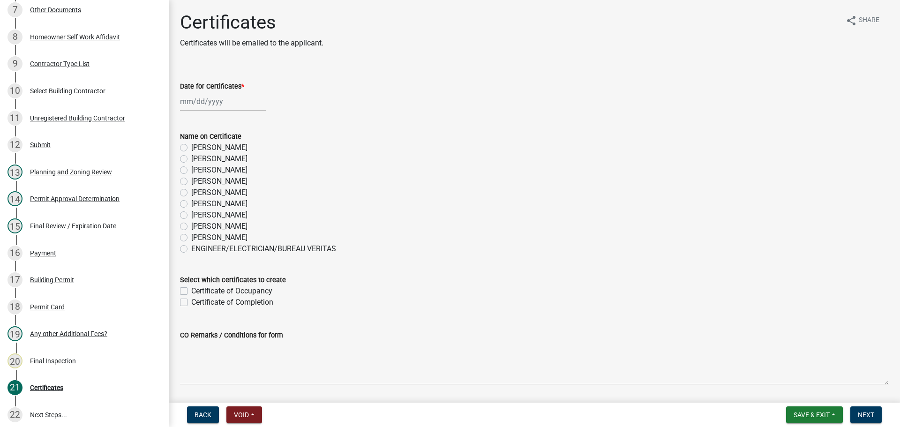
click at [209, 223] on label "[PERSON_NAME]" at bounding box center [219, 226] width 56 height 11
click at [197, 223] on input "[PERSON_NAME]" at bounding box center [194, 224] width 6 height 6
radio input "true"
click at [203, 101] on div at bounding box center [223, 101] width 86 height 19
select select "9"
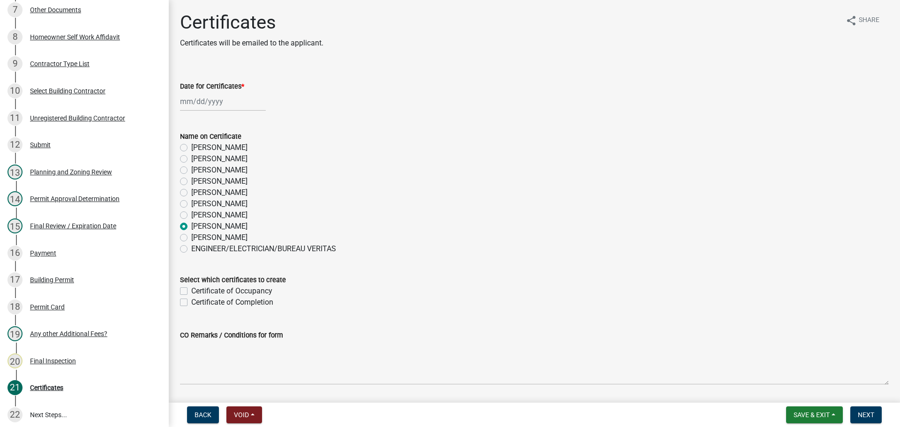
select select "2025"
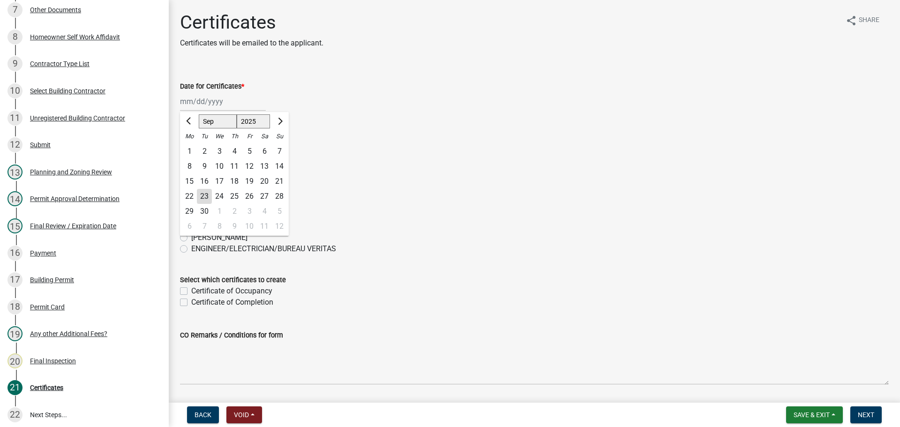
click at [188, 181] on div "15" at bounding box center [189, 181] width 15 height 15
type input "[DATE]"
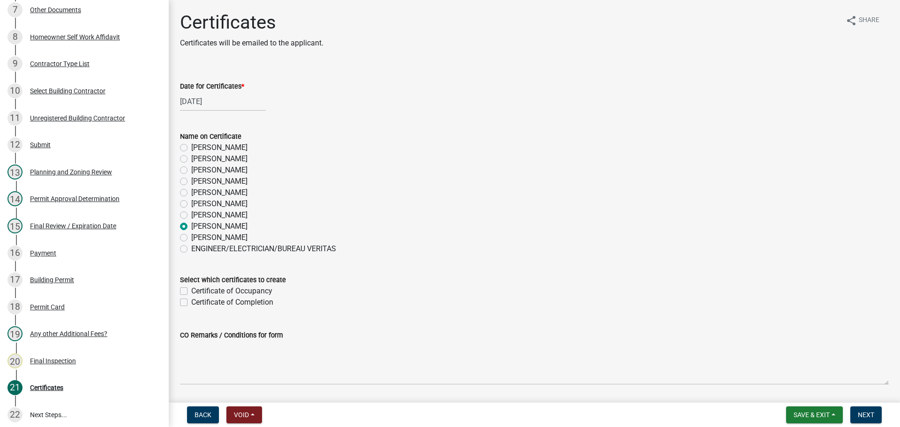
click at [229, 290] on label "Certificate of Occupancy" at bounding box center [231, 291] width 81 height 11
click at [197, 290] on input "Certificate of Occupancy" at bounding box center [194, 289] width 6 height 6
checkbox input "true"
checkbox input "false"
click at [873, 418] on span "Next" at bounding box center [866, 415] width 16 height 8
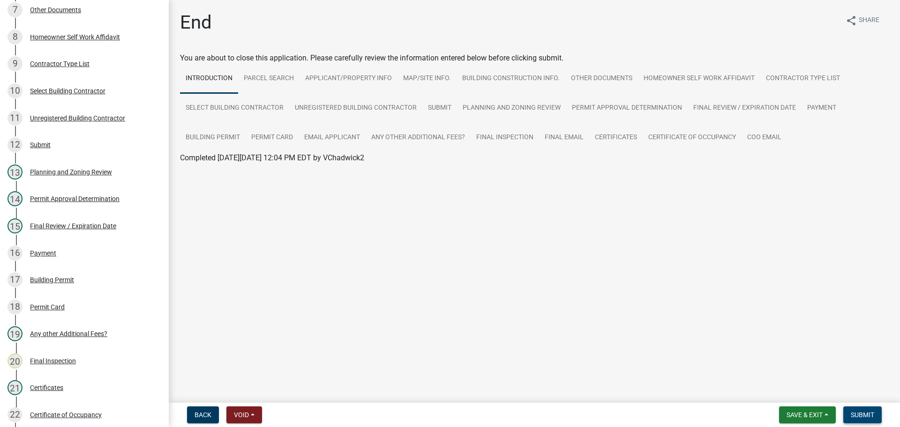
drag, startPoint x: 864, startPoint y: 412, endPoint x: 868, endPoint y: 410, distance: 5.2
click at [864, 412] on span "Submit" at bounding box center [862, 415] width 23 height 8
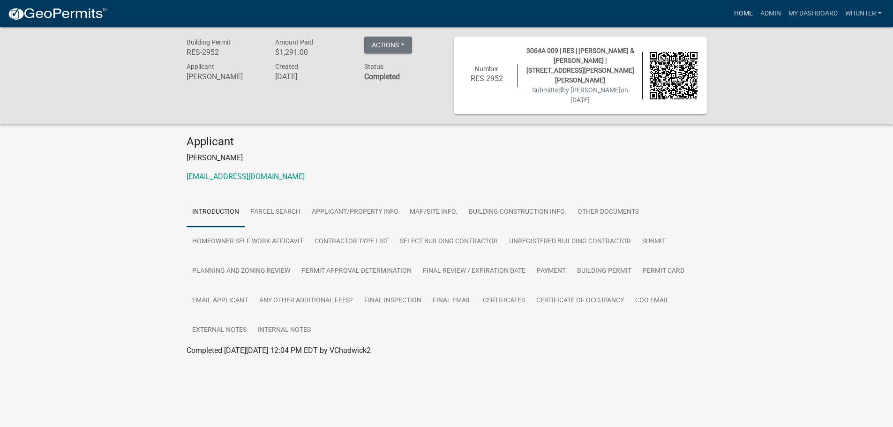
click at [749, 11] on link "Home" at bounding box center [743, 14] width 26 height 18
